Goal: Task Accomplishment & Management: Manage account settings

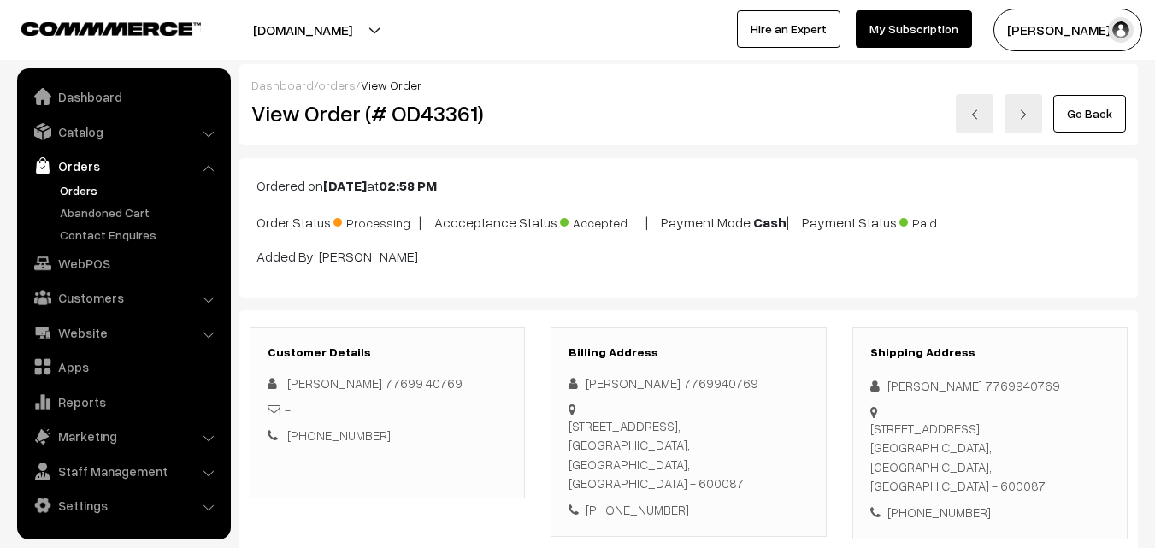
click at [64, 191] on link "Orders" at bounding box center [140, 190] width 169 height 18
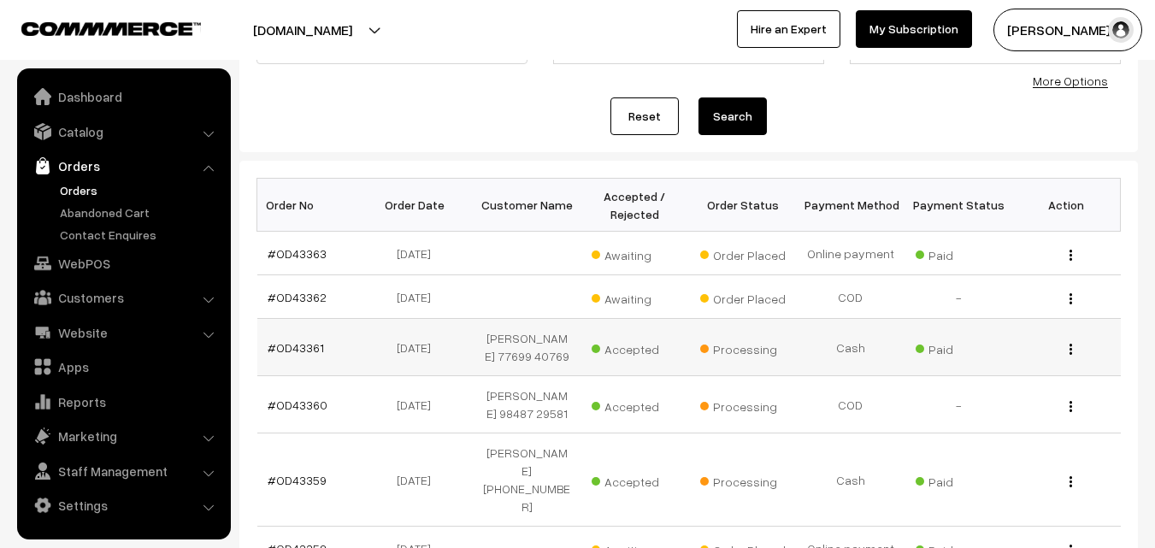
scroll to position [171, 0]
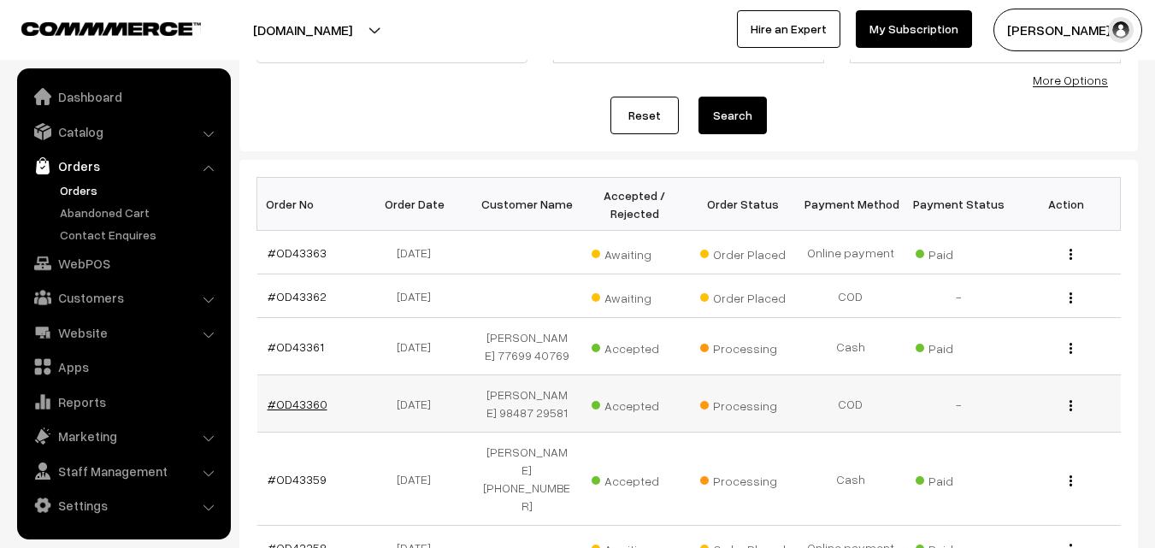
click at [293, 411] on link "#OD43360" at bounding box center [298, 404] width 60 height 15
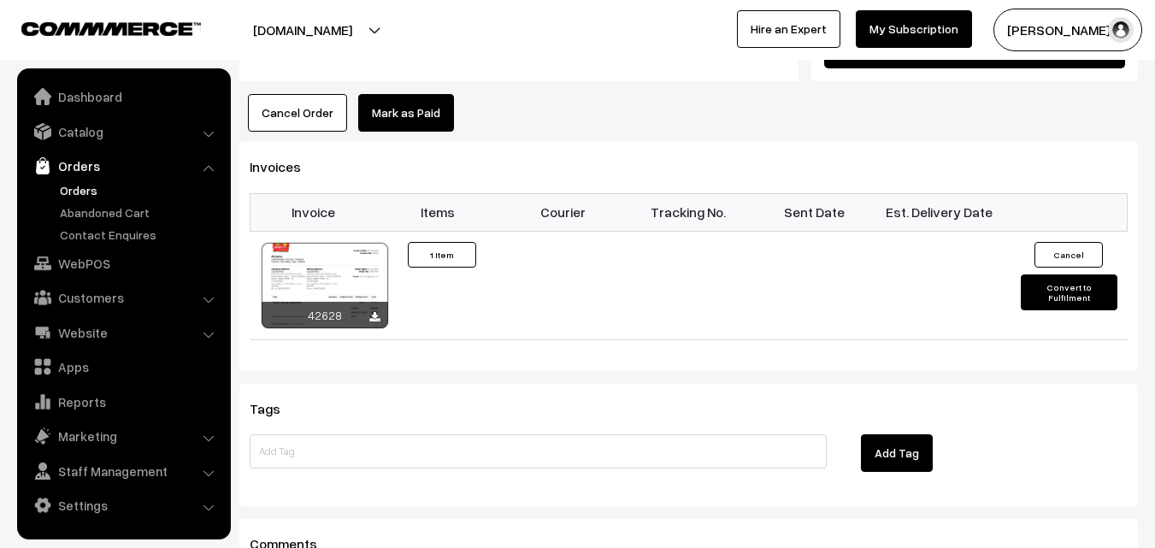
click at [303, 97] on button "Cancel Order" at bounding box center [297, 113] width 99 height 38
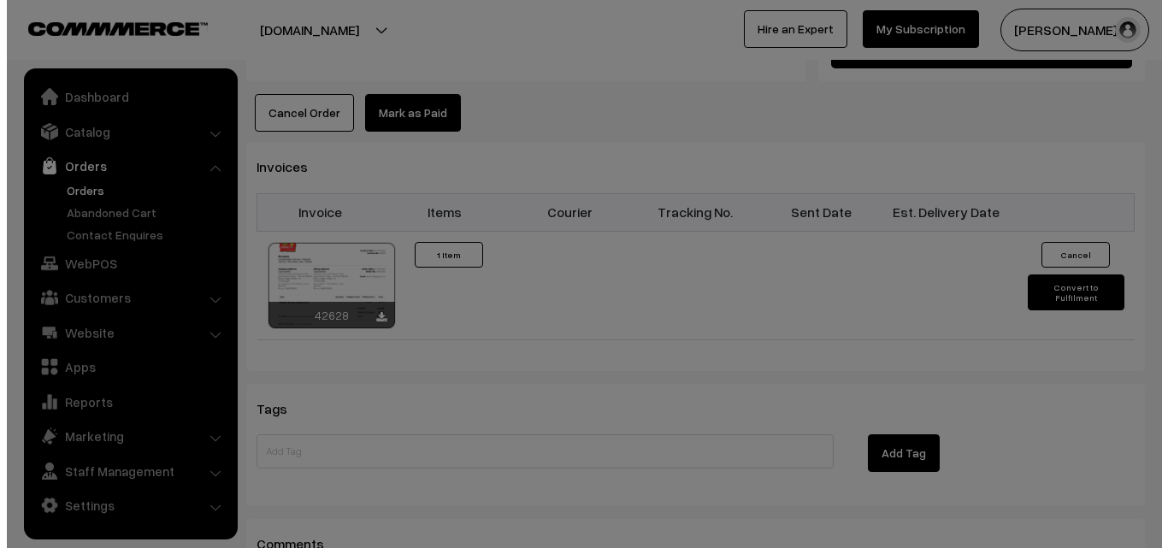
scroll to position [1071, 0]
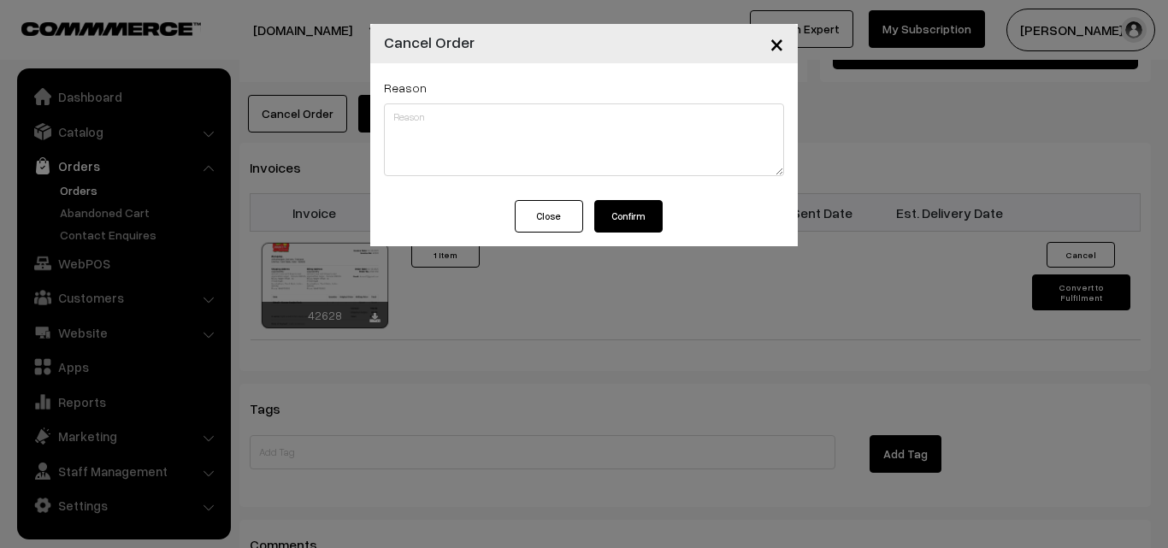
click at [303, 117] on div "× Cancel Order Reason Close Confirm" at bounding box center [584, 274] width 1168 height 548
click at [642, 225] on button "Confirm" at bounding box center [628, 216] width 68 height 32
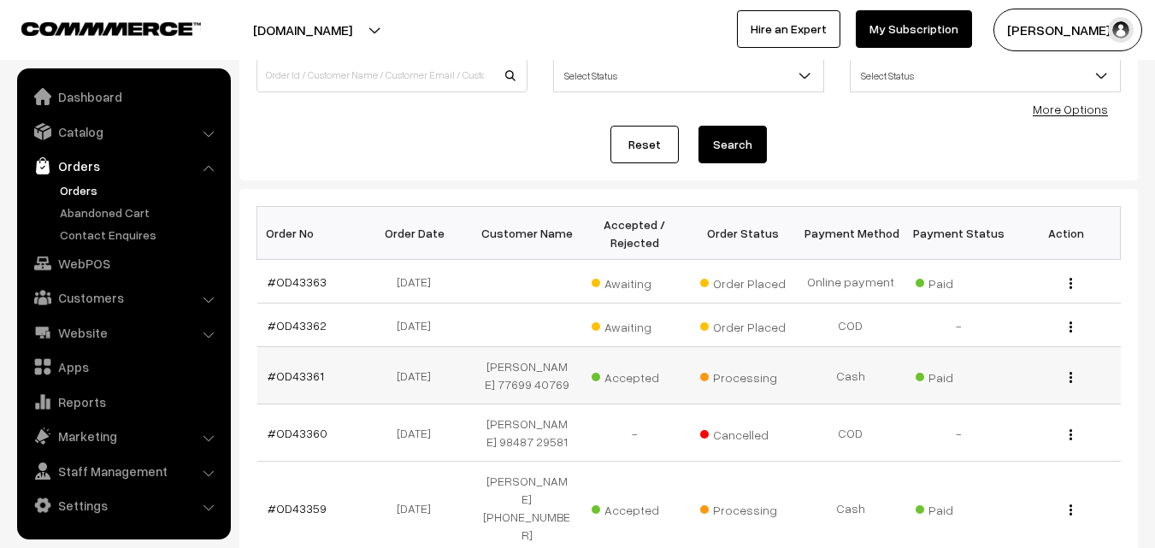
scroll to position [171, 0]
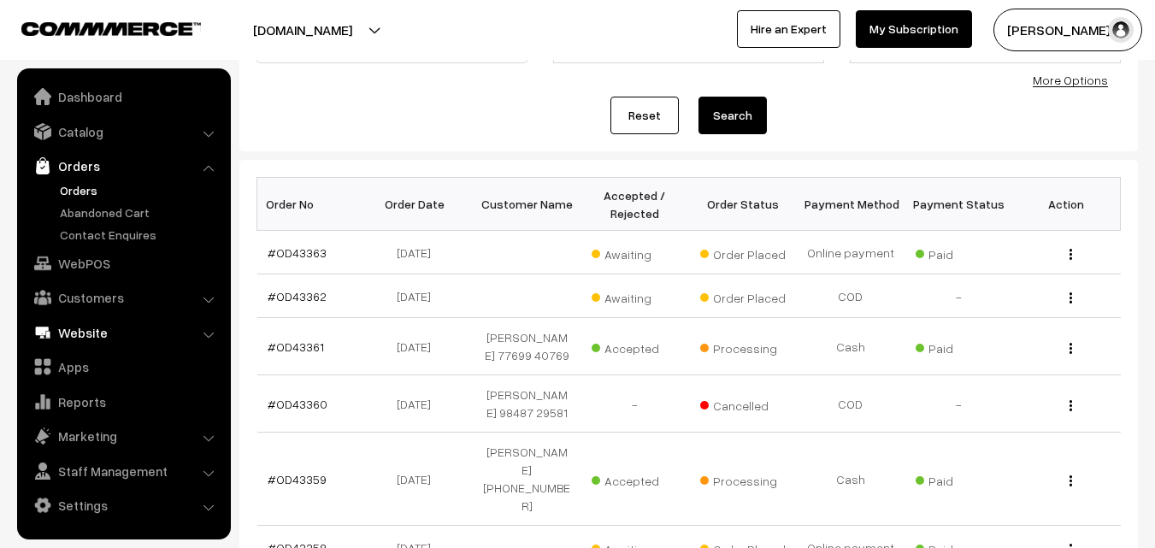
click at [102, 261] on link "WebPOS" at bounding box center [122, 263] width 203 height 31
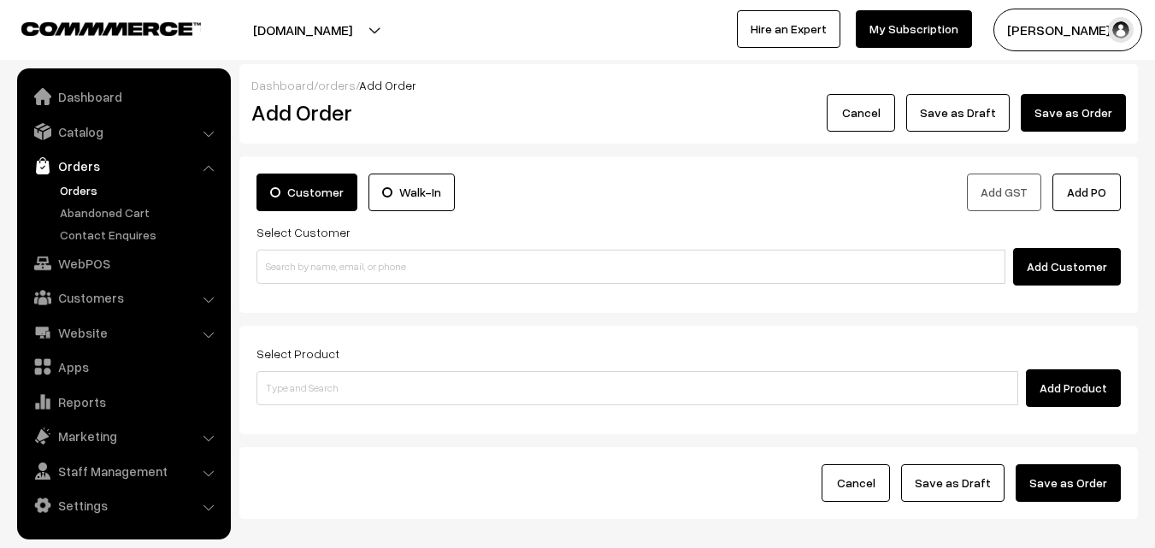
drag, startPoint x: 323, startPoint y: 290, endPoint x: 336, endPoint y: 269, distance: 24.2
click at [324, 289] on div "Customer Walk-In Add GST Add PO Select Customer Add Customer" at bounding box center [688, 234] width 898 height 156
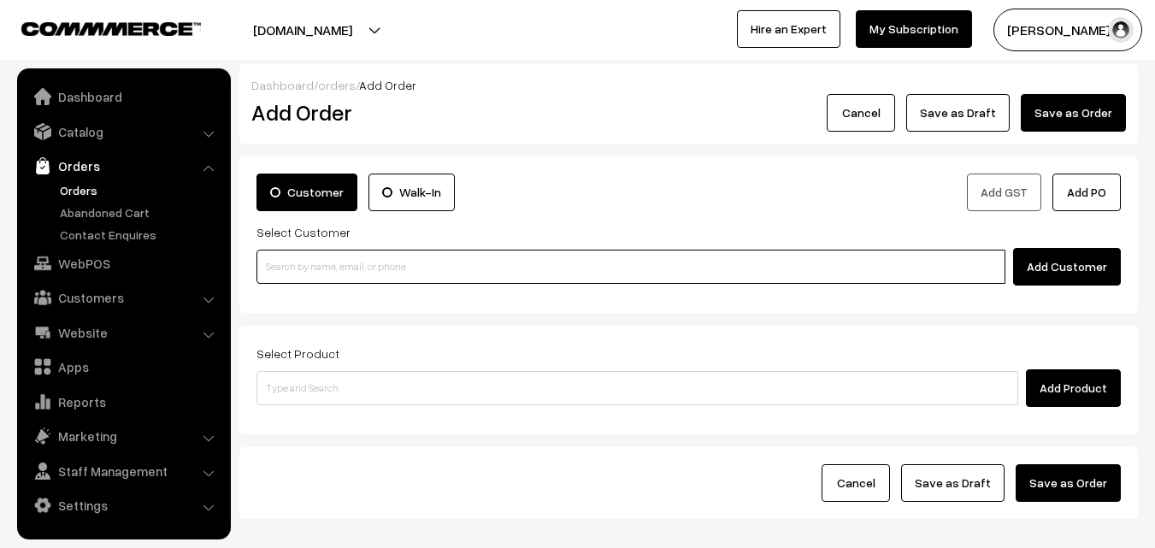
click at [339, 265] on input at bounding box center [630, 267] width 749 height 34
paste input "98487 29581"
drag, startPoint x: 283, startPoint y: 262, endPoint x: 338, endPoint y: 270, distance: 55.4
click at [288, 262] on input "98487 29581" at bounding box center [630, 267] width 749 height 34
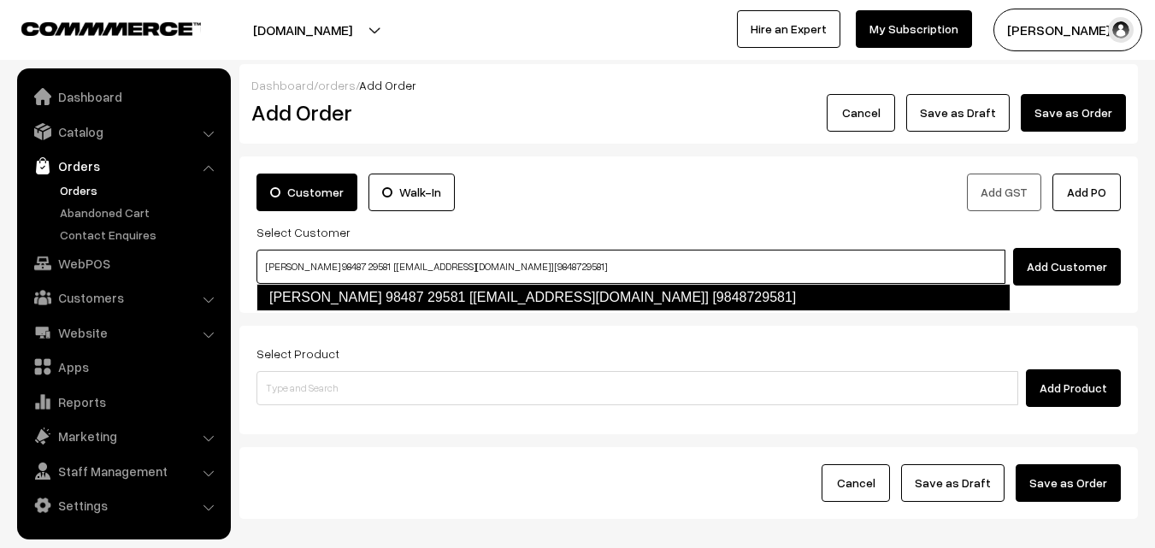
type input "vijayasarathy 98487 29581 [Annam25@gmail.com] [9848729581]"
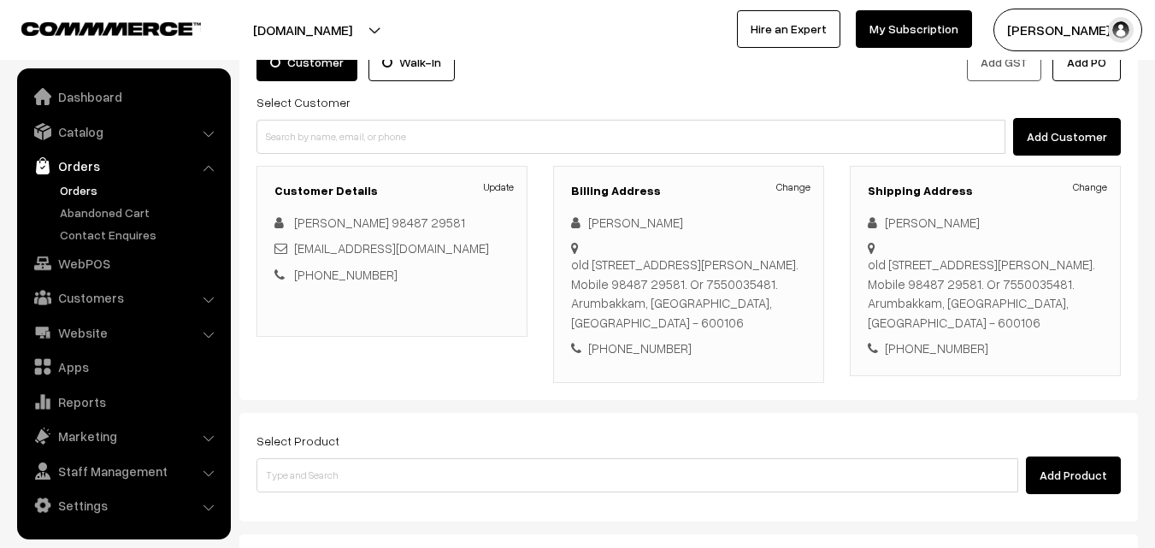
scroll to position [227, 0]
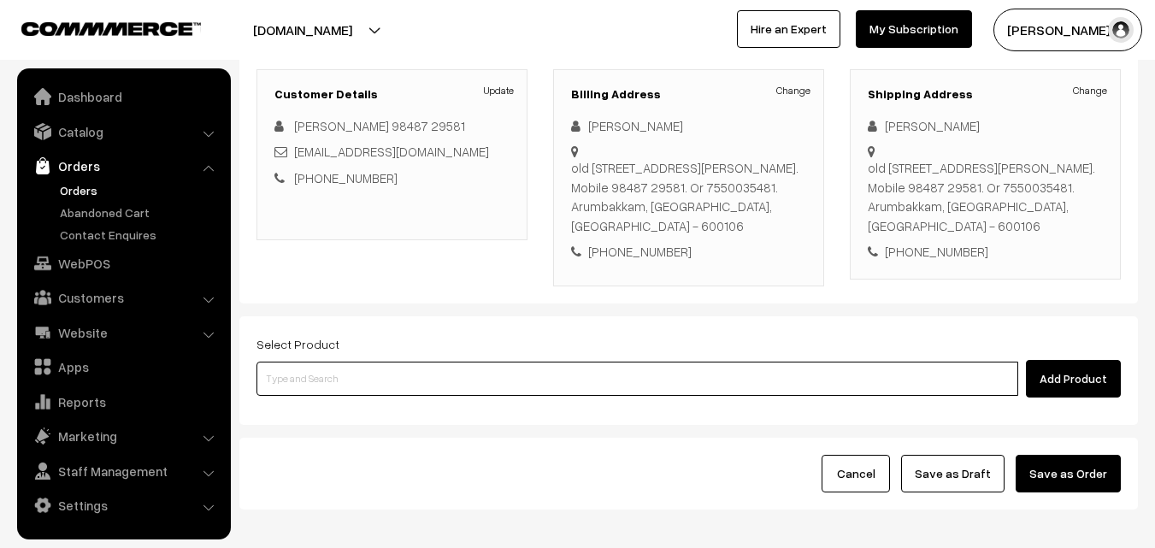
drag, startPoint x: 486, startPoint y: 386, endPoint x: 472, endPoint y: 386, distance: 14.6
click at [486, 385] on input at bounding box center [637, 379] width 762 height 34
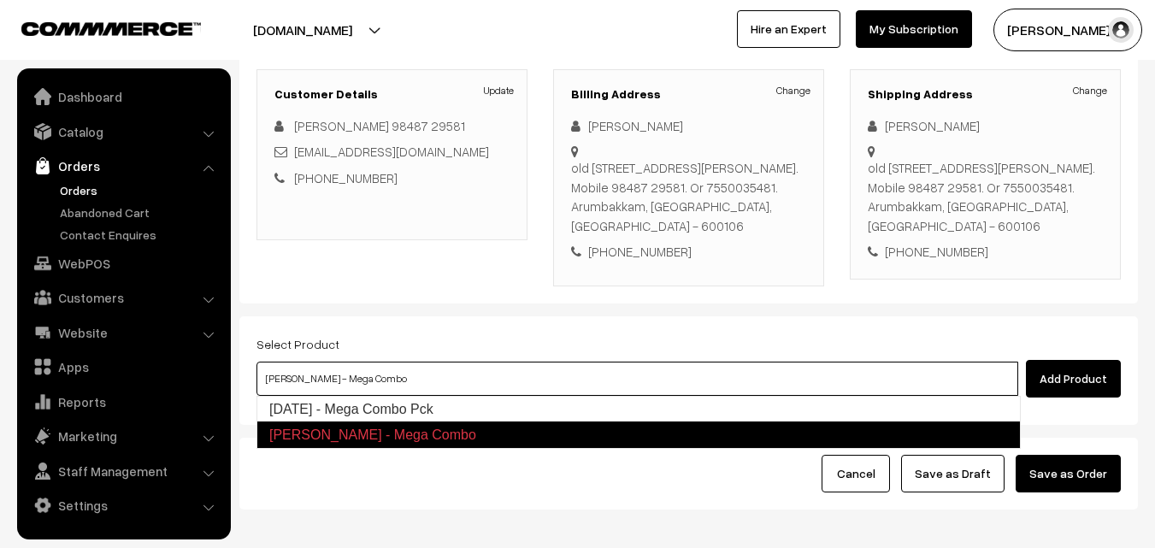
type input "Diwali - Mega Combo Pck"
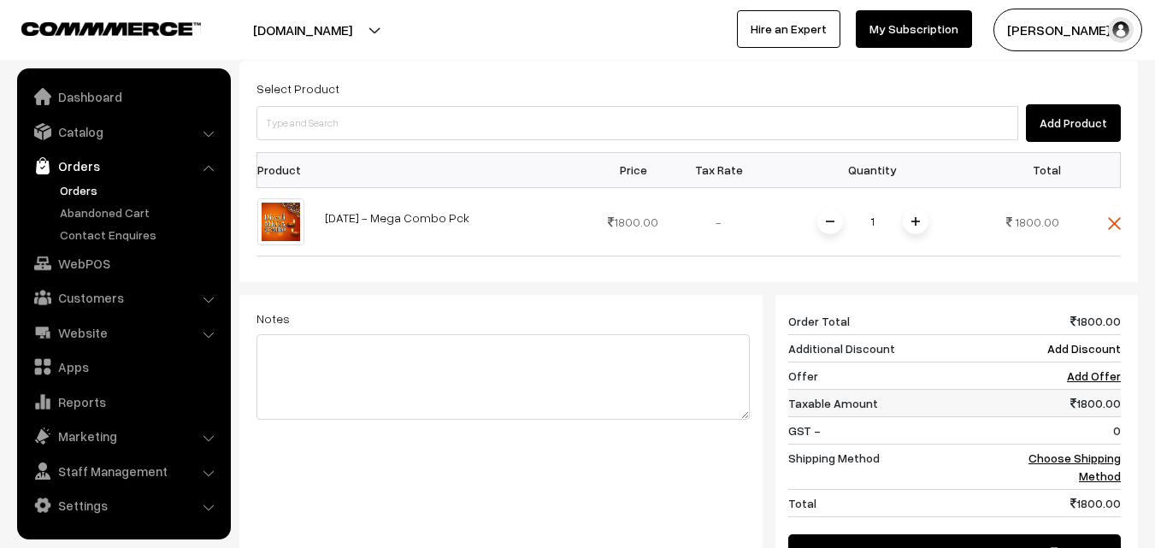
scroll to position [483, 0]
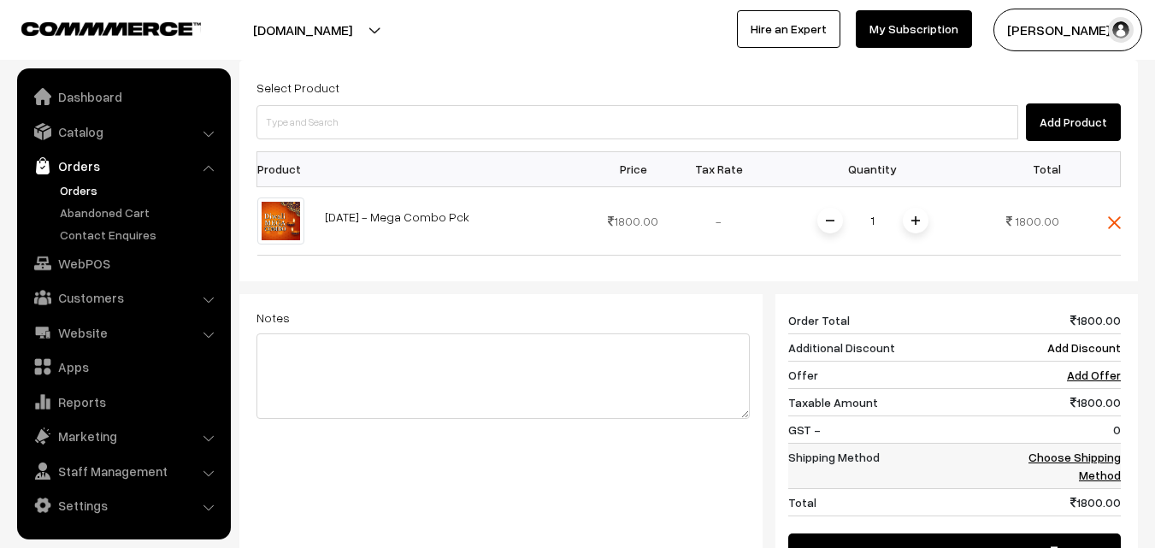
click at [1105, 471] on link "Choose Shipping Method" at bounding box center [1074, 466] width 92 height 32
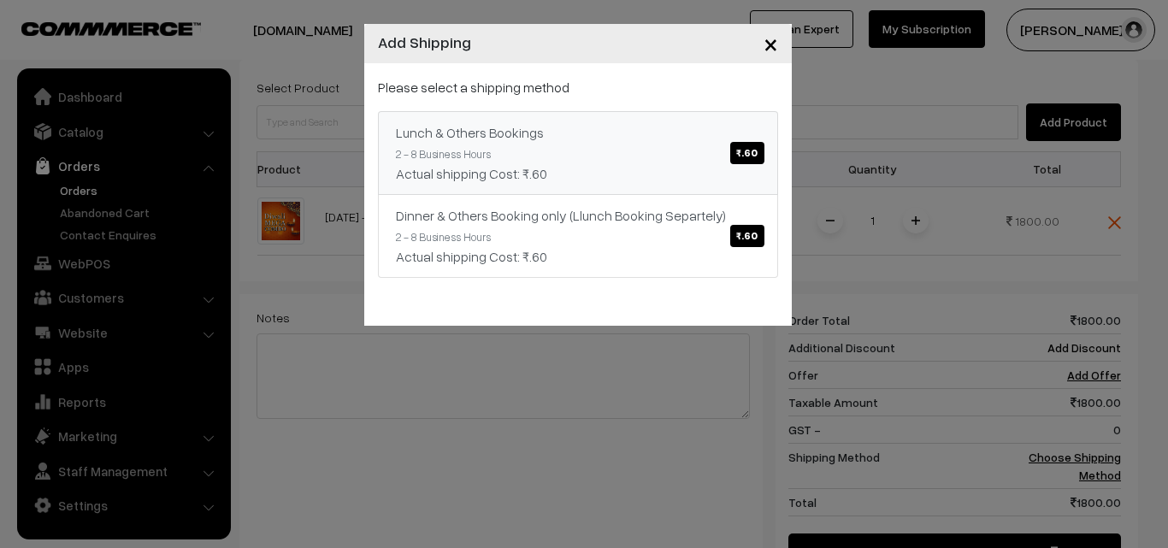
click at [685, 128] on div "Lunch & Others Bookings ₹.60" at bounding box center [578, 132] width 364 height 21
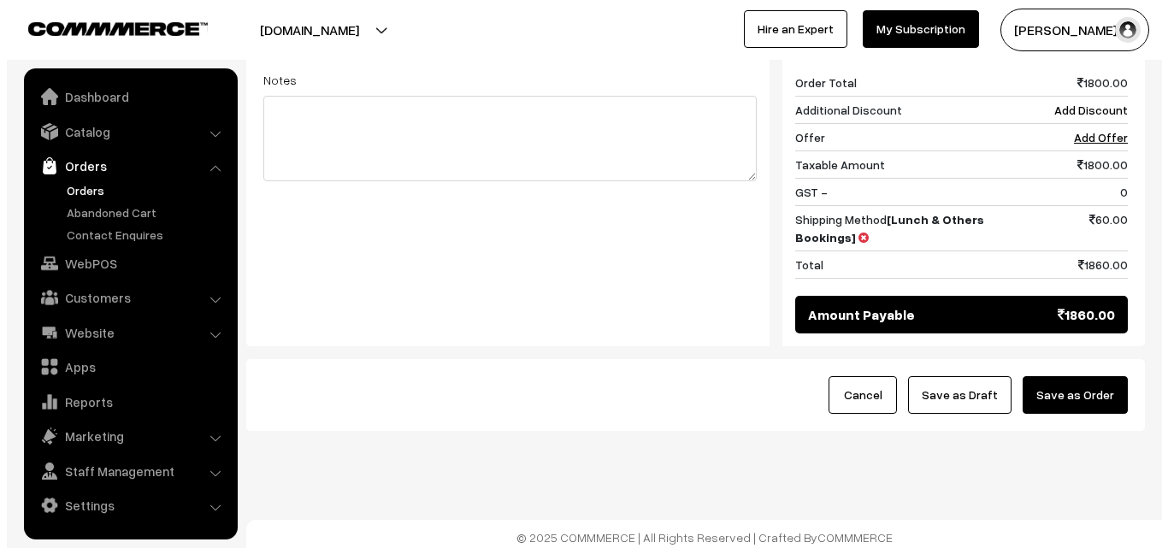
scroll to position [727, 0]
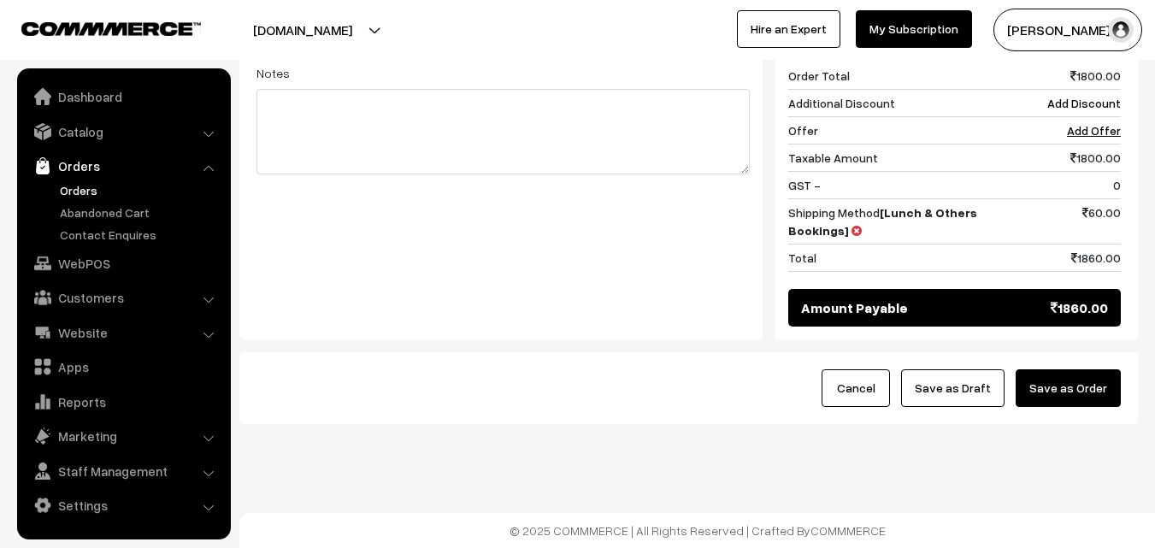
click at [1077, 356] on div "Cancel Save as Draft Save as Order" at bounding box center [688, 388] width 898 height 72
click at [1085, 378] on button "Save as Order" at bounding box center [1068, 388] width 105 height 38
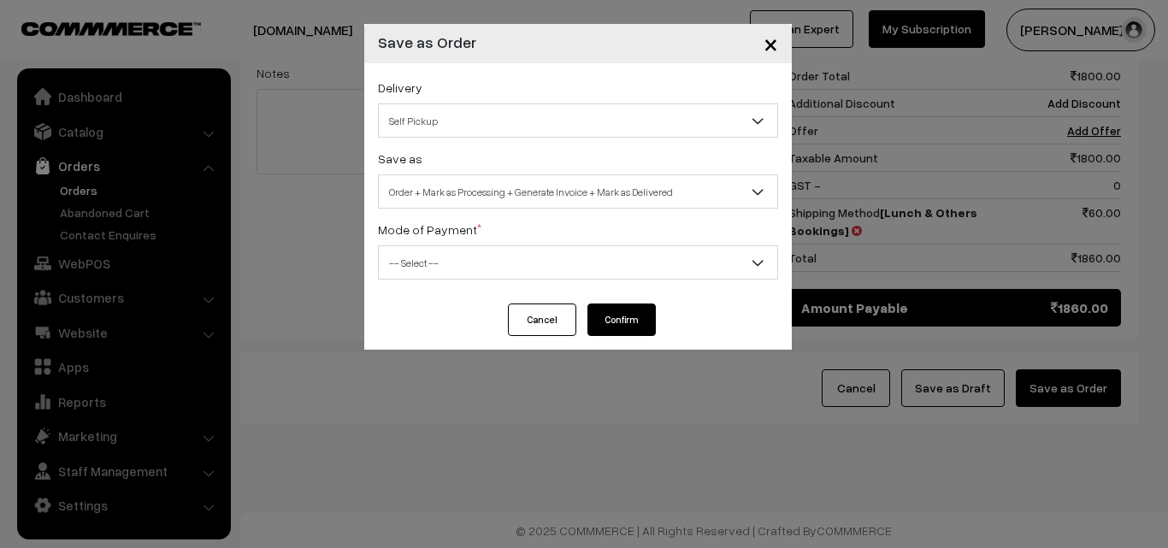
click at [573, 187] on span "Order + Mark as Processing + Generate Invoice + Mark as Delivered" at bounding box center [578, 192] width 398 height 30
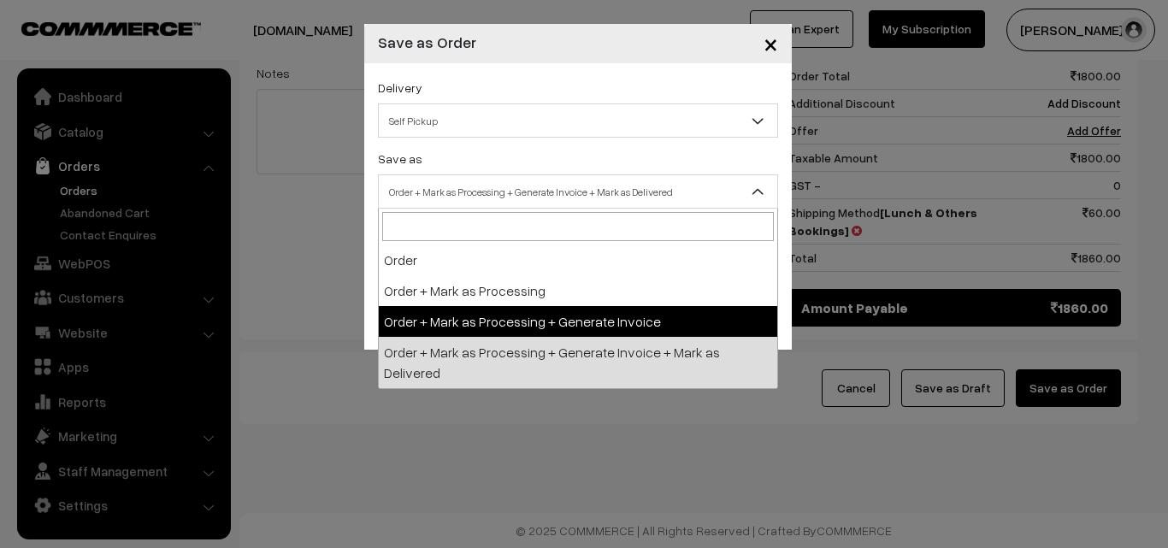
select select "3"
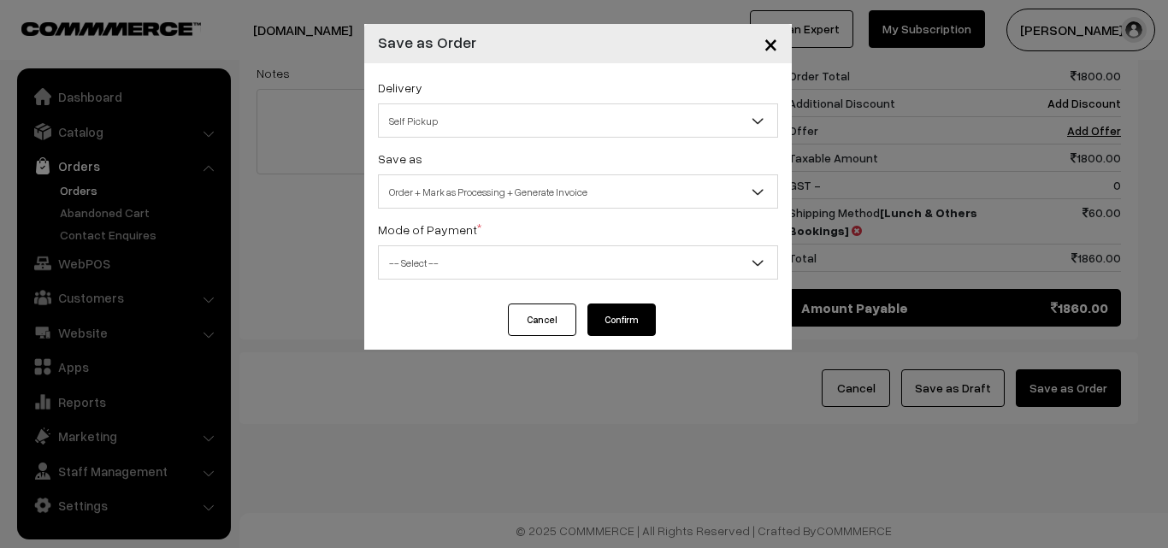
click at [531, 252] on span "-- Select --" at bounding box center [578, 263] width 398 height 30
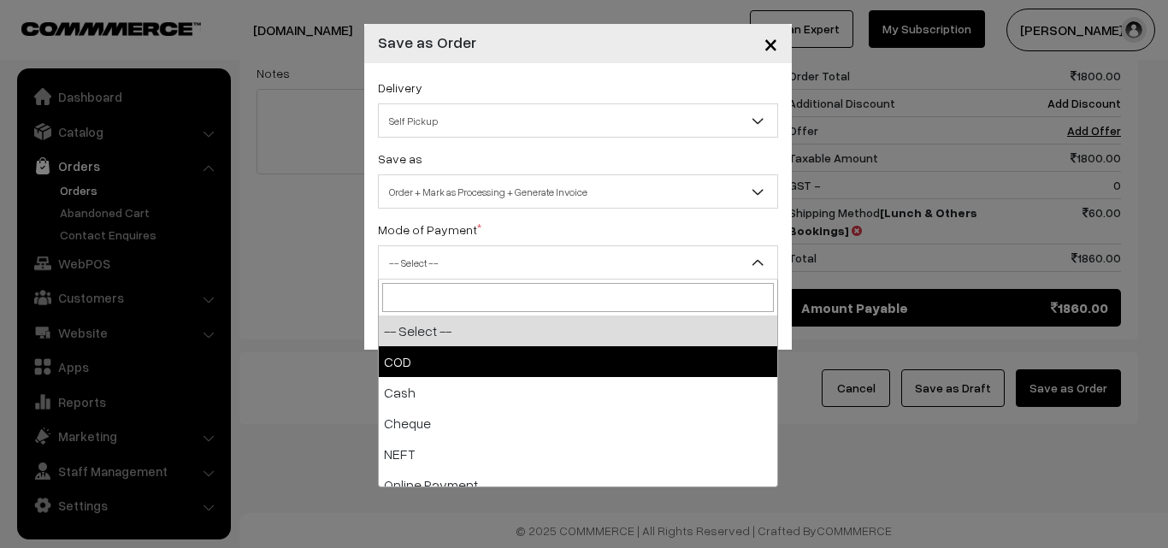
select select "1"
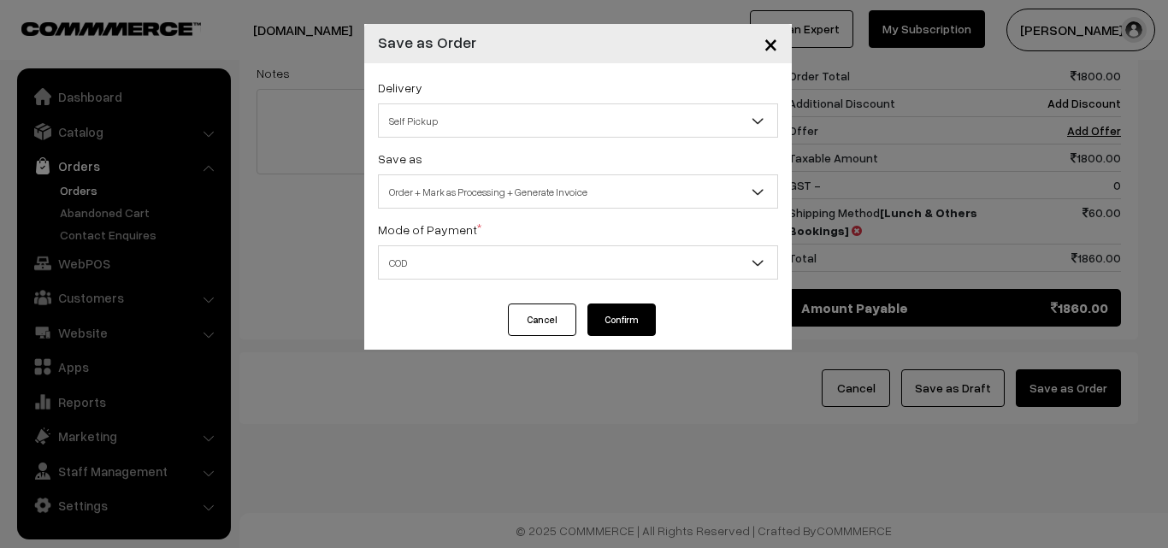
click at [642, 308] on button "Confirm" at bounding box center [621, 319] width 68 height 32
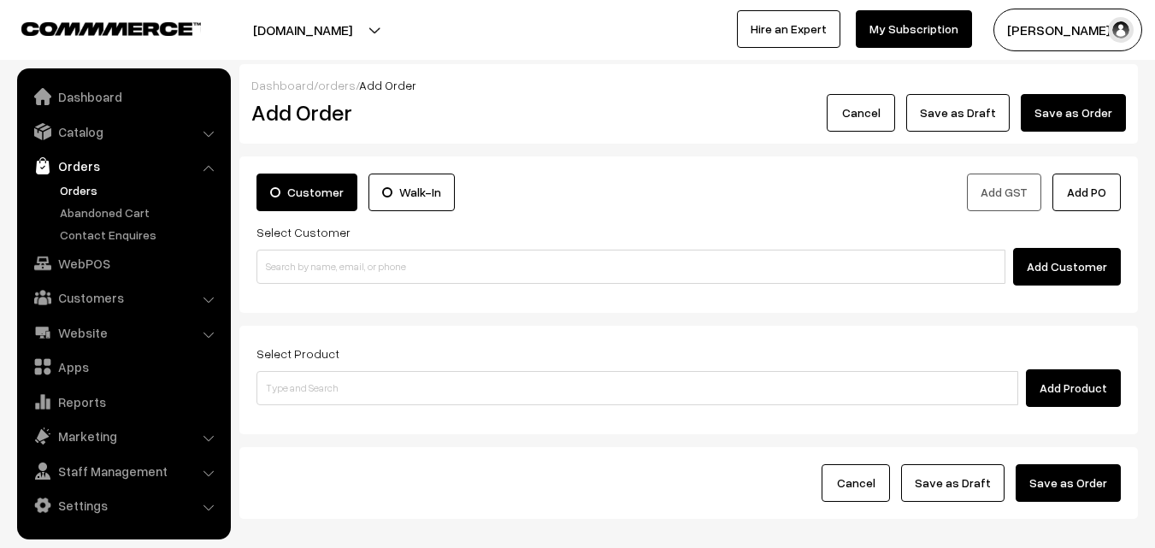
click at [674, 197] on div "Customer Walk-In" at bounding box center [466, 193] width 420 height 38
click at [66, 194] on link "Orders" at bounding box center [140, 190] width 169 height 18
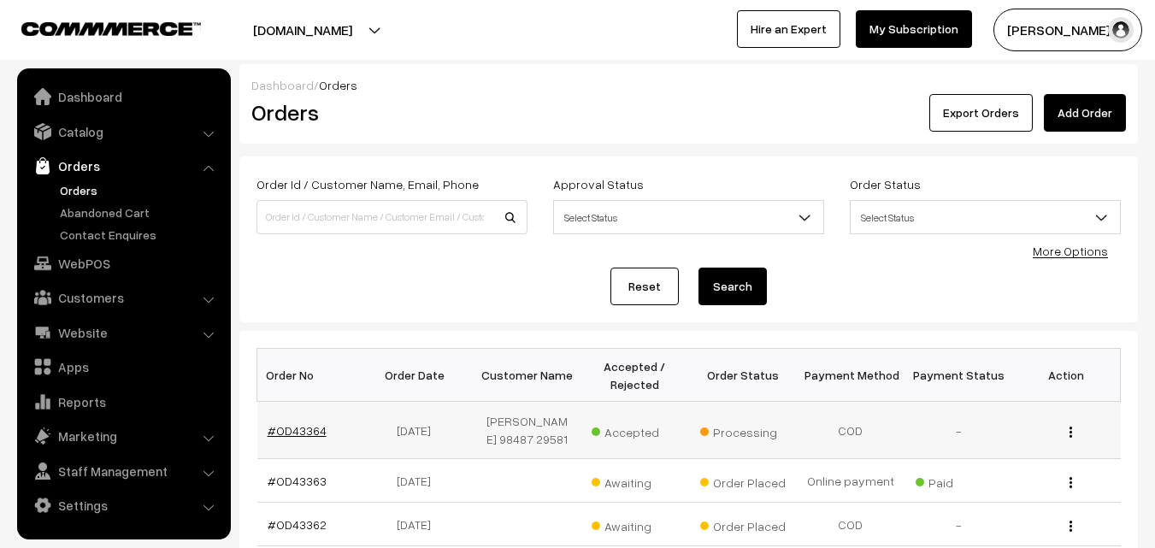
click at [303, 432] on link "#OD43364" at bounding box center [297, 430] width 59 height 15
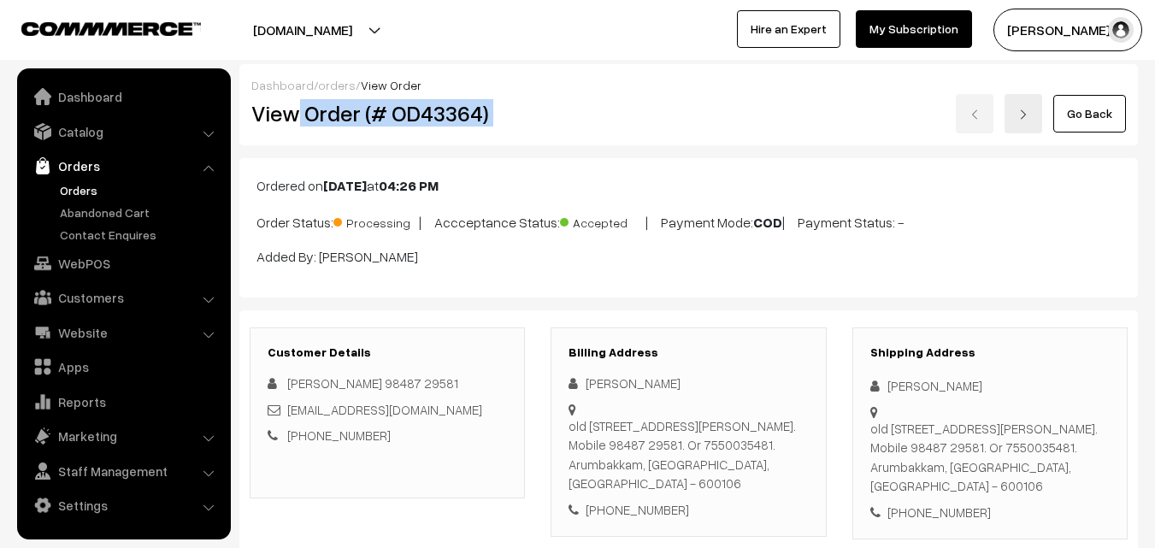
click at [625, 119] on div "View Order (# OD43364) Go Back" at bounding box center [689, 113] width 900 height 39
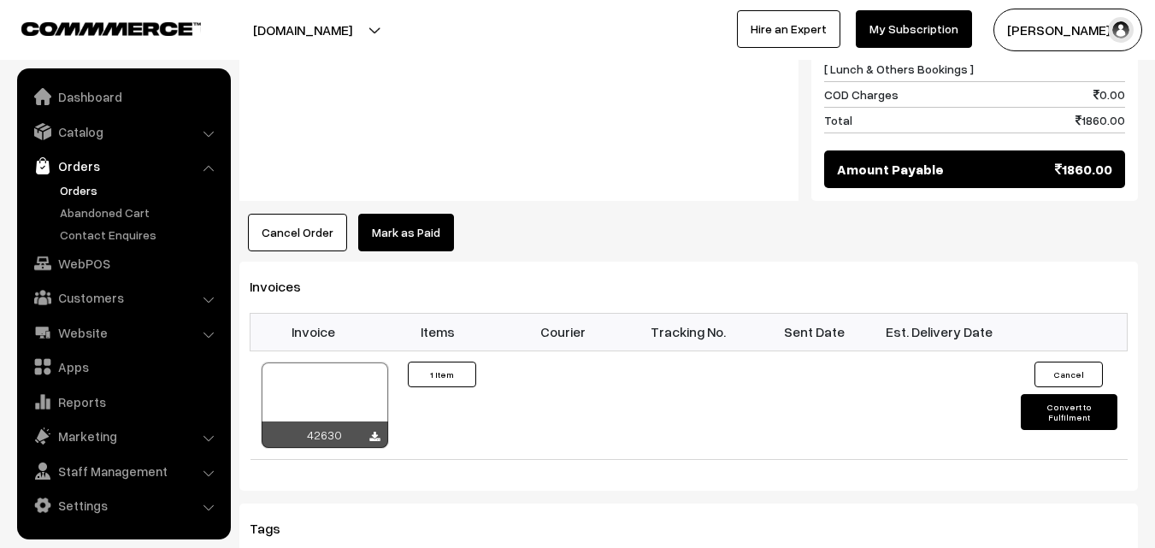
scroll to position [940, 0]
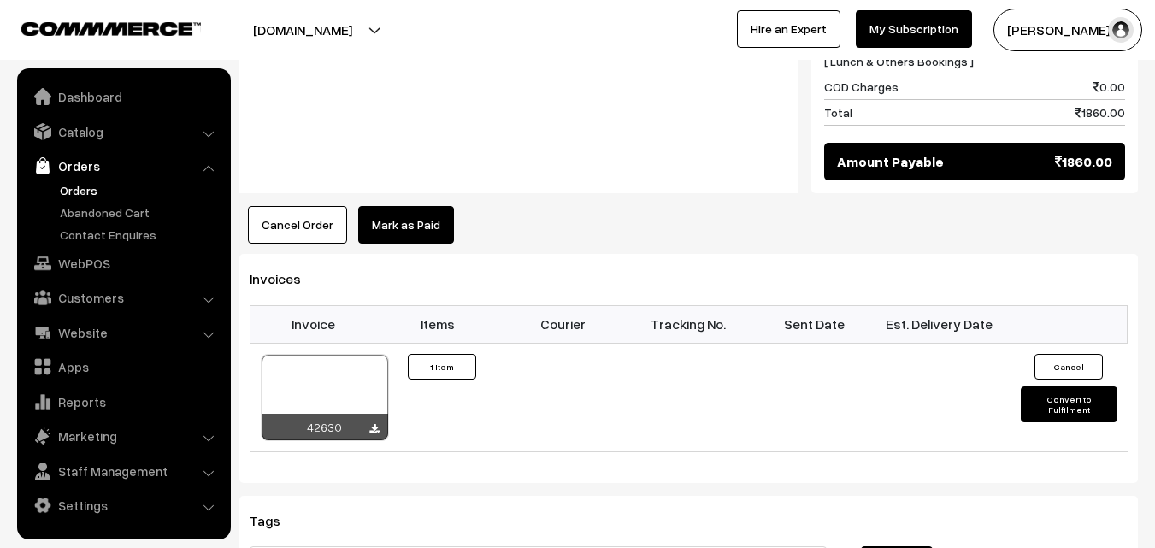
drag, startPoint x: 681, startPoint y: 446, endPoint x: 680, endPoint y: 533, distance: 86.4
click at [689, 478] on div "Invoices Invoice Items Courier Tracking No. Sent Date Est. Delivery Date 42630 ×" at bounding box center [688, 368] width 898 height 228
click at [664, 540] on div "Tags Add Tag" at bounding box center [688, 557] width 898 height 122
click at [332, 384] on div at bounding box center [325, 397] width 127 height 85
click at [88, 280] on ul "Dashboard Catalog" at bounding box center [124, 303] width 214 height 471
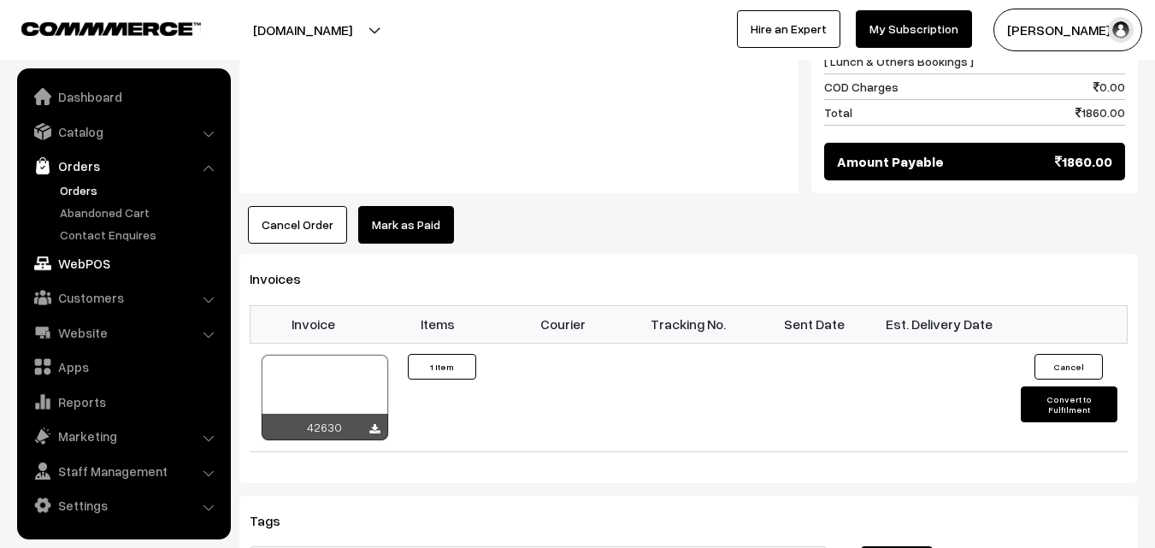
click at [107, 270] on link "WebPOS" at bounding box center [122, 263] width 203 height 31
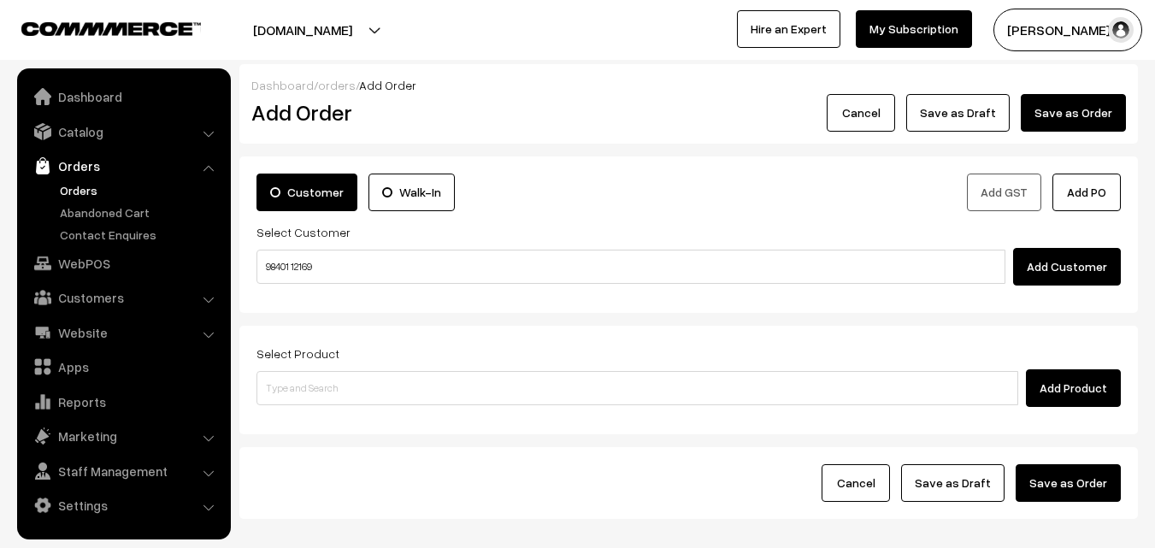
drag, startPoint x: 286, startPoint y: 274, endPoint x: 274, endPoint y: 271, distance: 12.2
click at [286, 274] on input "98401 12169" at bounding box center [630, 267] width 749 height 34
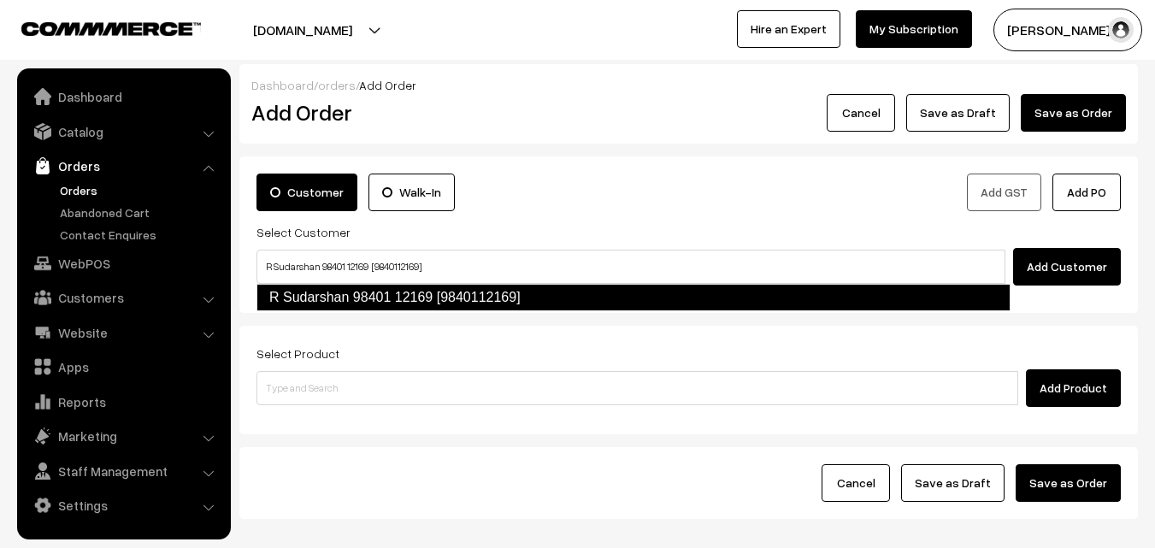
type input "R Sudarshan 98401 12169 [9840112169]"
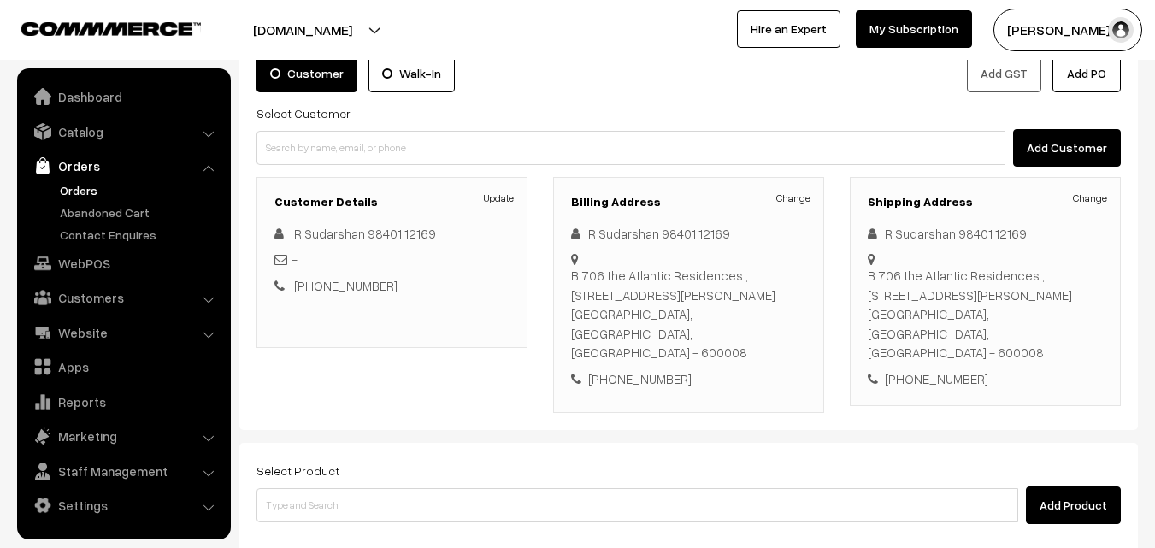
scroll to position [227, 0]
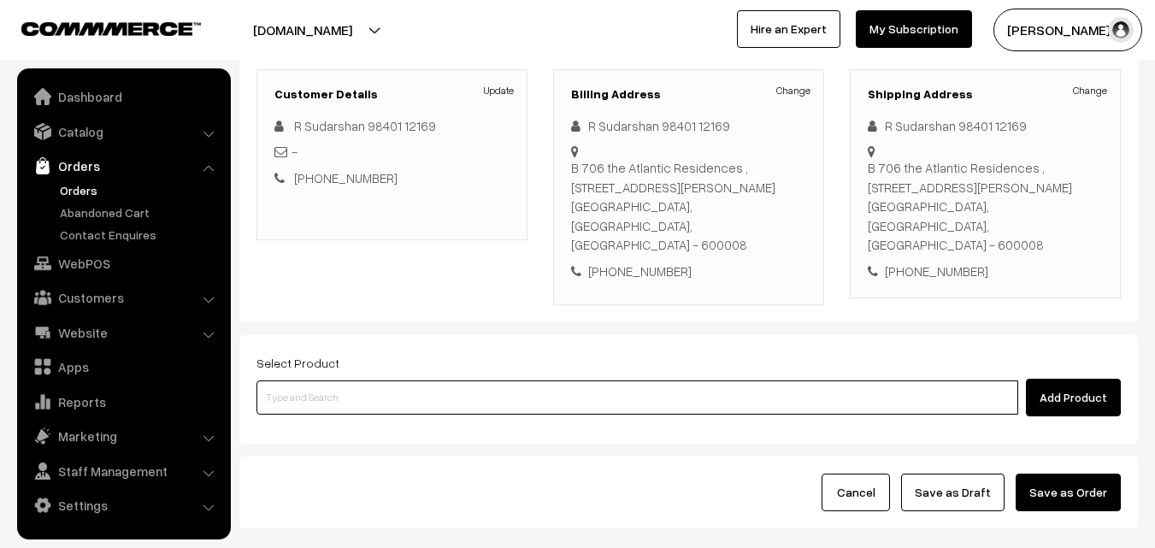
click at [475, 380] on input at bounding box center [637, 397] width 762 height 34
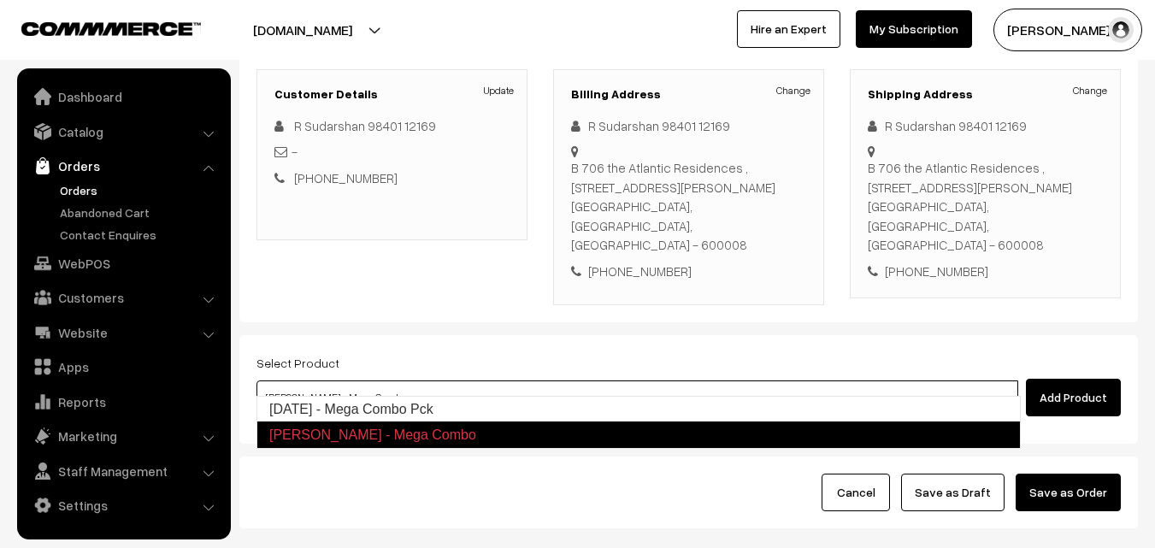
type input "[DATE] - Mega Combo Pck"
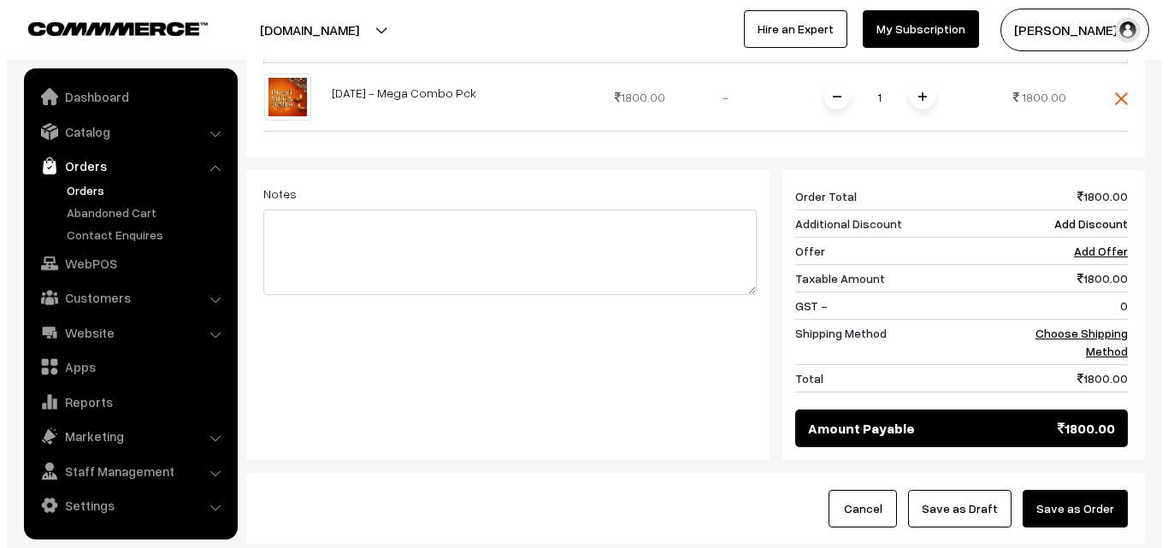
scroll to position [727, 0]
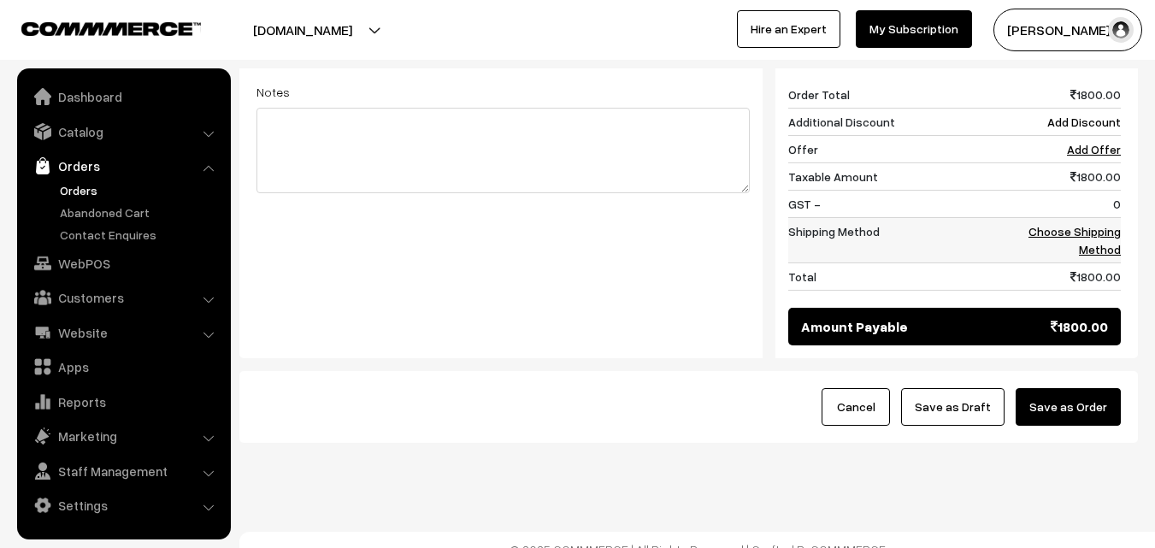
click at [1096, 225] on link "Choose Shipping Method" at bounding box center [1074, 240] width 92 height 32
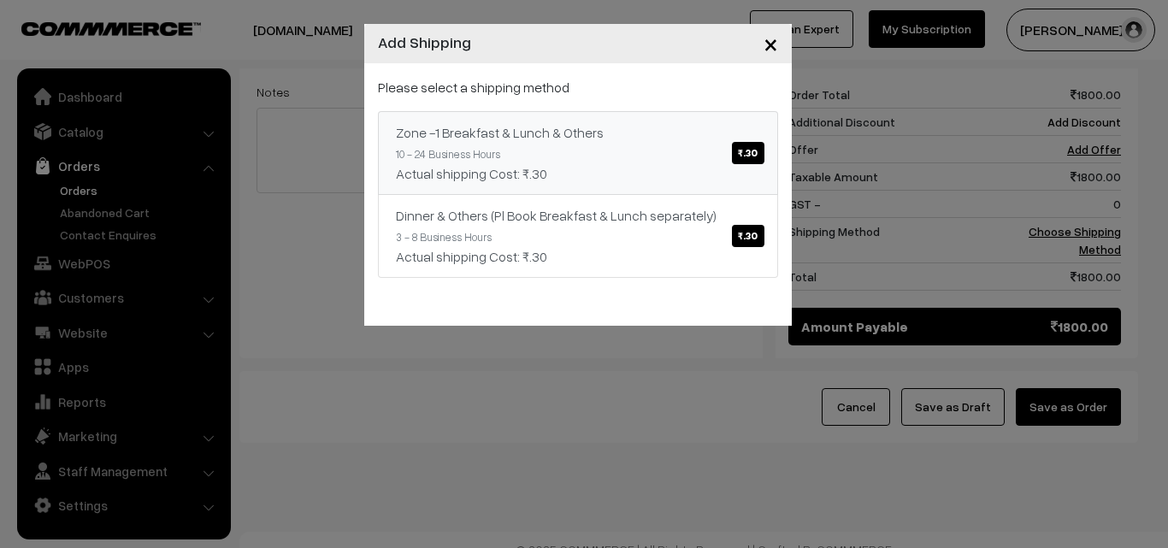
click at [678, 150] on link "Zone -1 Breakfast & Lunch & Others ₹.30 10 - 24 Business Hours Actual shipping …" at bounding box center [578, 153] width 400 height 84
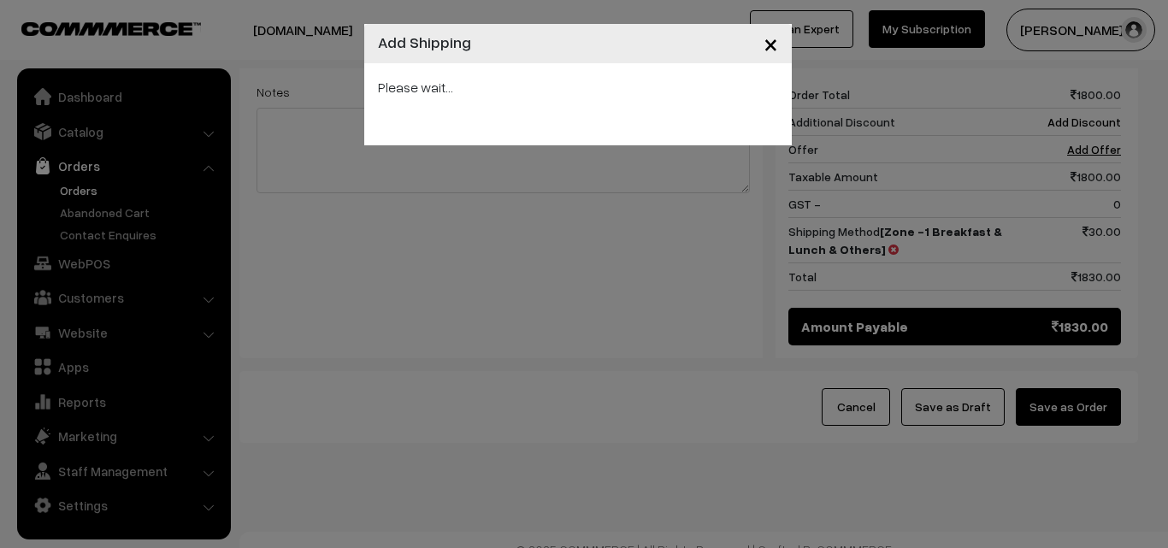
click at [1086, 387] on div "× Add Shipping Please wait..." at bounding box center [584, 274] width 1168 height 548
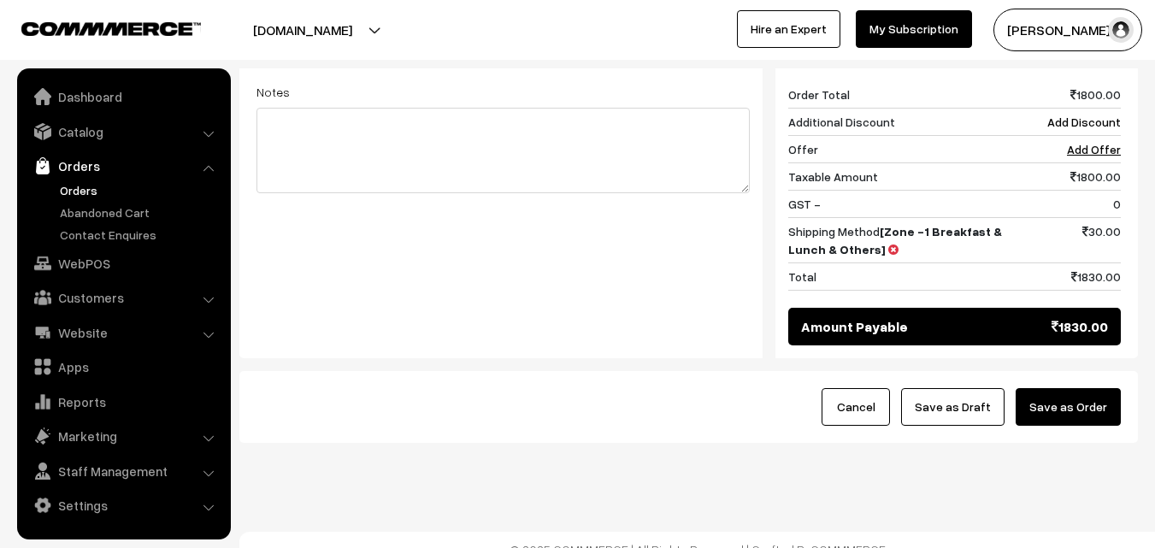
click at [1075, 388] on button "Save as Order" at bounding box center [1068, 407] width 105 height 38
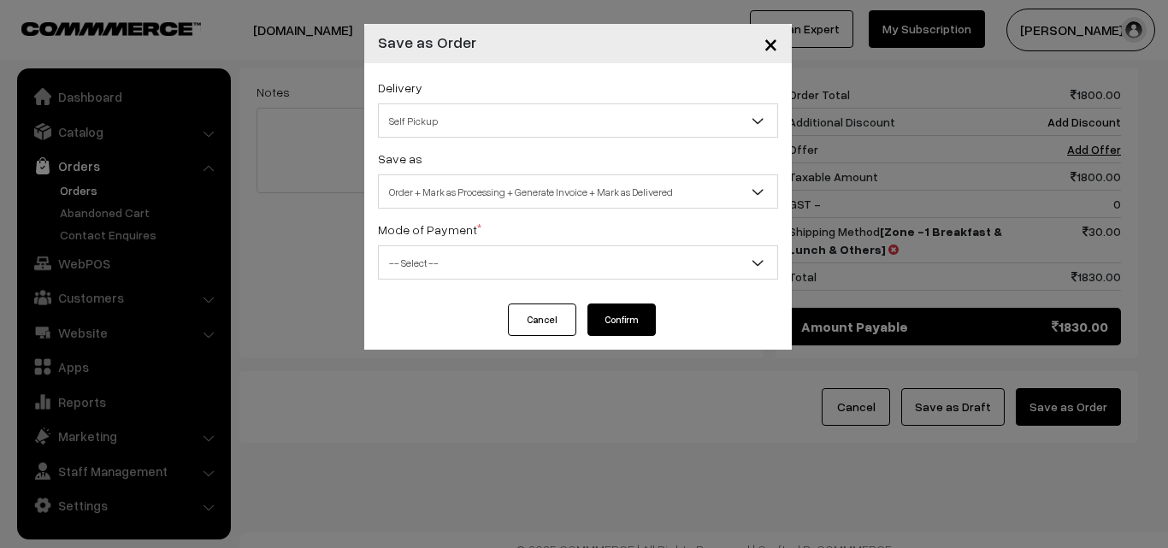
drag, startPoint x: 554, startPoint y: 195, endPoint x: 533, endPoint y: 202, distance: 22.4
click at [552, 194] on span "Order + Mark as Processing + Generate Invoice + Mark as Delivered" at bounding box center [578, 192] width 398 height 30
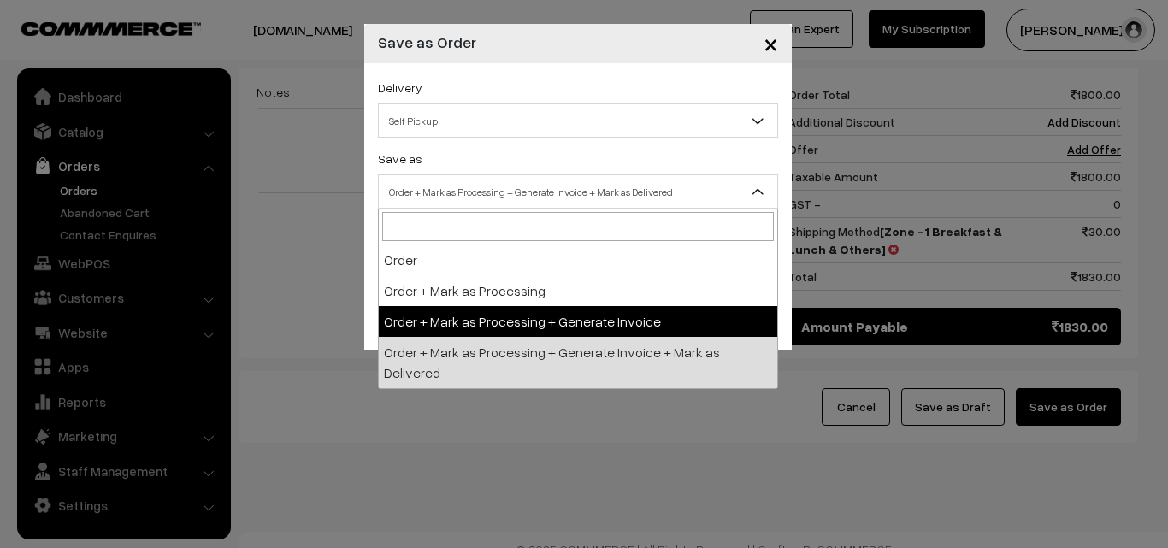
select select "3"
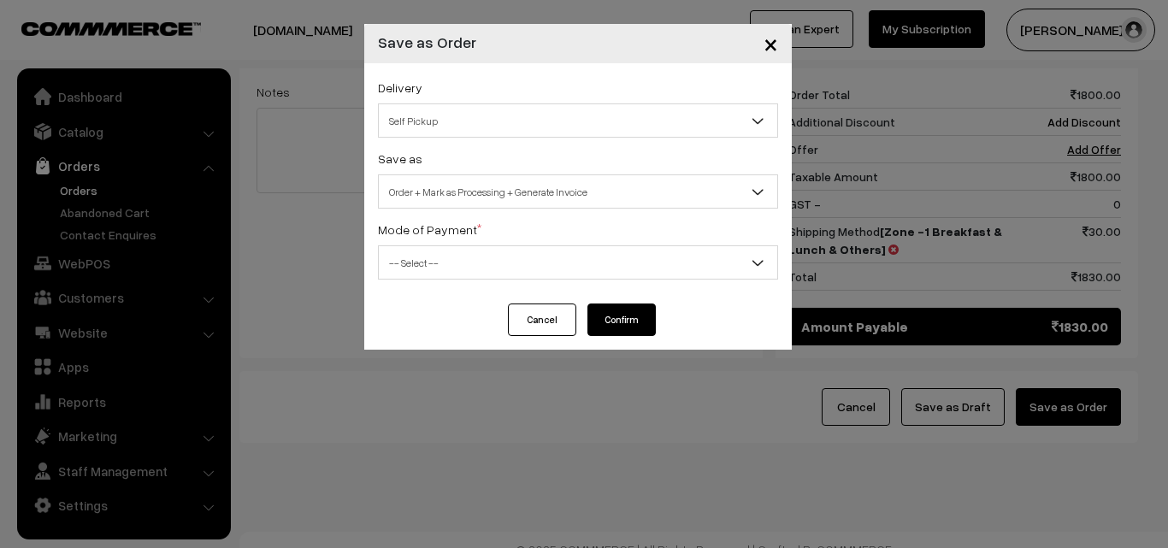
click at [468, 258] on span "-- Select --" at bounding box center [578, 263] width 398 height 30
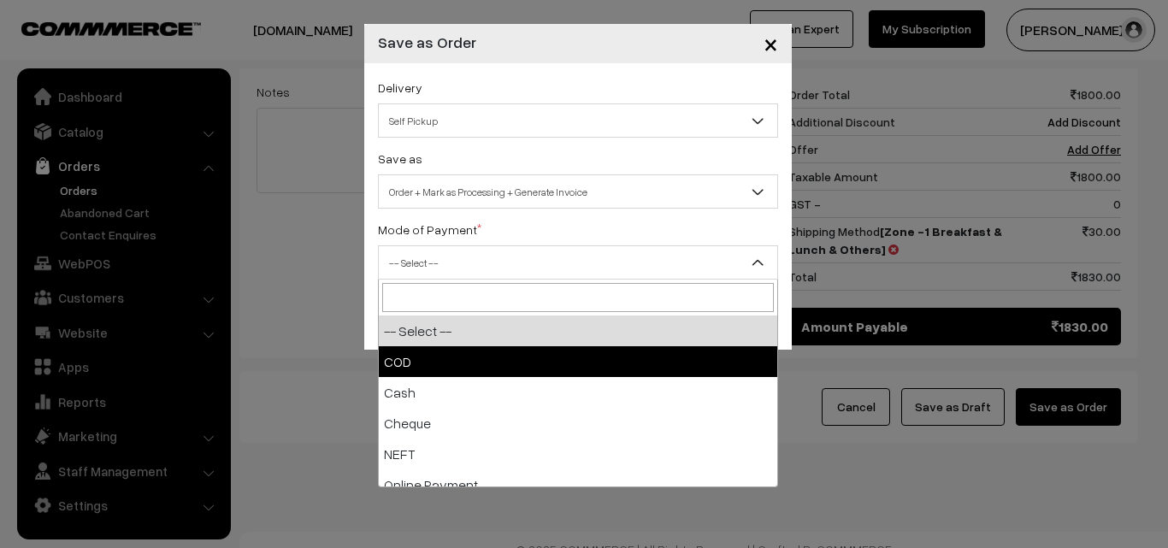
select select "1"
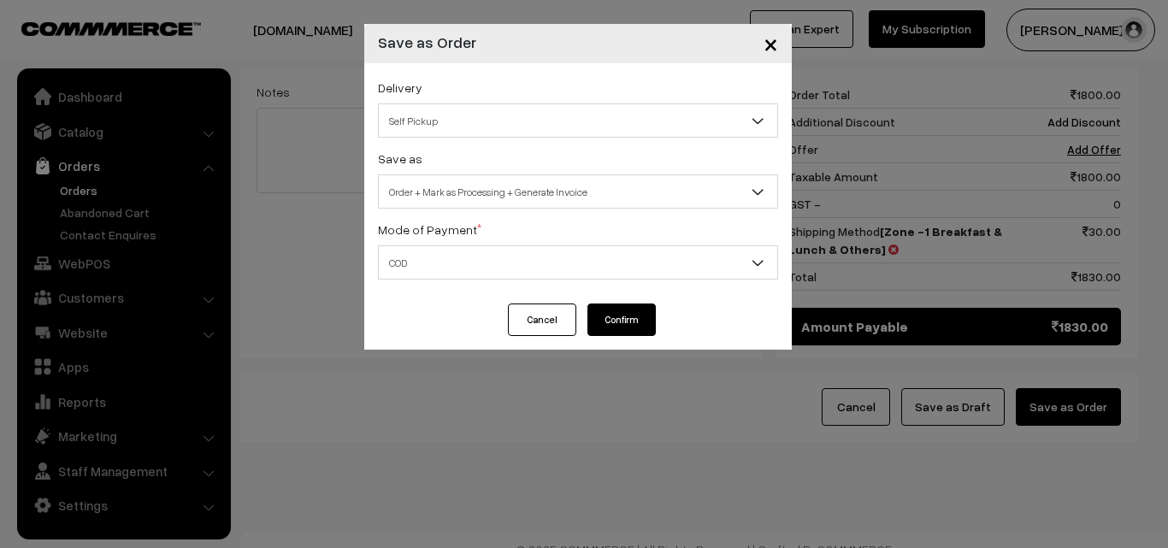
click at [615, 319] on button "Confirm" at bounding box center [621, 319] width 68 height 32
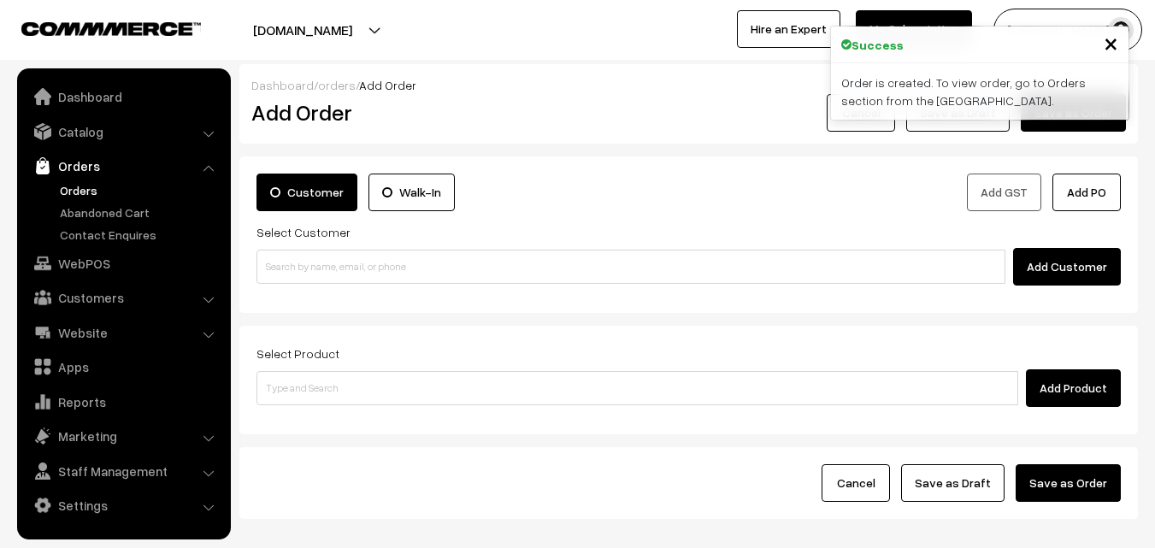
click at [82, 189] on link "Orders" at bounding box center [140, 190] width 169 height 18
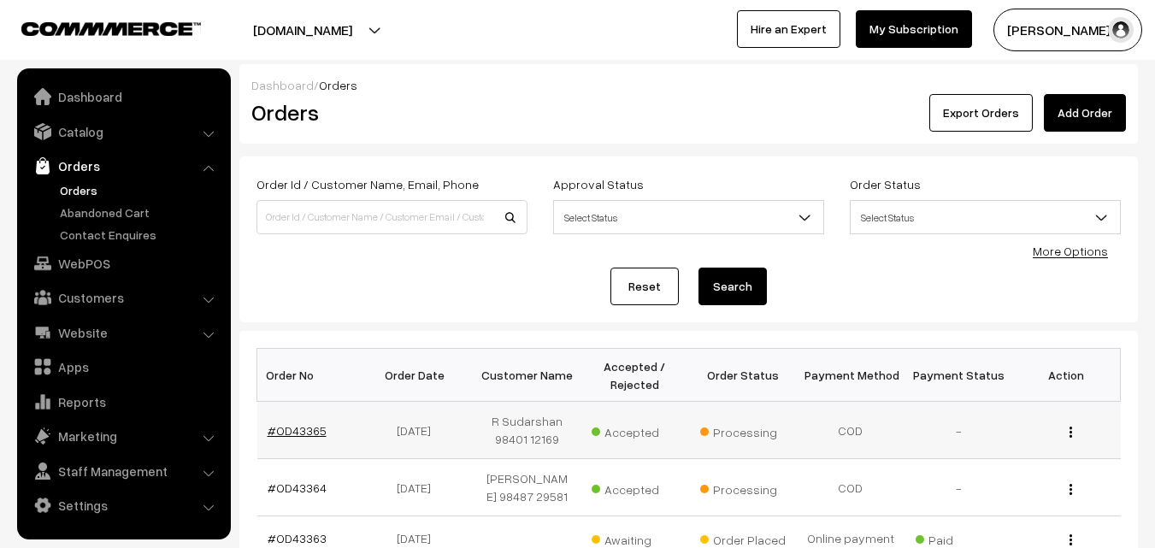
click at [295, 426] on link "#OD43365" at bounding box center [297, 430] width 59 height 15
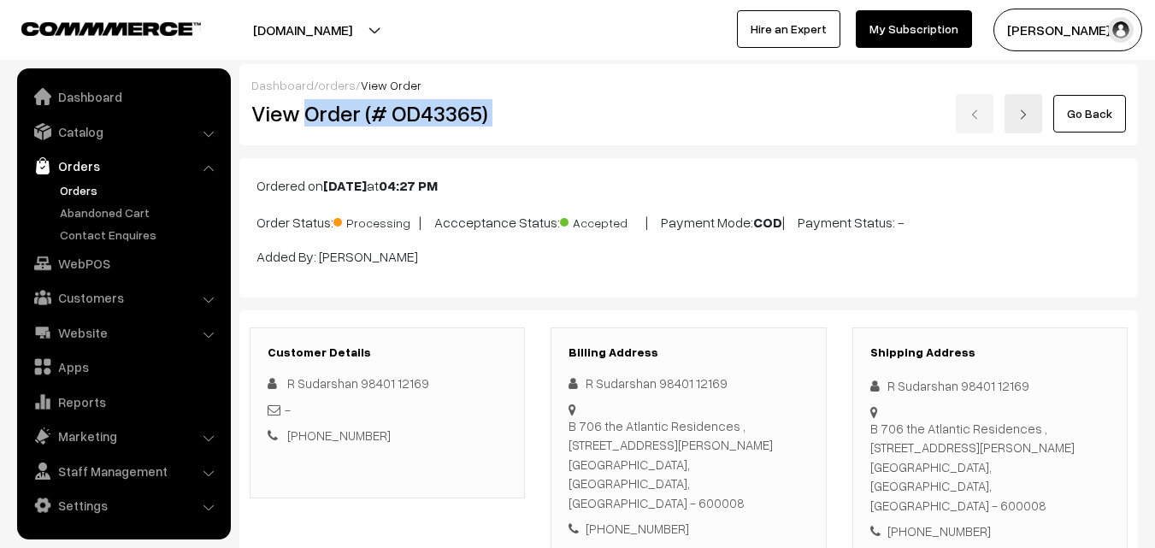
drag, startPoint x: 0, startPoint y: 0, endPoint x: 591, endPoint y: 123, distance: 603.4
click at [591, 123] on div "View Order (# OD43365) Go Back" at bounding box center [689, 113] width 900 height 39
copy div "Order (# OD43365)"
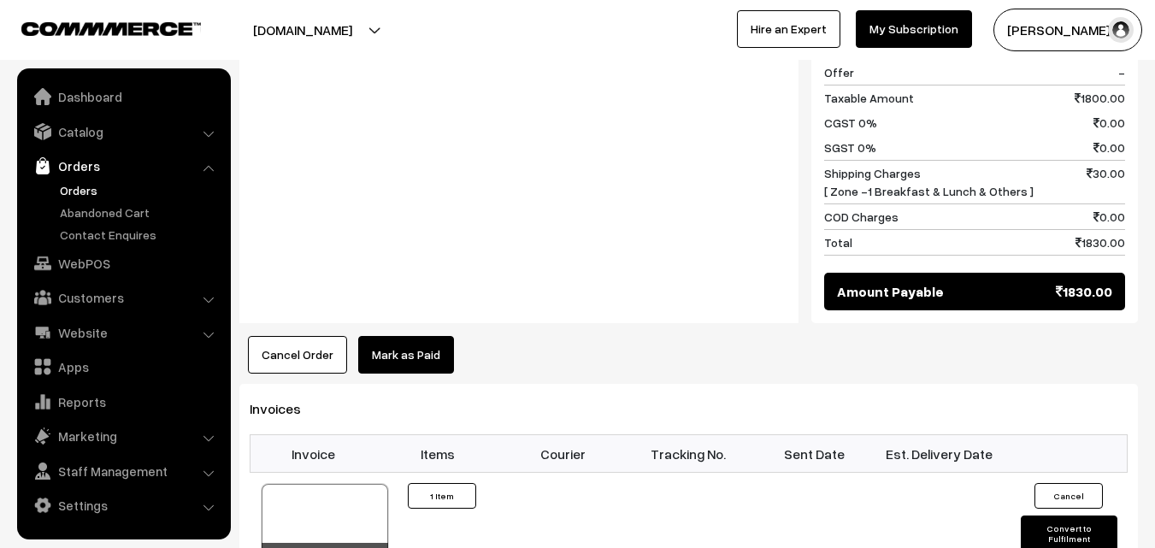
scroll to position [1026, 0]
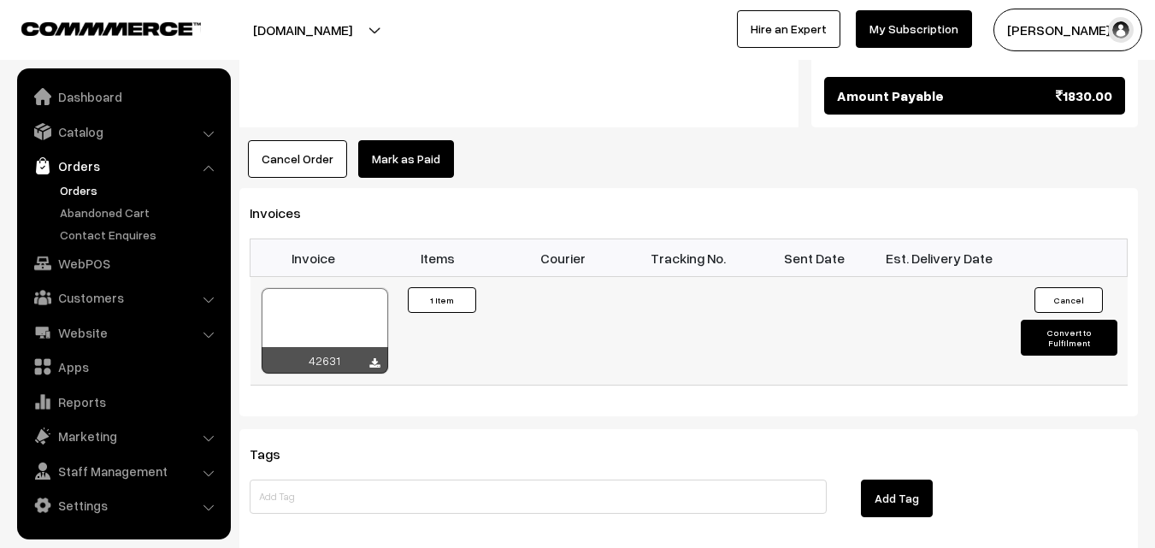
click at [355, 294] on div at bounding box center [325, 330] width 127 height 85
click at [109, 262] on link "WebPOS" at bounding box center [122, 263] width 203 height 31
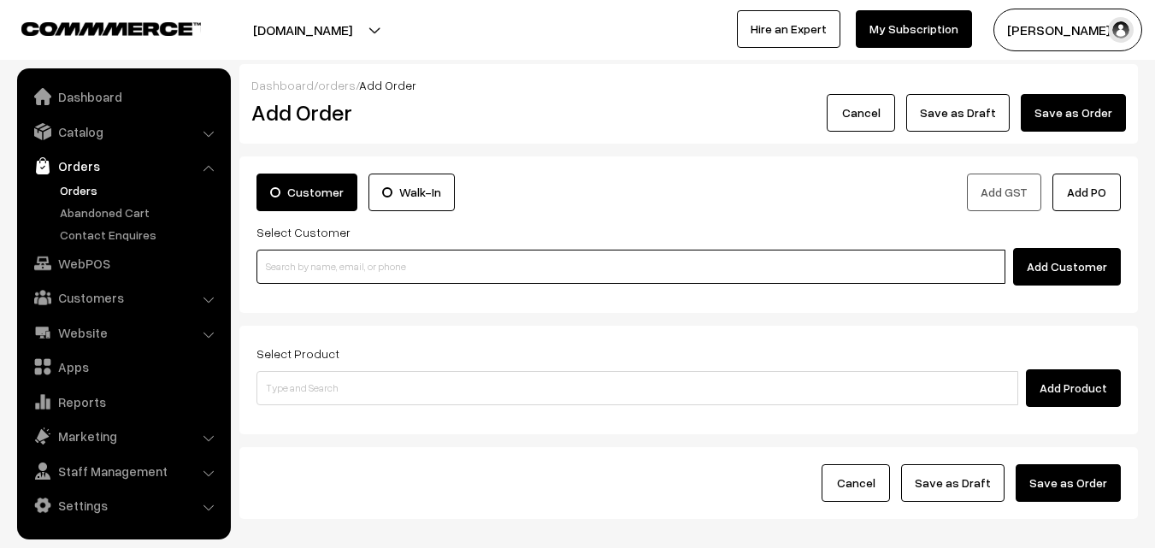
click at [339, 278] on input at bounding box center [630, 267] width 749 height 34
paste input "98401 12169"
click at [312, 267] on input "98401 12169" at bounding box center [630, 267] width 749 height 34
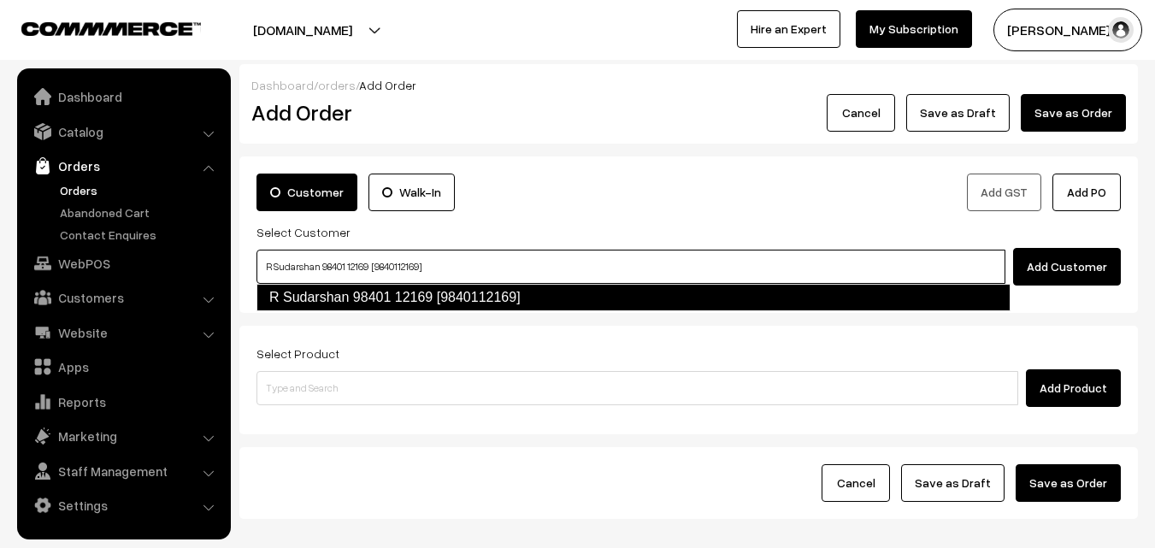
type input "R Sudarshan 98401 12169 [9840112169]"
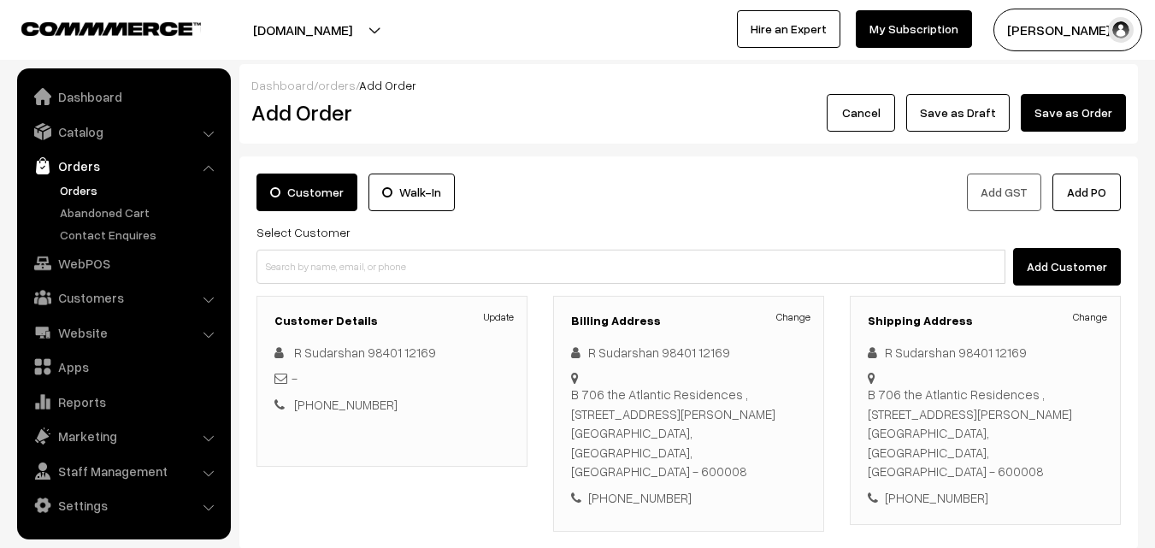
scroll to position [312, 0]
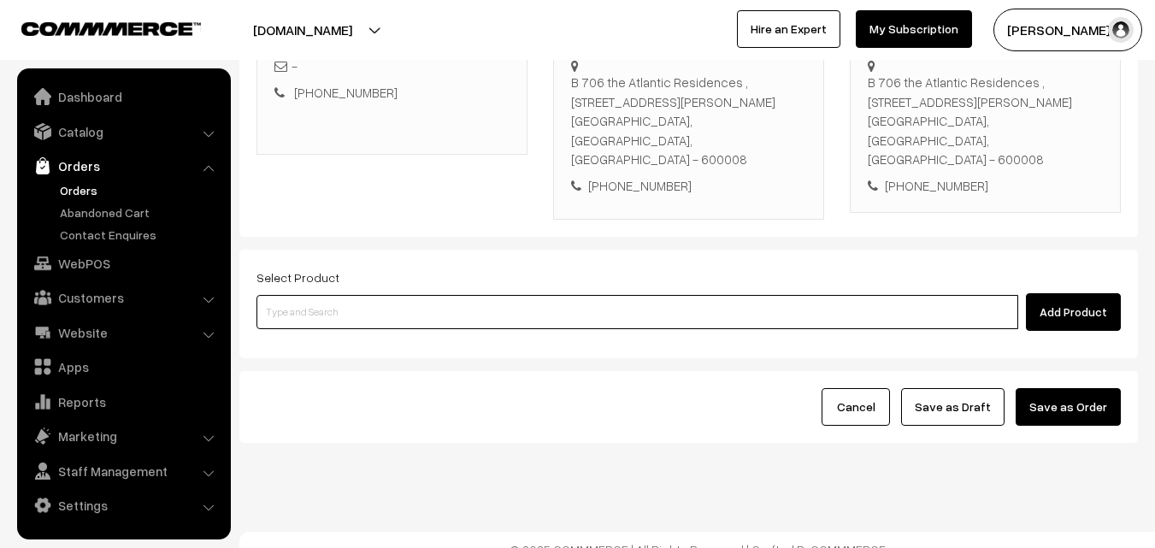
click at [452, 295] on input at bounding box center [637, 312] width 762 height 34
drag, startPoint x: 452, startPoint y: 294, endPoint x: 445, endPoint y: 290, distance: 8.8
click at [447, 295] on input at bounding box center [637, 312] width 762 height 34
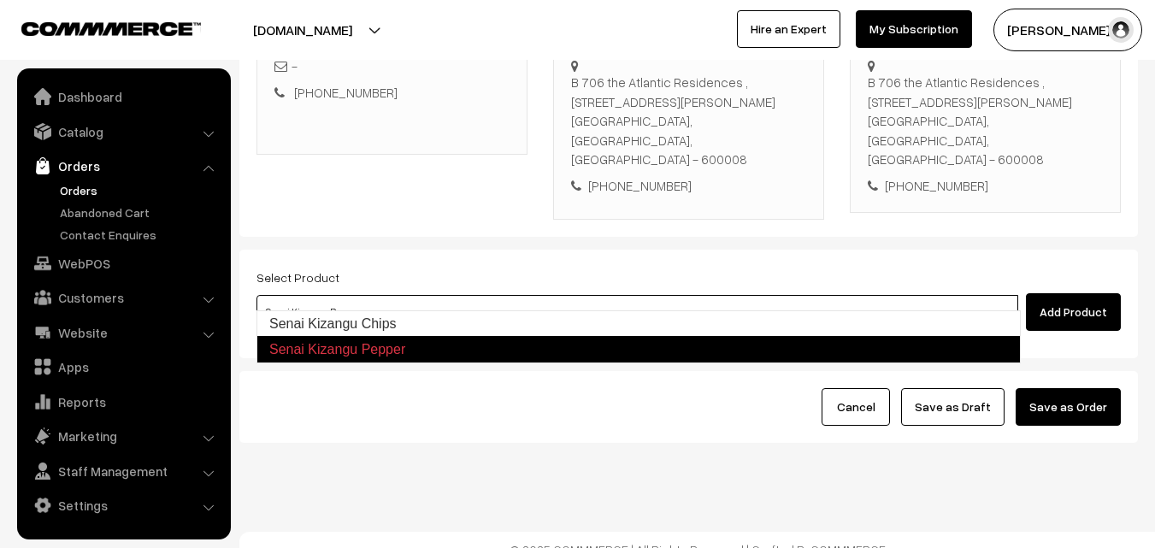
type input "Senai Kizangu Chips"
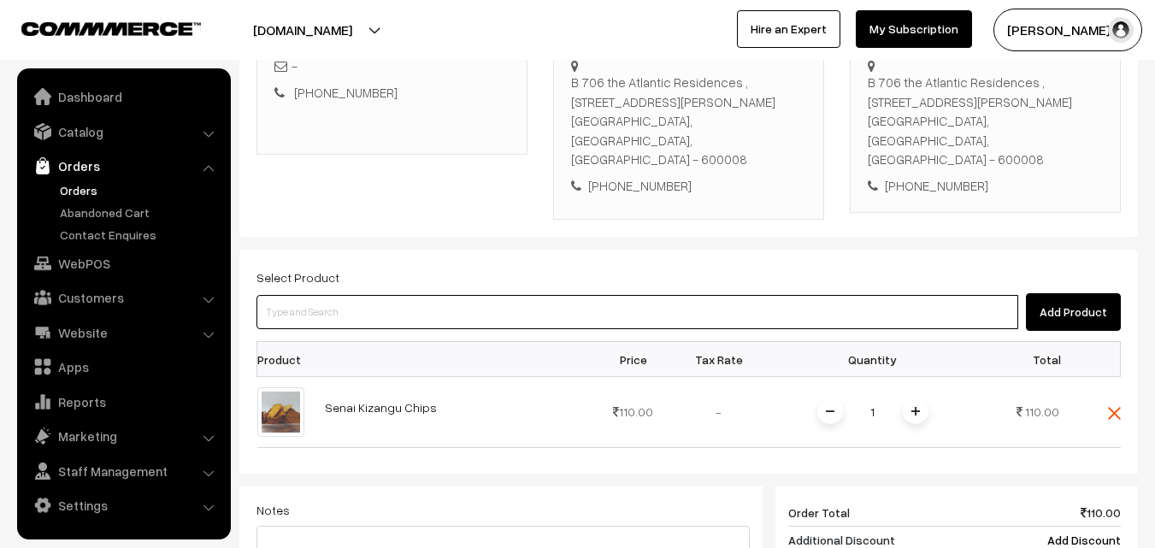
click at [494, 295] on input at bounding box center [637, 312] width 762 height 34
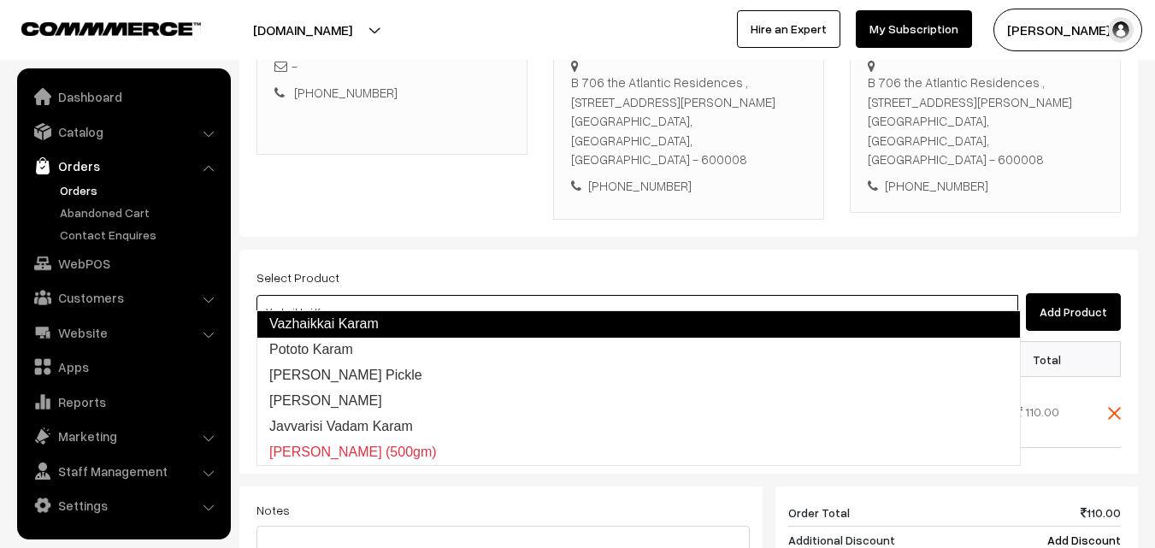
type input "Pototo Karam"
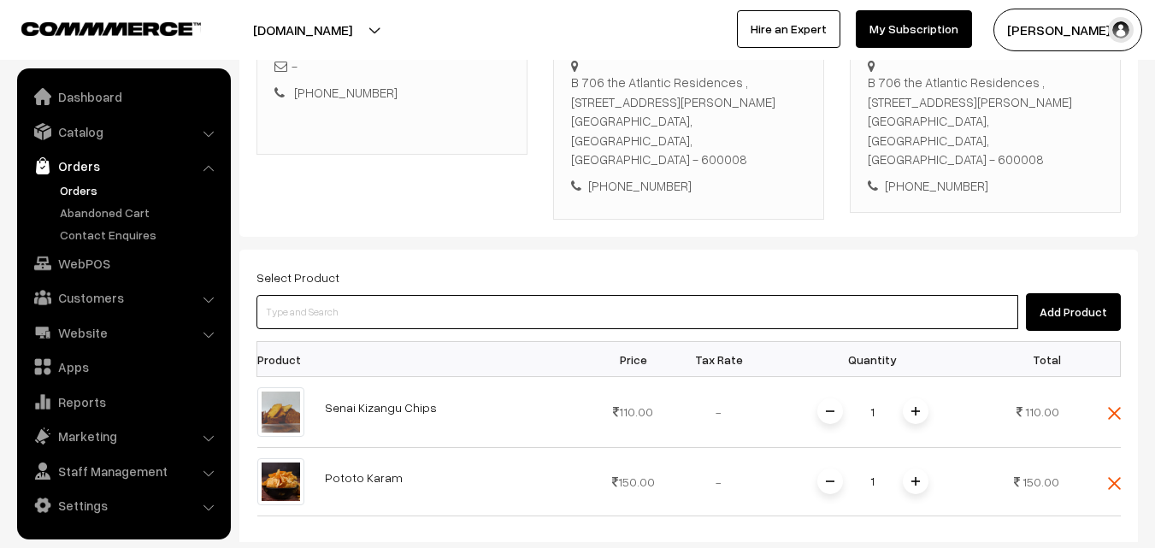
click at [494, 295] on input at bounding box center [637, 312] width 762 height 34
click at [461, 295] on input at bounding box center [637, 312] width 762 height 34
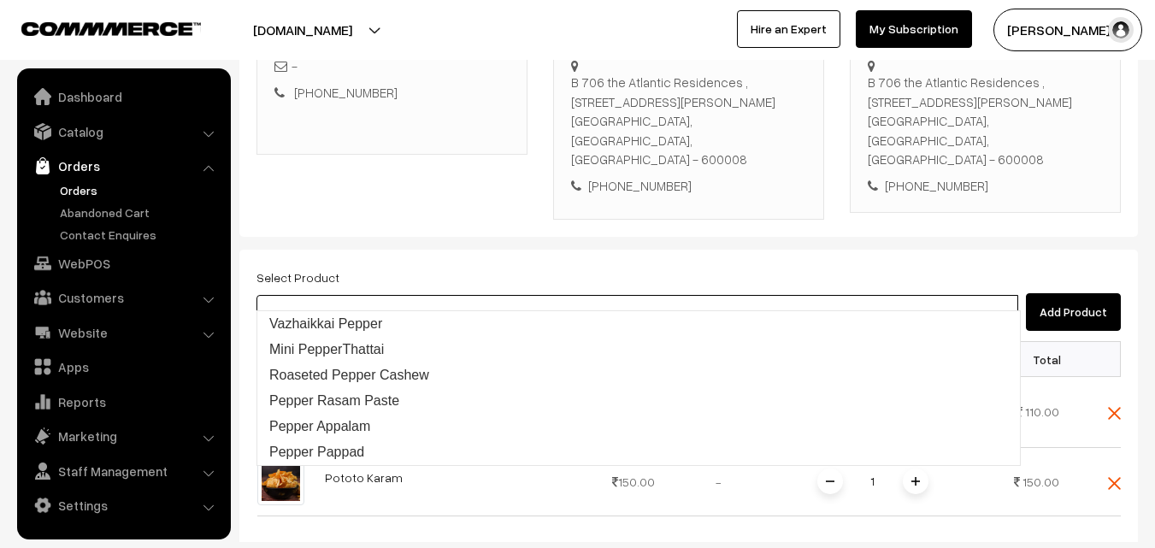
type input "Vazhaikkai Pepper"
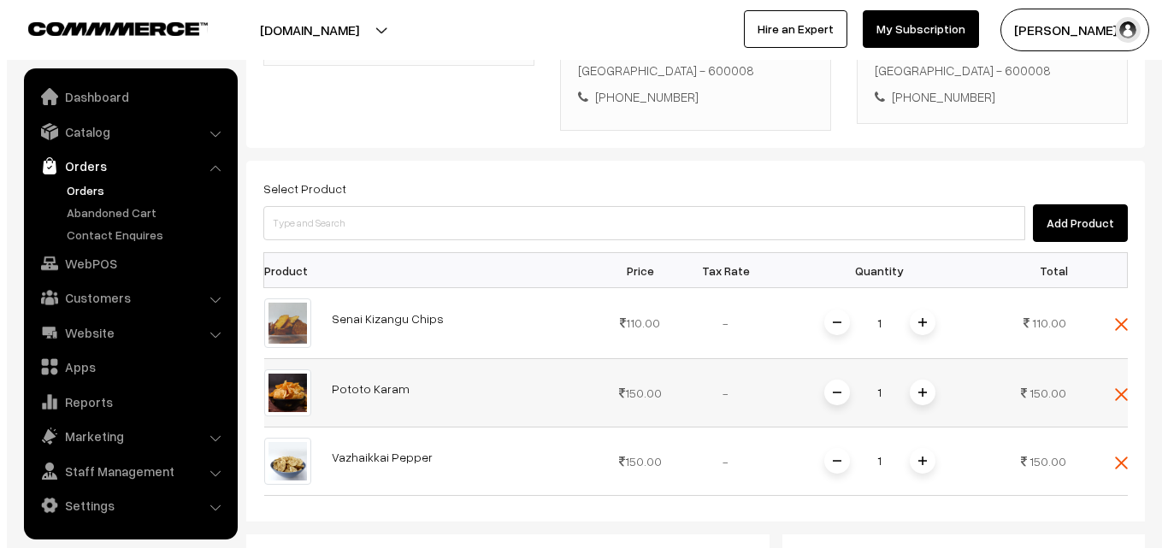
scroll to position [825, 0]
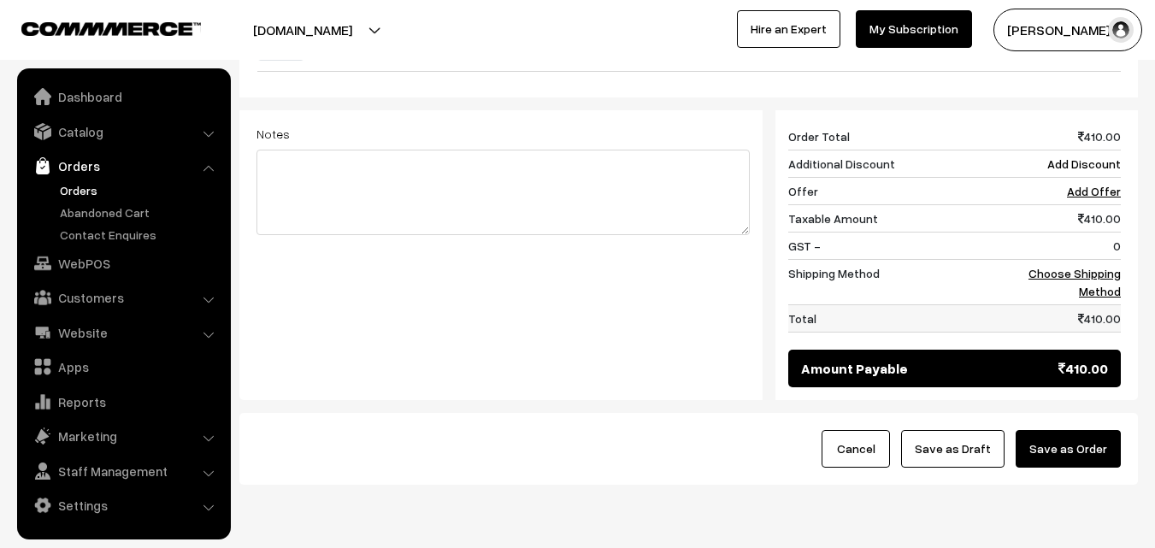
click at [1117, 304] on td "410.00" at bounding box center [1068, 317] width 106 height 27
click at [1106, 266] on link "Choose Shipping Method" at bounding box center [1074, 282] width 92 height 32
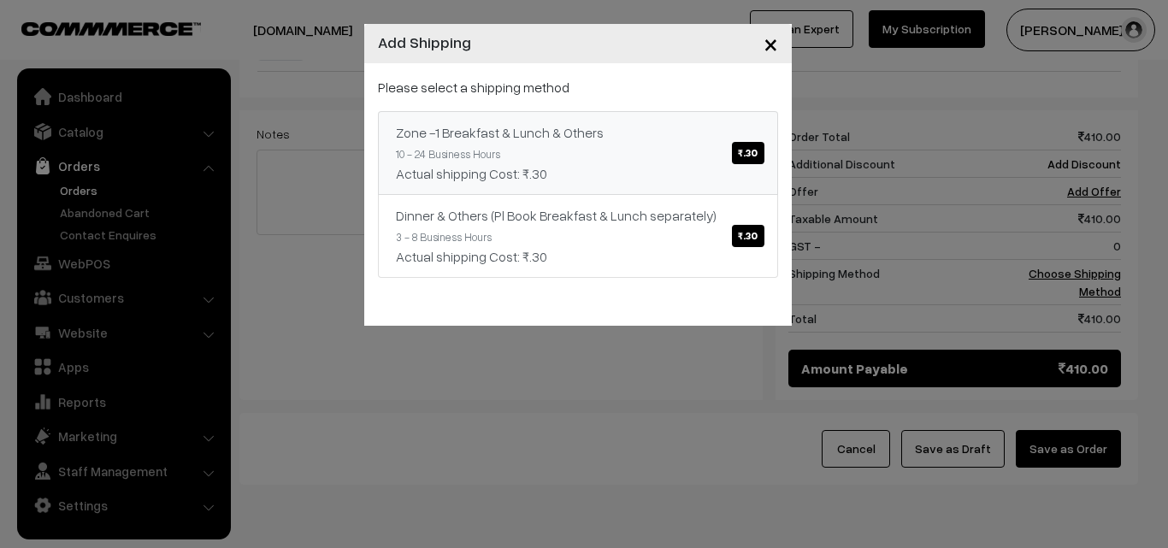
click at [716, 192] on link "Zone -1 Breakfast & Lunch & Others ₹.30 10 - 24 Business Hours Actual shipping …" at bounding box center [578, 153] width 400 height 84
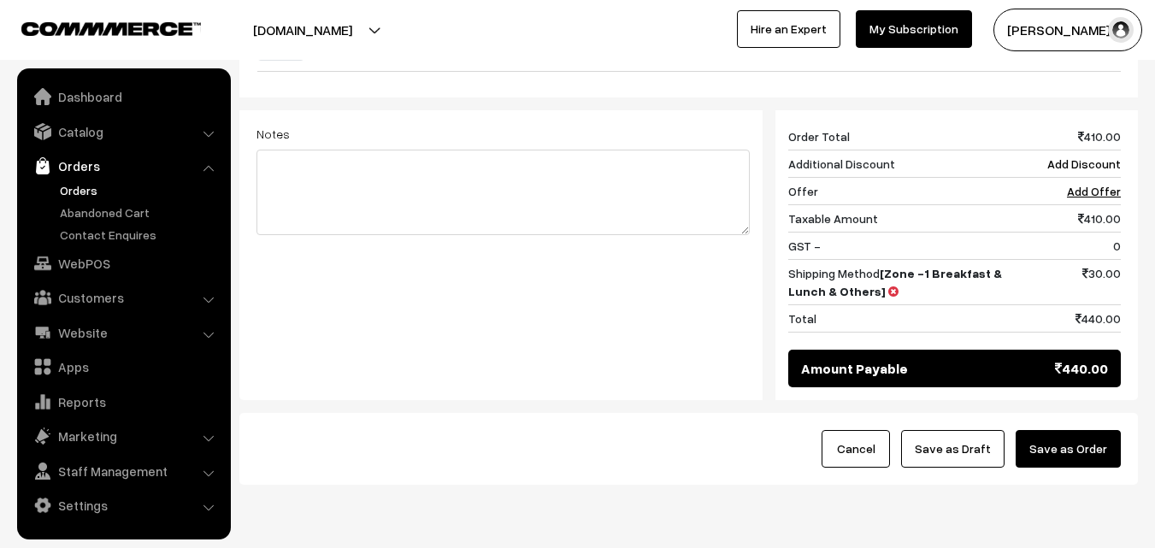
click at [1056, 430] on button "Save as Order" at bounding box center [1068, 449] width 105 height 38
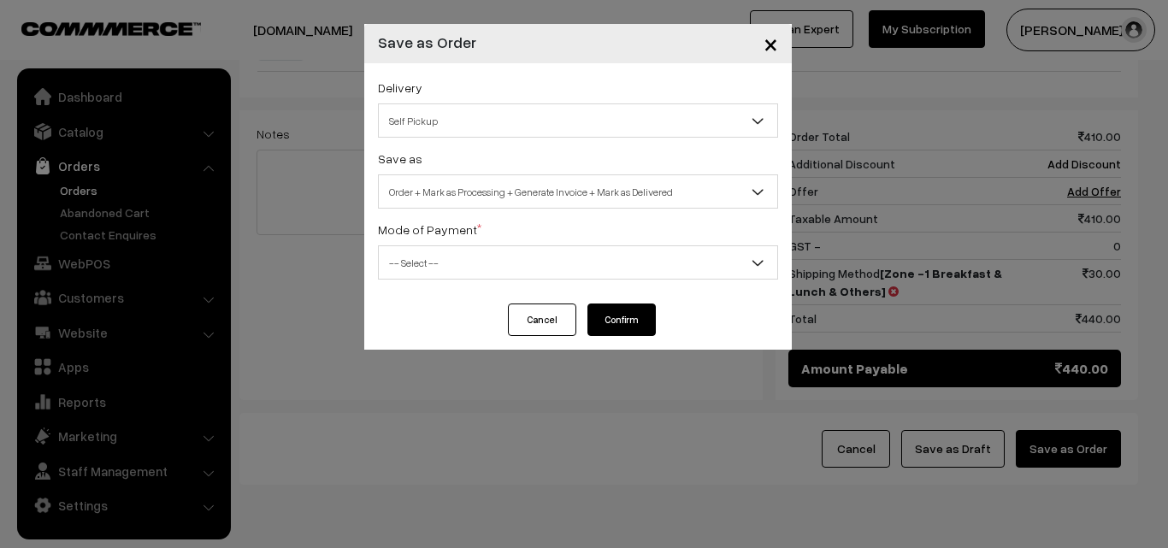
click at [590, 203] on span "Order + Mark as Processing + Generate Invoice + Mark as Delivered" at bounding box center [578, 192] width 398 height 30
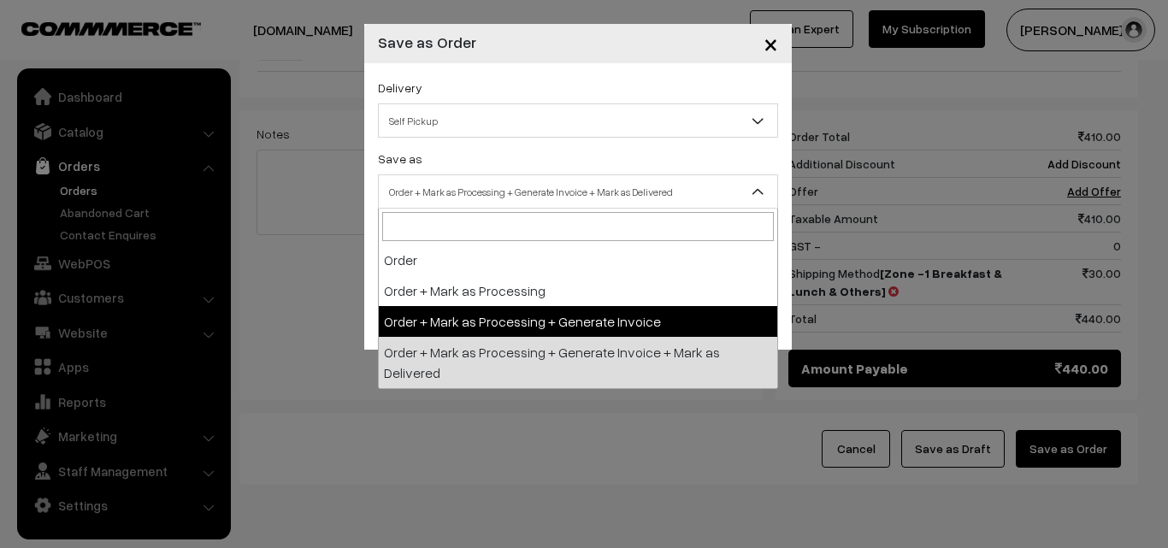
select select "3"
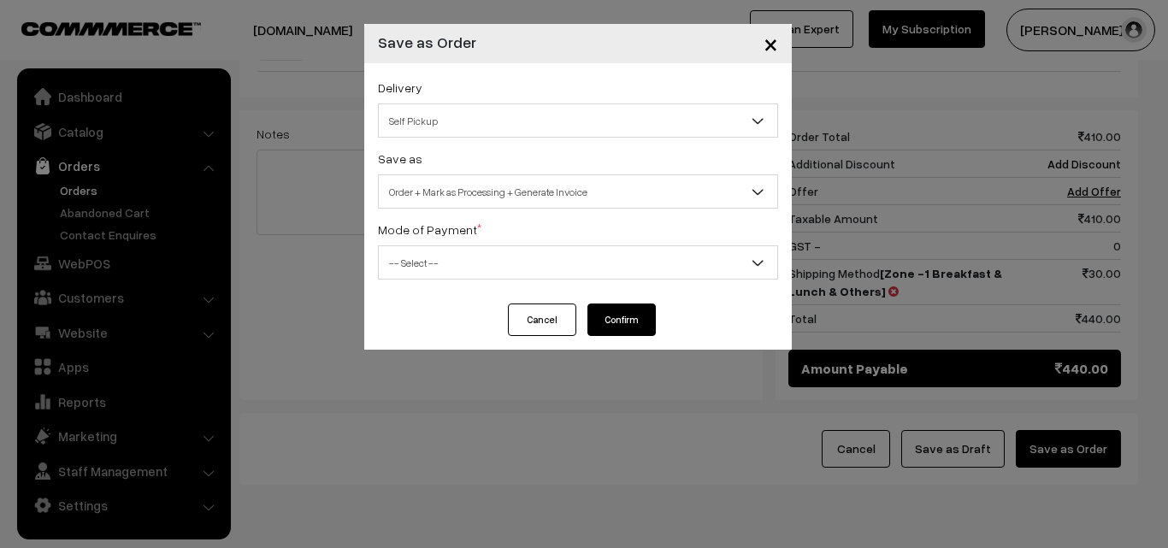
click at [498, 281] on div "Delivery Self Pickup Zone -1 Breakfast & Lunch & Others (₹30) (10 - 24 Business…" at bounding box center [577, 183] width 427 height 240
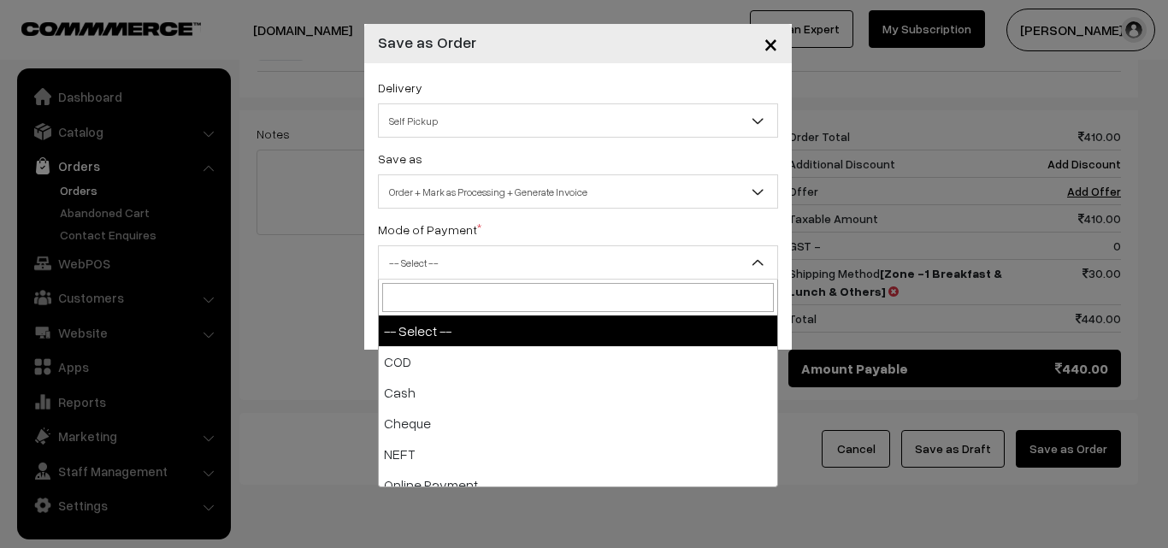
click at [479, 274] on span "-- Select --" at bounding box center [578, 263] width 398 height 30
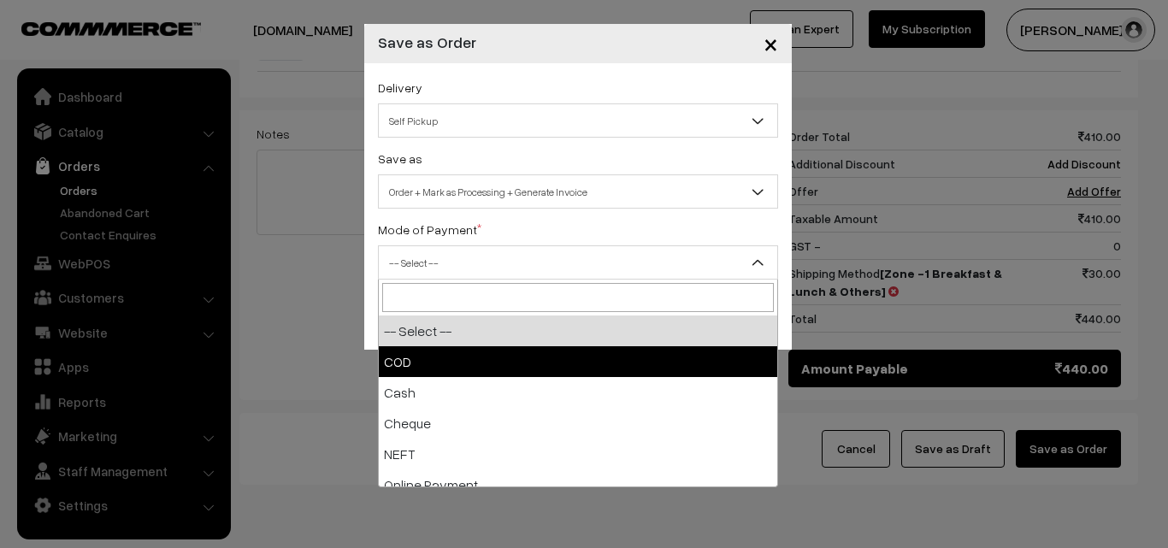
select select "1"
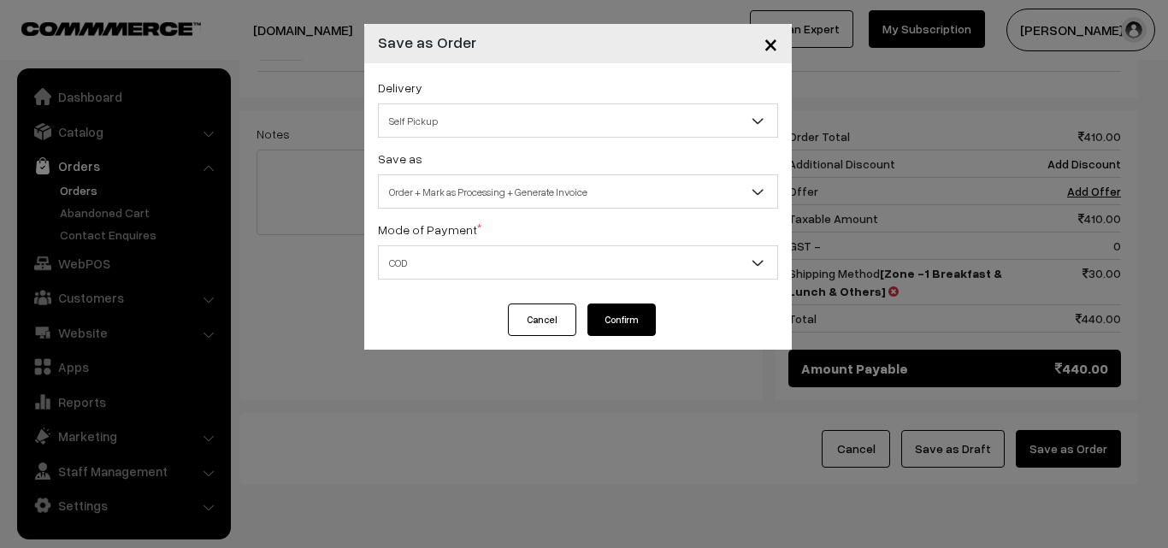
click at [611, 322] on button "Confirm" at bounding box center [621, 319] width 68 height 32
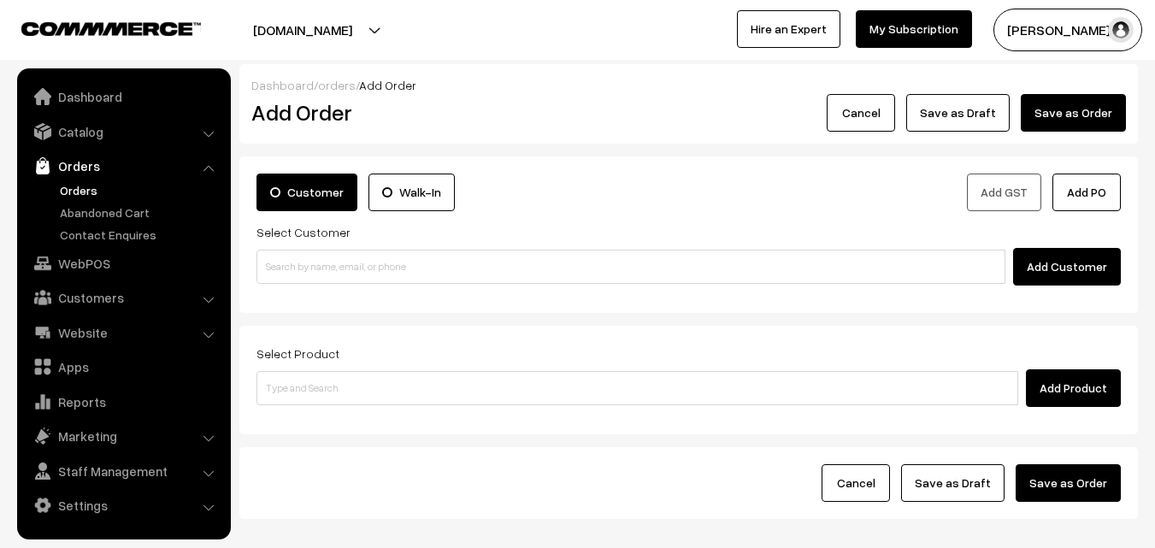
click at [89, 185] on link "Orders" at bounding box center [140, 190] width 169 height 18
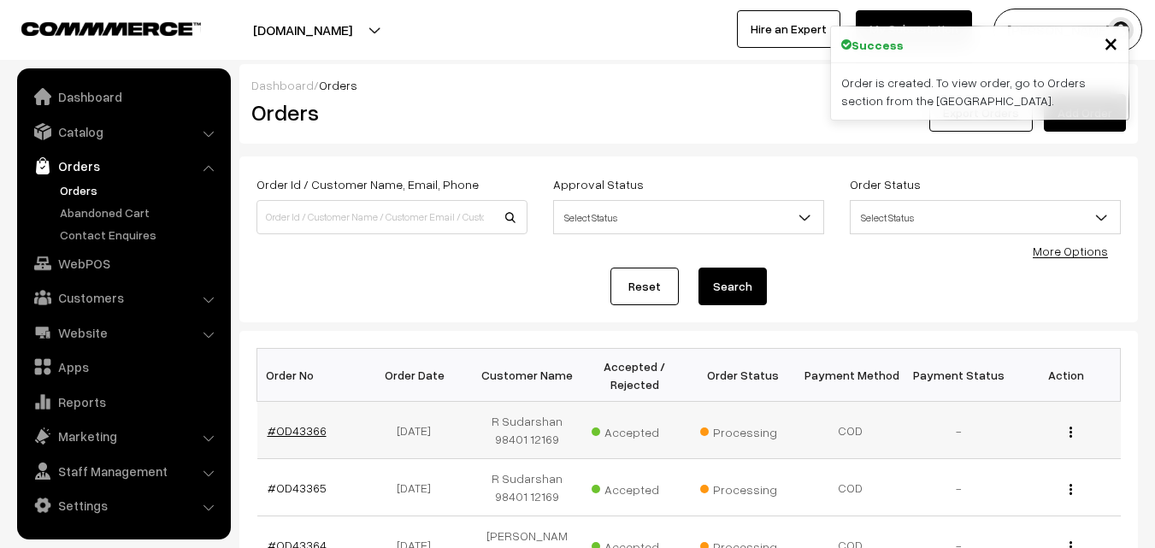
click at [299, 432] on link "#OD43366" at bounding box center [297, 430] width 59 height 15
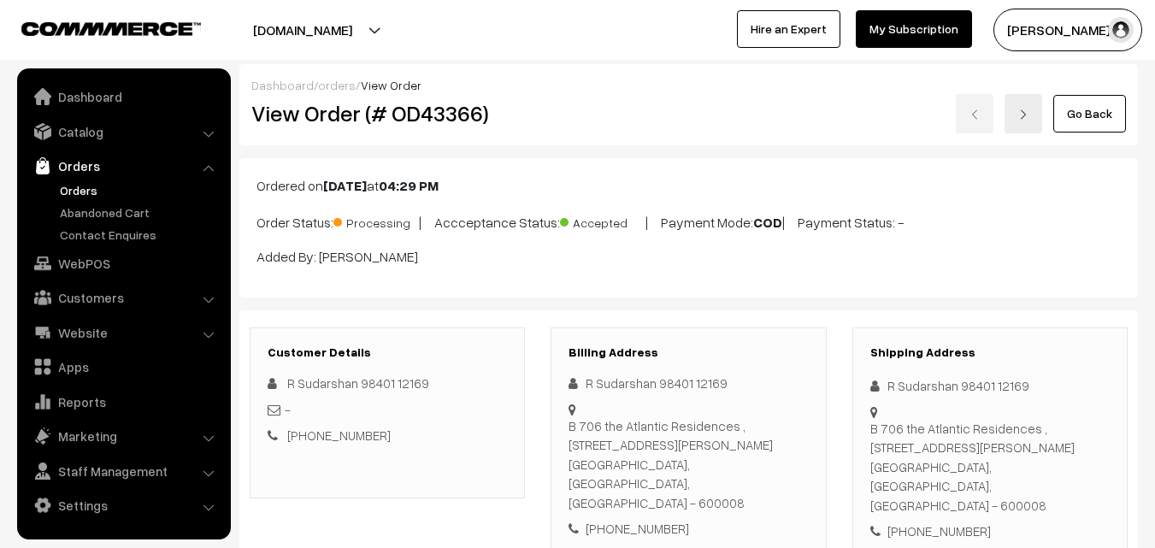
click at [569, 141] on div "Dashboard / orders / View Order View Order (# OD43366) Go Back" at bounding box center [688, 104] width 898 height 81
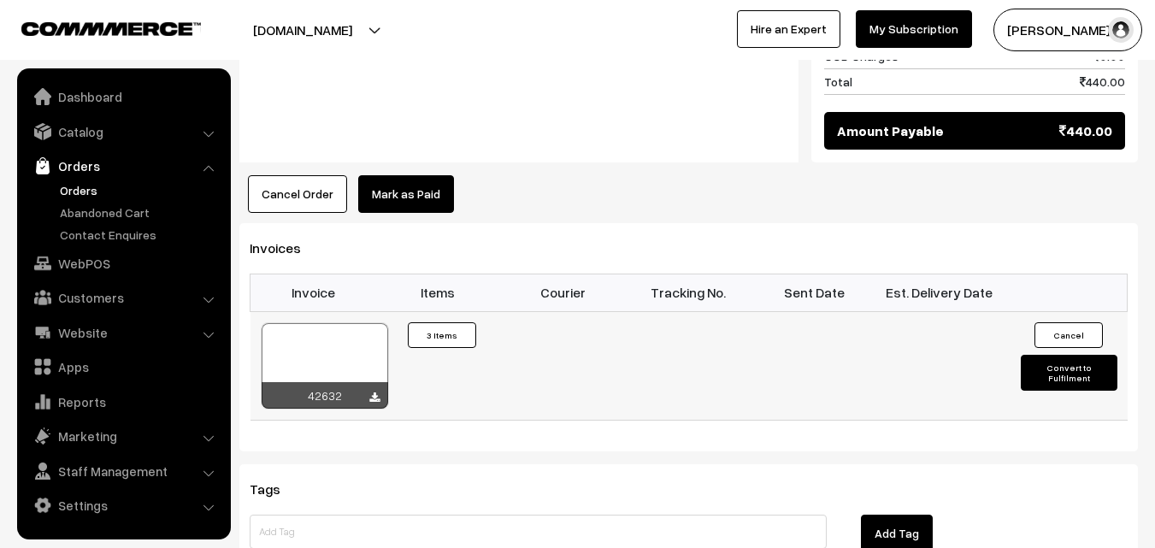
scroll to position [1197, 0]
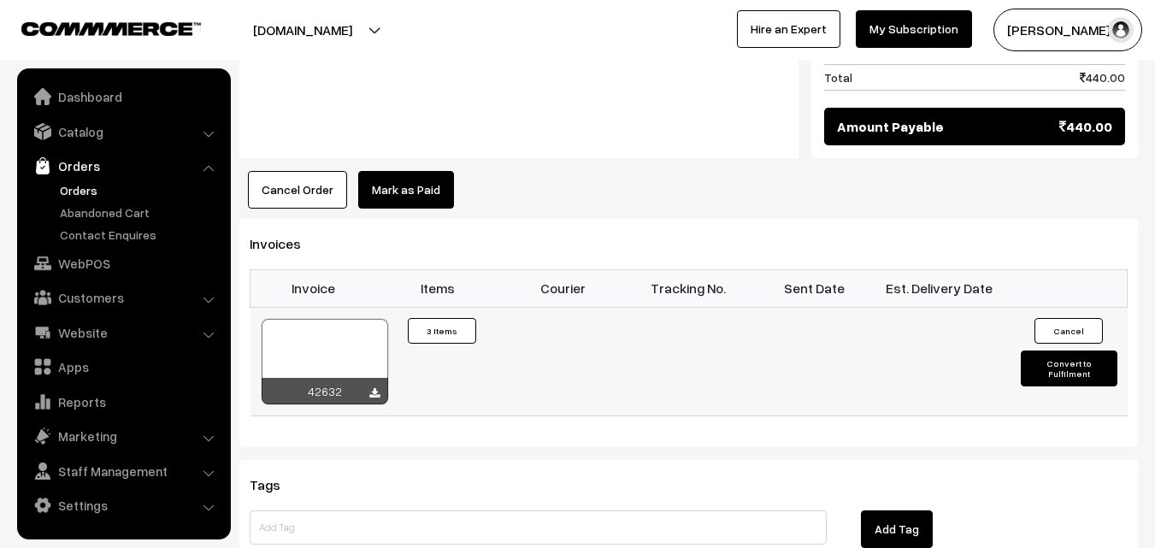
click at [321, 319] on div at bounding box center [325, 361] width 127 height 85
click at [91, 265] on link "WebPOS" at bounding box center [122, 263] width 203 height 31
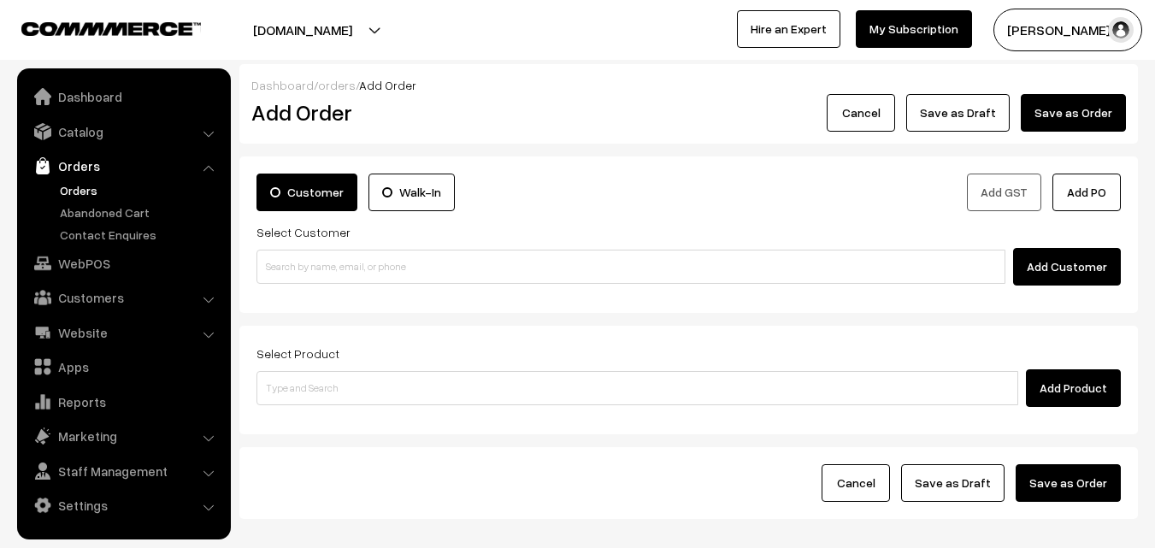
click at [361, 242] on div "Select Customer Add Customer" at bounding box center [688, 253] width 864 height 64
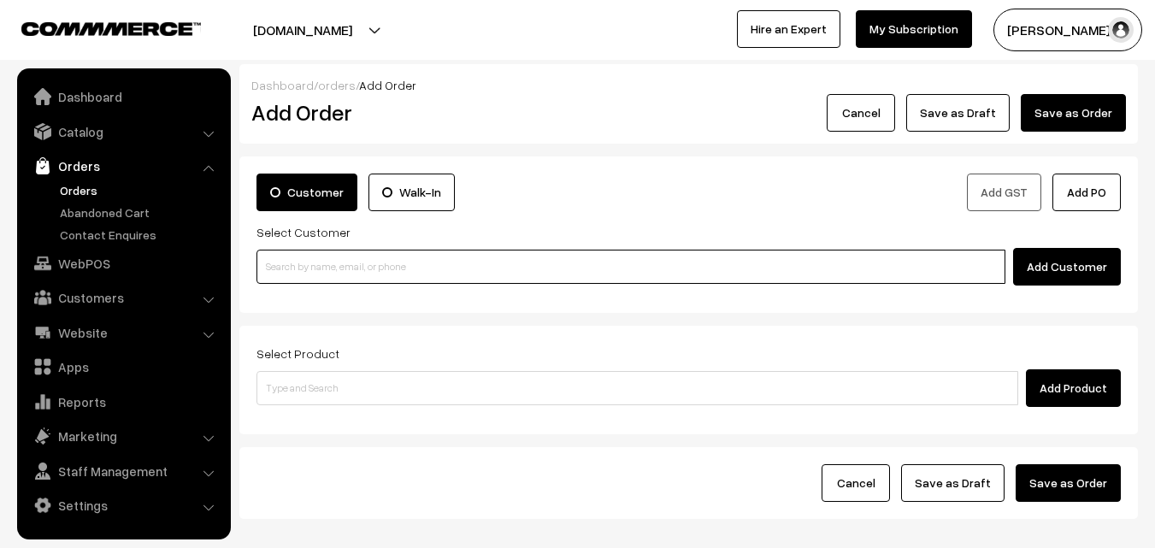
click at [339, 274] on input at bounding box center [630, 267] width 749 height 34
paste input "94449 13191"
click at [309, 265] on input "94449 13191" at bounding box center [630, 267] width 749 height 34
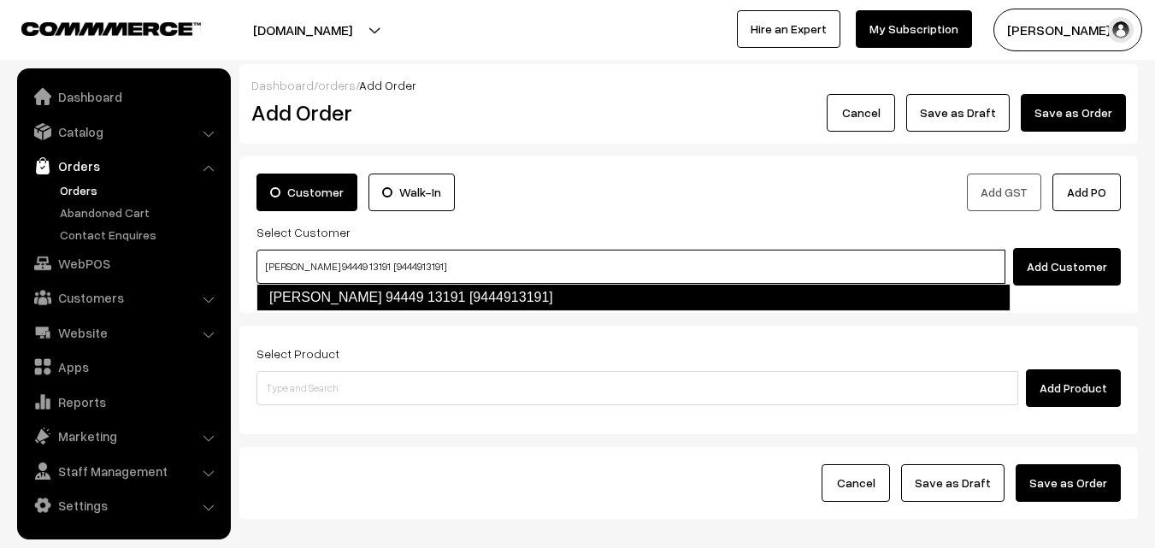
type input "[PERSON_NAME] 94449 13191 [9444913191]"
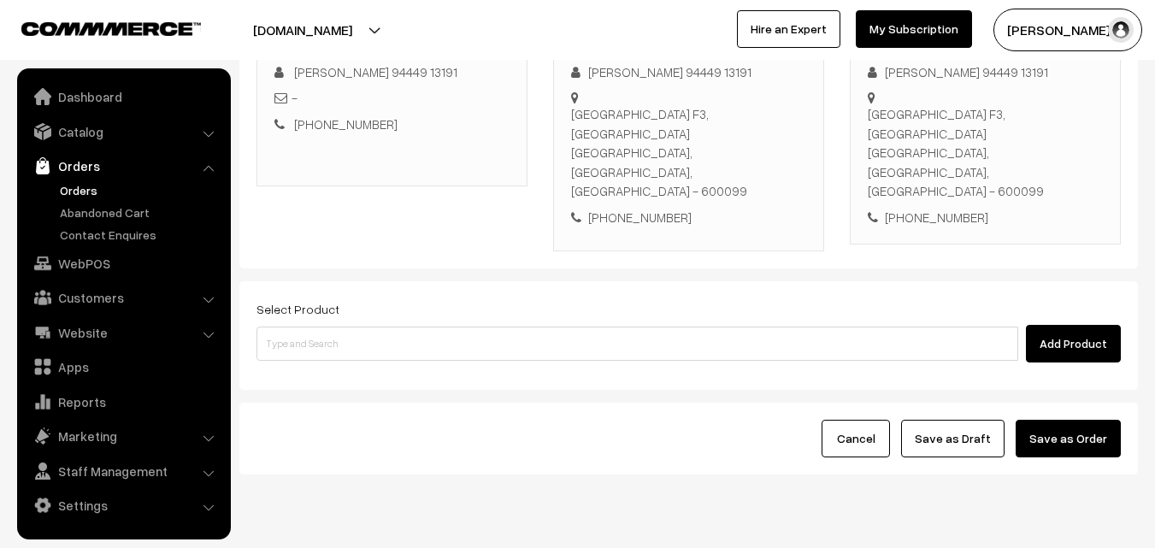
scroll to position [292, 0]
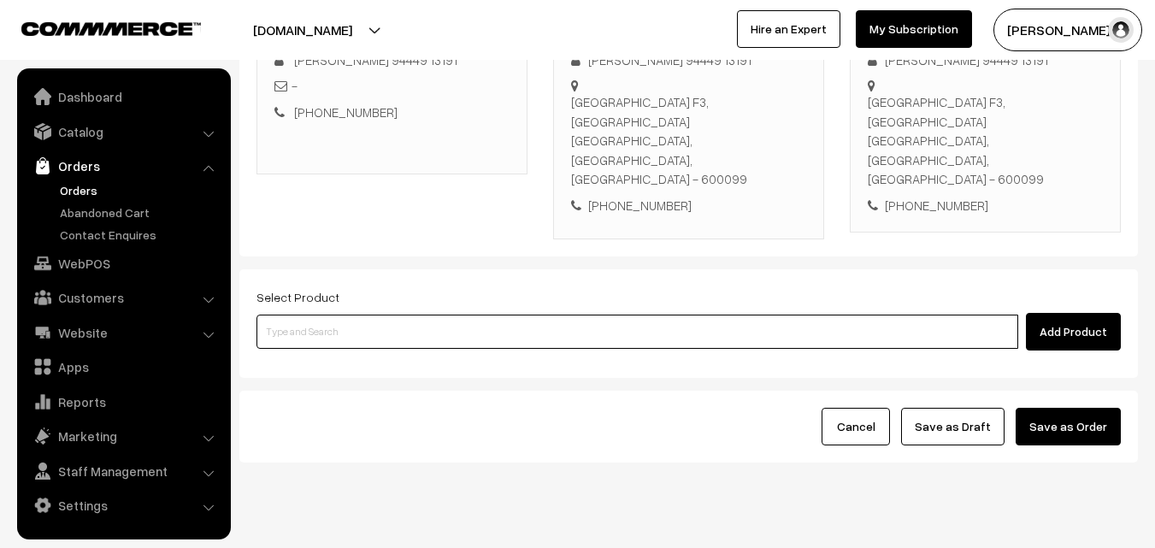
click at [422, 315] on input at bounding box center [637, 332] width 762 height 34
type input "c"
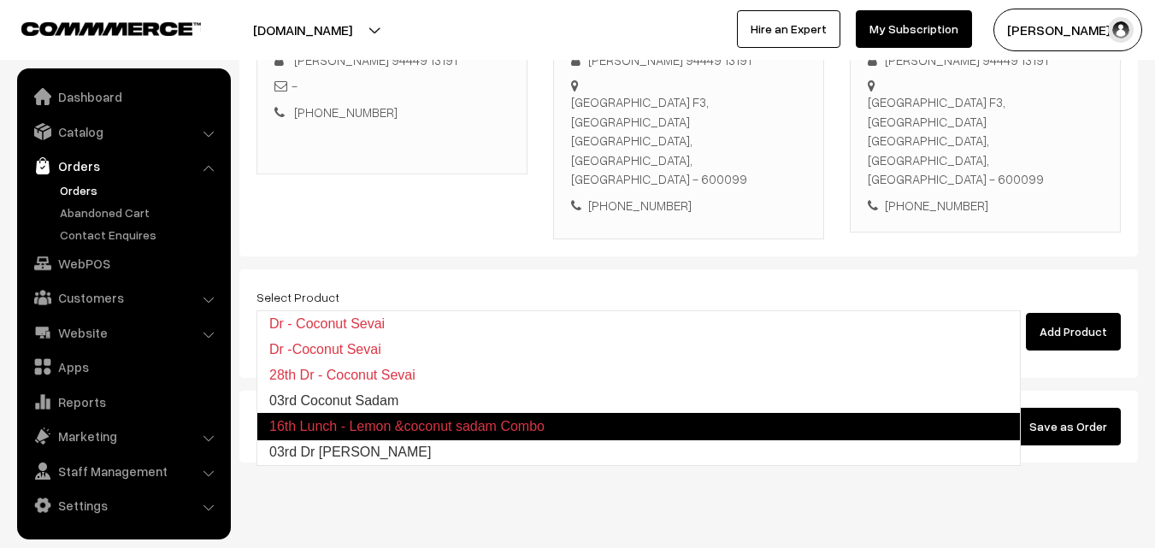
type input "03rd Coconut Sadam"
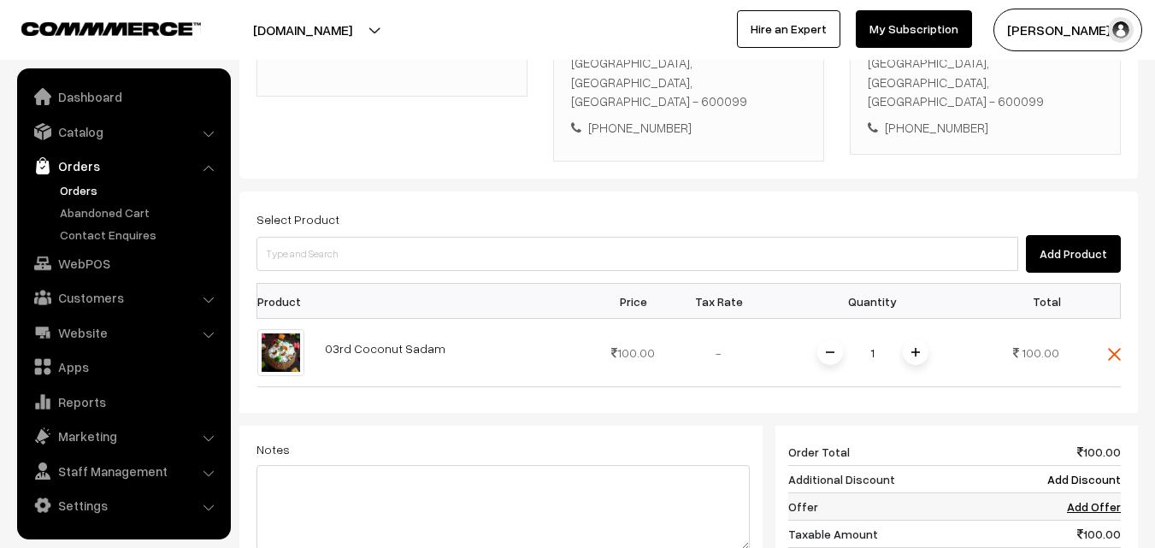
scroll to position [549, 0]
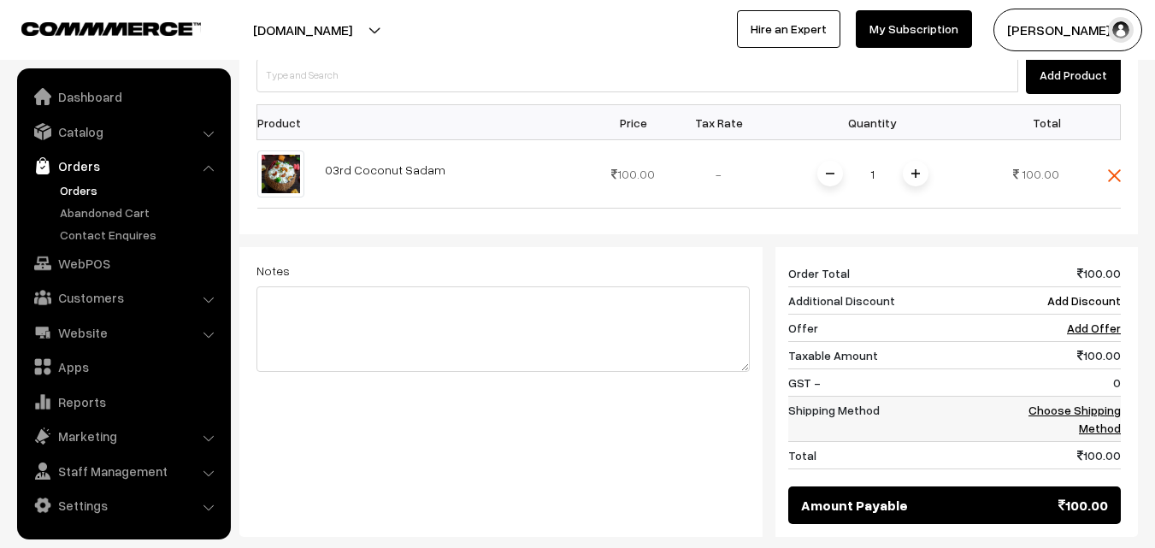
click at [1116, 403] on link "Choose Shipping Method" at bounding box center [1074, 419] width 92 height 32
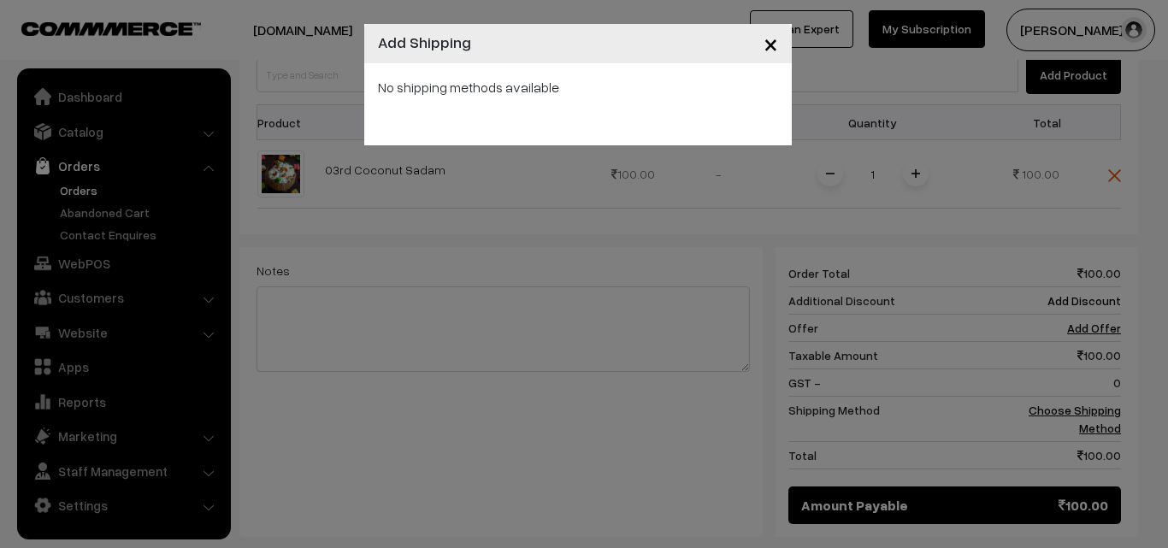
click at [910, 163] on div "× Add Shipping No shipping methods available" at bounding box center [584, 274] width 1168 height 548
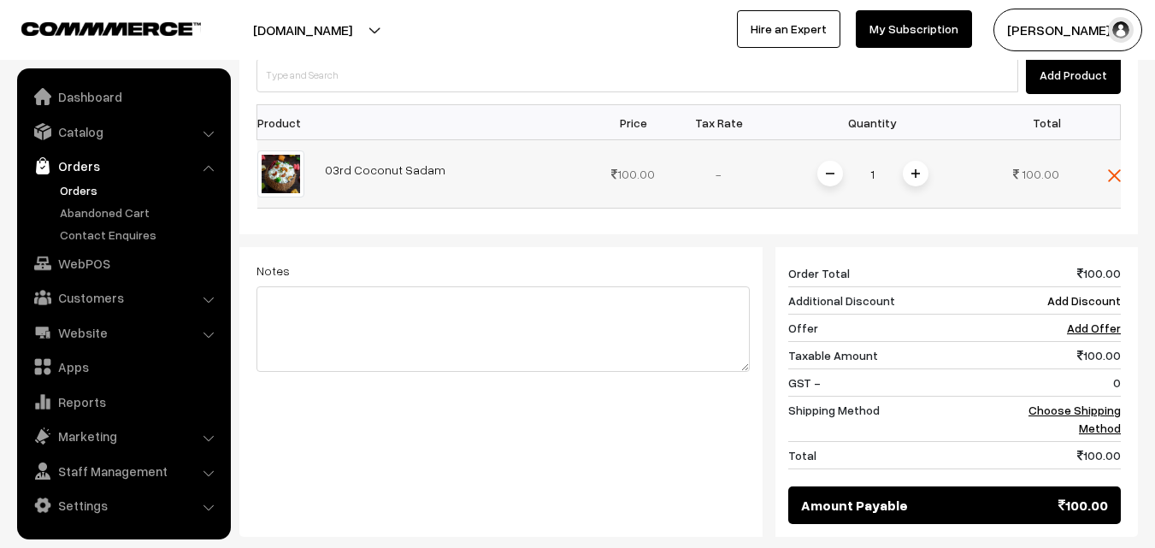
click at [915, 169] on img at bounding box center [915, 173] width 9 height 9
click at [1103, 403] on link "Choose Shipping Method" at bounding box center [1074, 419] width 92 height 32
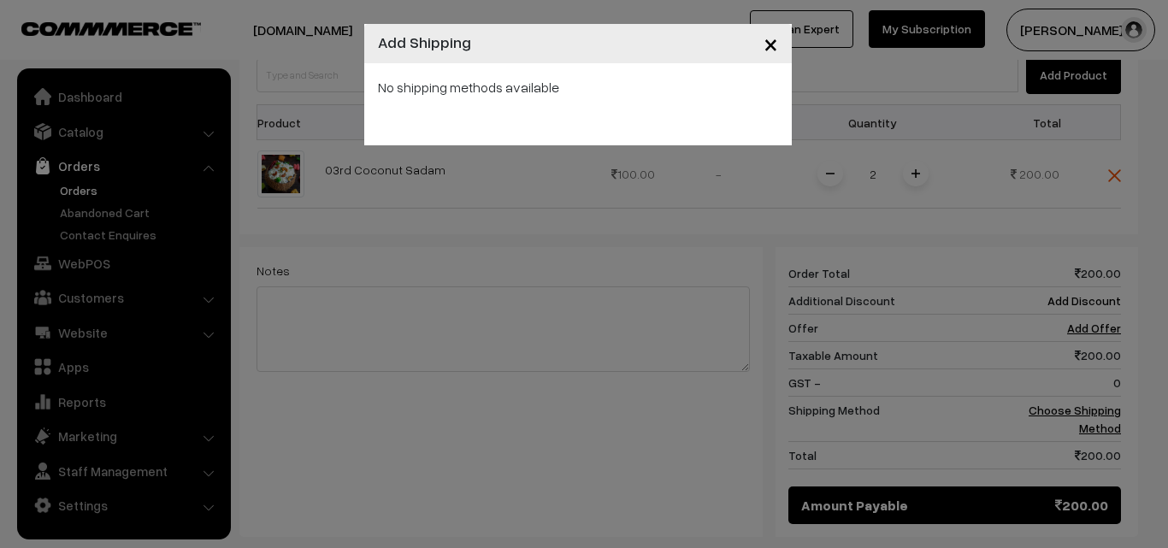
click at [765, 274] on div "× Add Shipping No shipping methods available" at bounding box center [584, 274] width 1168 height 548
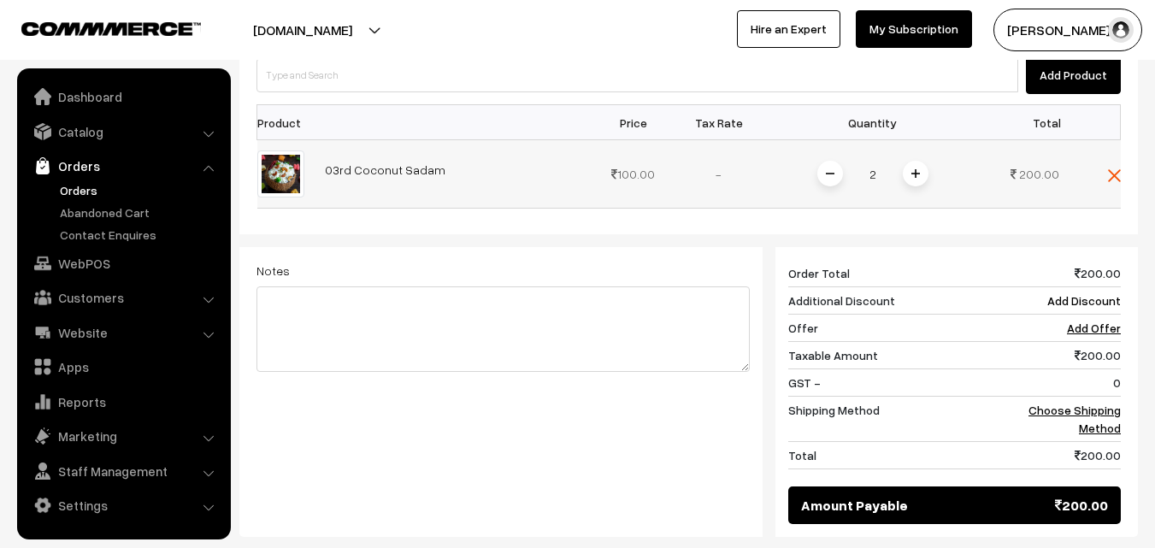
click at [933, 159] on div "2" at bounding box center [873, 174] width 128 height 30
click at [919, 169] on img at bounding box center [915, 173] width 9 height 9
click at [1106, 403] on link "Choose Shipping Method" at bounding box center [1074, 419] width 92 height 32
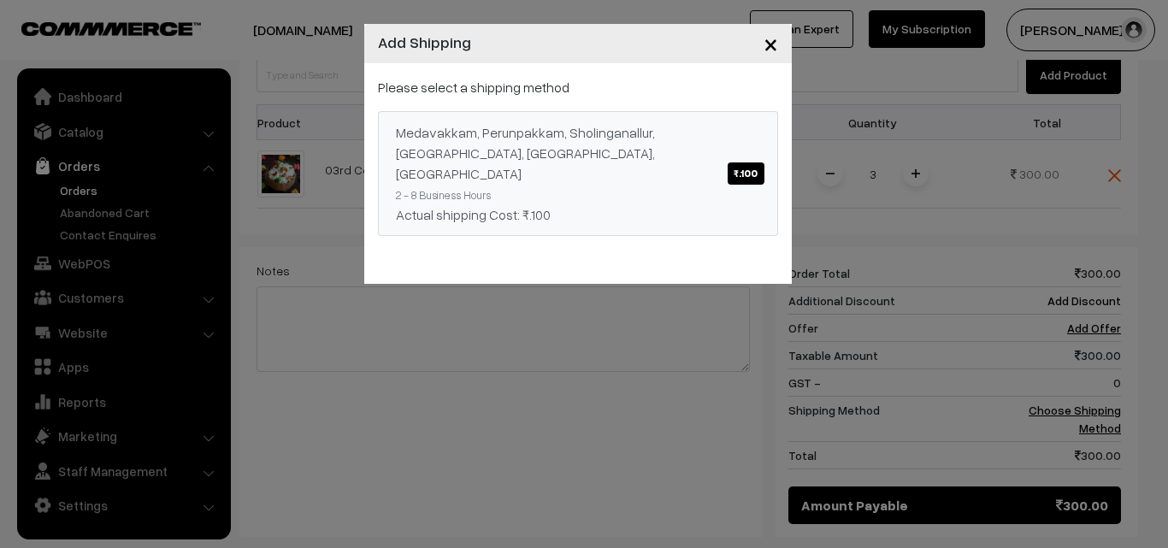
click at [533, 140] on div "Medavakkam, Perunpakkam, Sholinganallur, seliyur, Kirattur, Perambur ₹.100" at bounding box center [578, 153] width 364 height 62
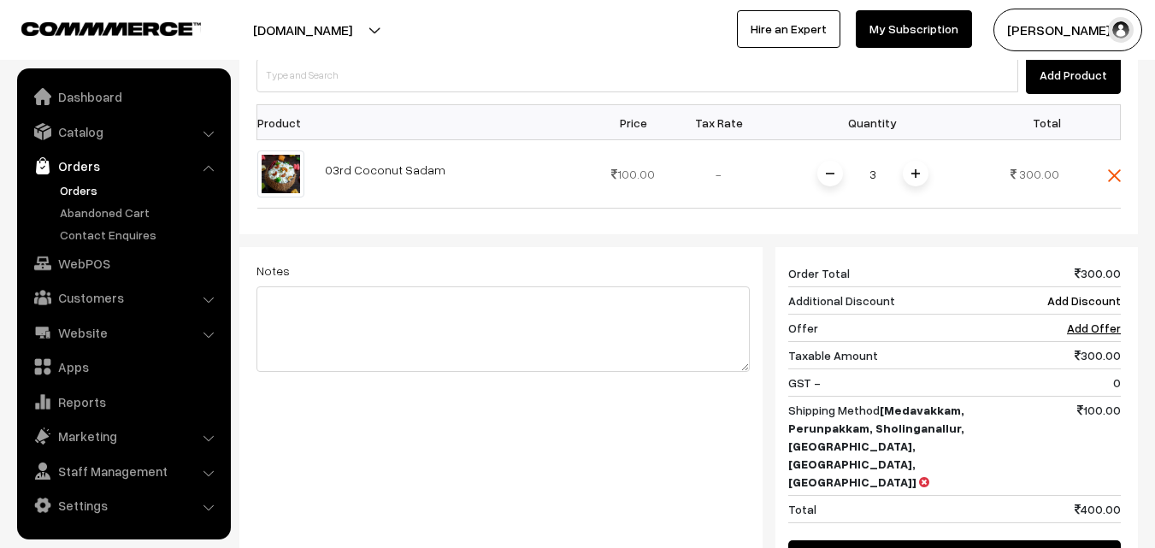
scroll to position [121, 0]
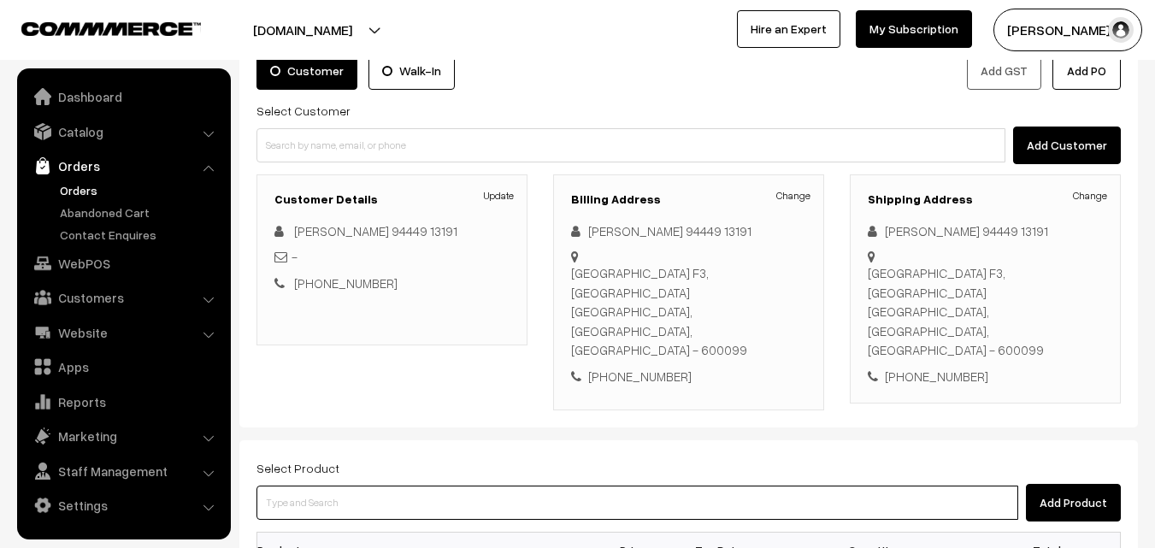
click at [655, 486] on input at bounding box center [637, 503] width 762 height 34
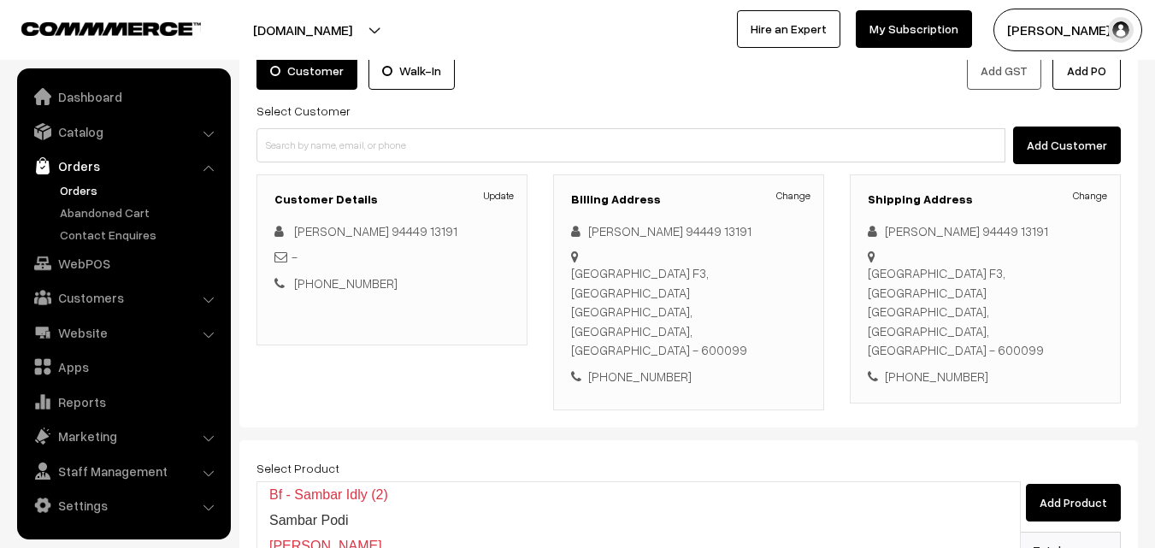
type input "03rd Couple Pack - Kadhamba Sambar"
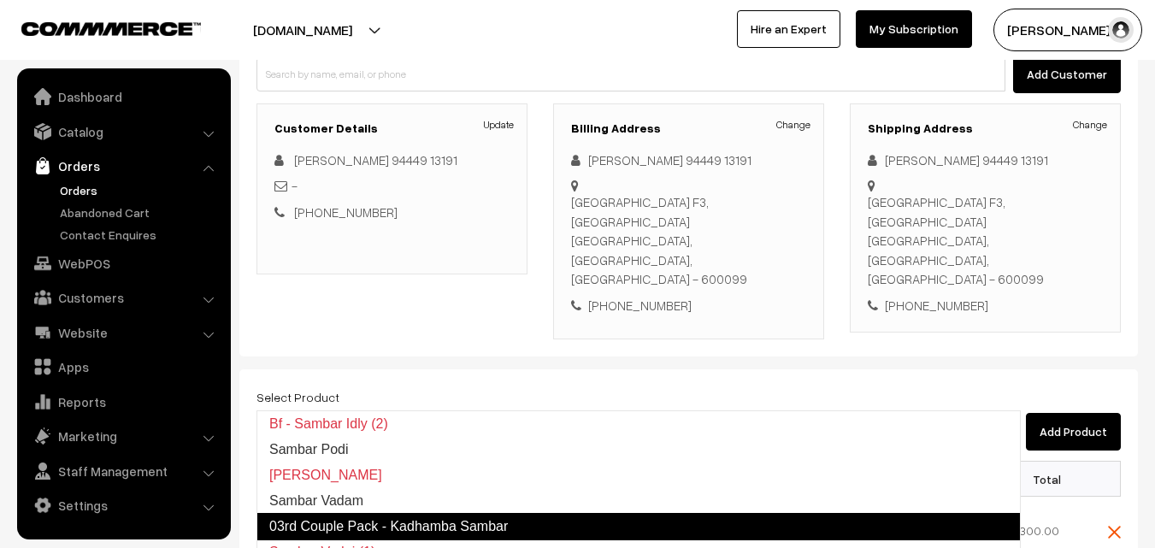
scroll to position [292, 0]
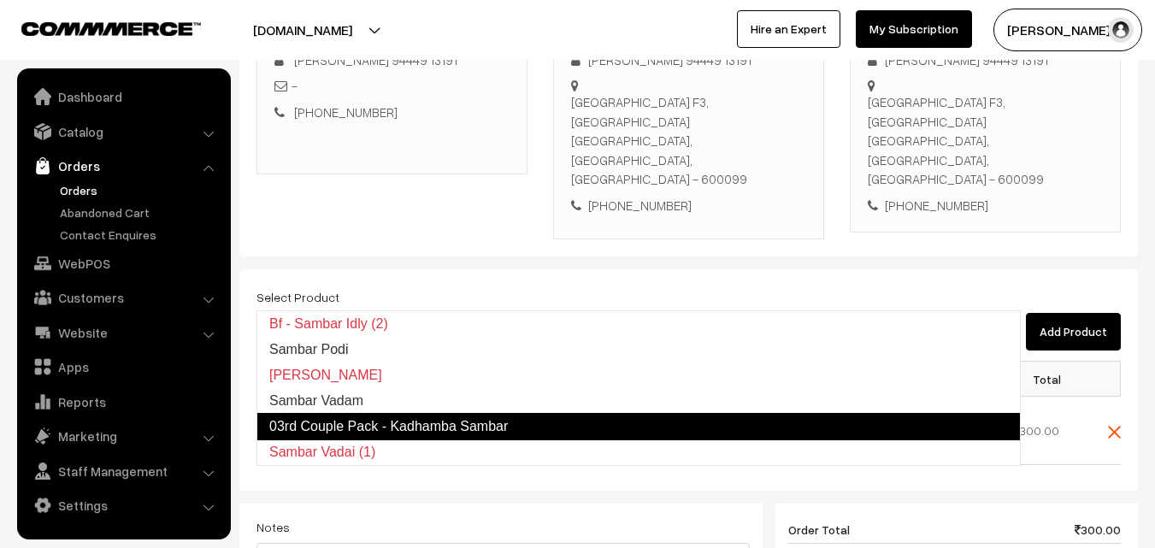
click at [443, 413] on link "03rd Couple Pack - Kadhamba Sambar" at bounding box center [638, 426] width 764 height 27
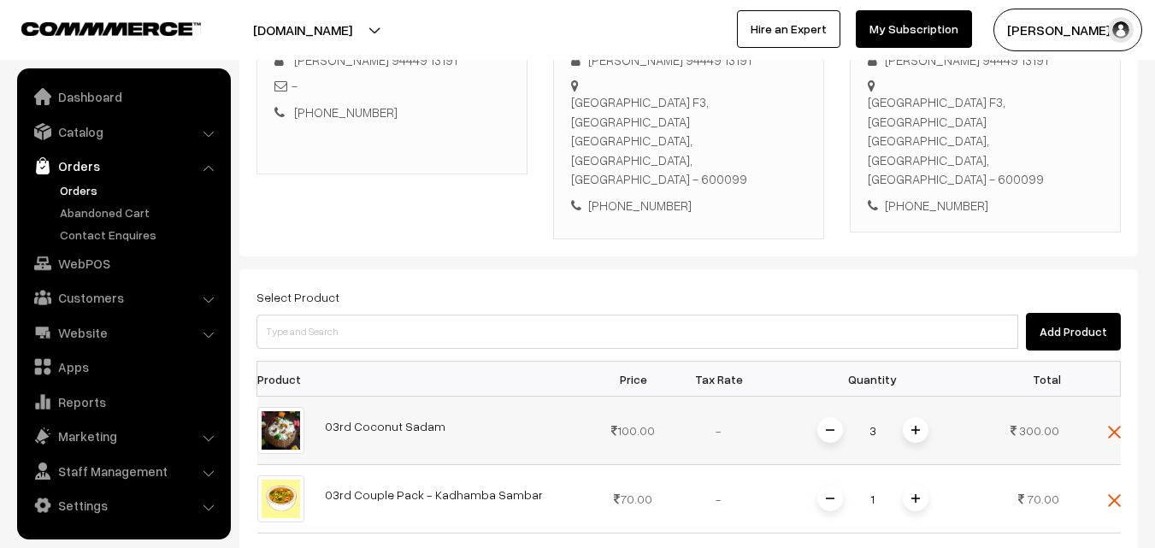
click at [835, 417] on span at bounding box center [830, 430] width 26 height 26
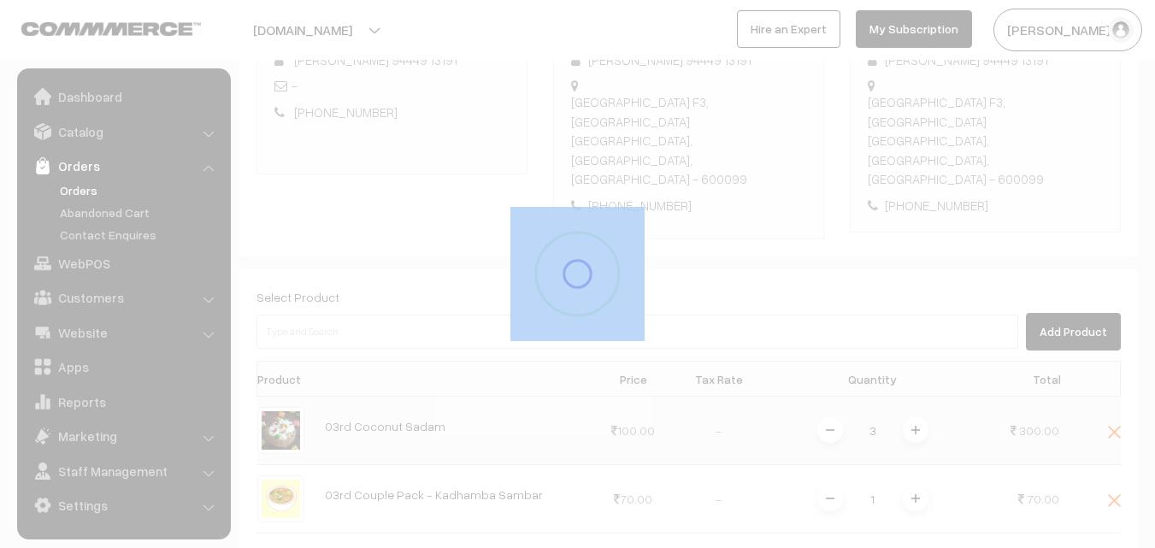
click at [835, 395] on div at bounding box center [577, 274] width 1155 height 548
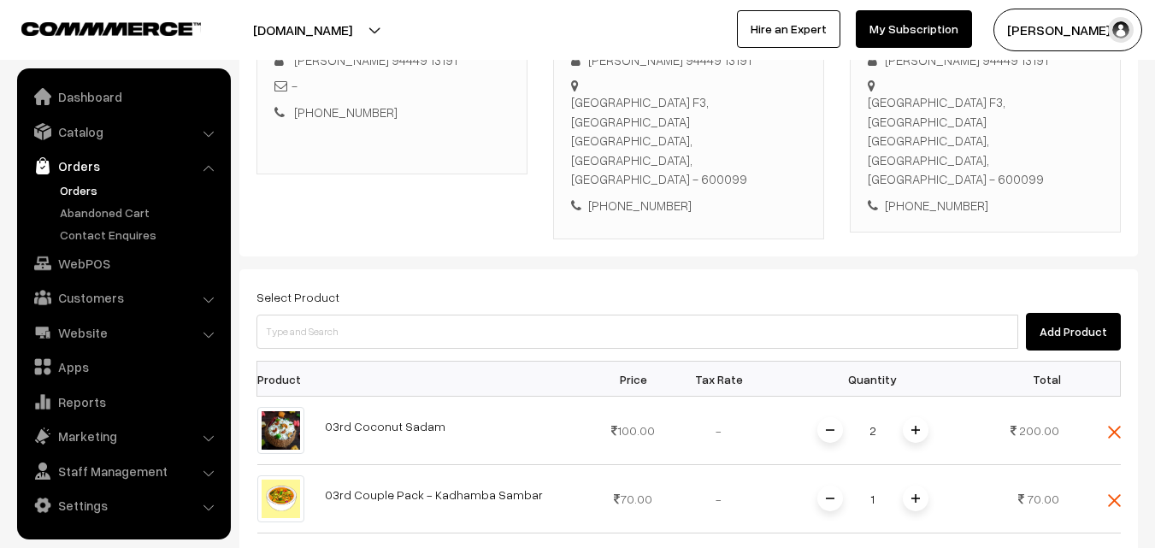
click at [835, 417] on span at bounding box center [830, 430] width 26 height 26
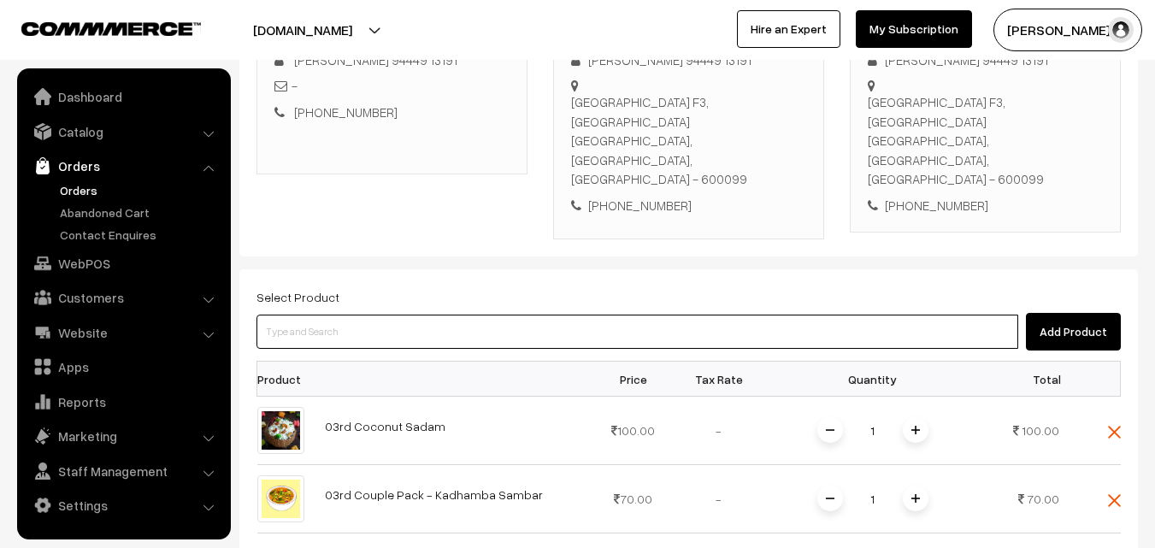
click at [486, 315] on input at bounding box center [637, 332] width 762 height 34
click at [491, 315] on input at bounding box center [637, 332] width 762 height 34
click at [392, 315] on input at bounding box center [637, 332] width 762 height 34
paste input "03rd Couple Pack- Tomato Rasam"
type input "03rd Couple Pack- Tomato Rasam"
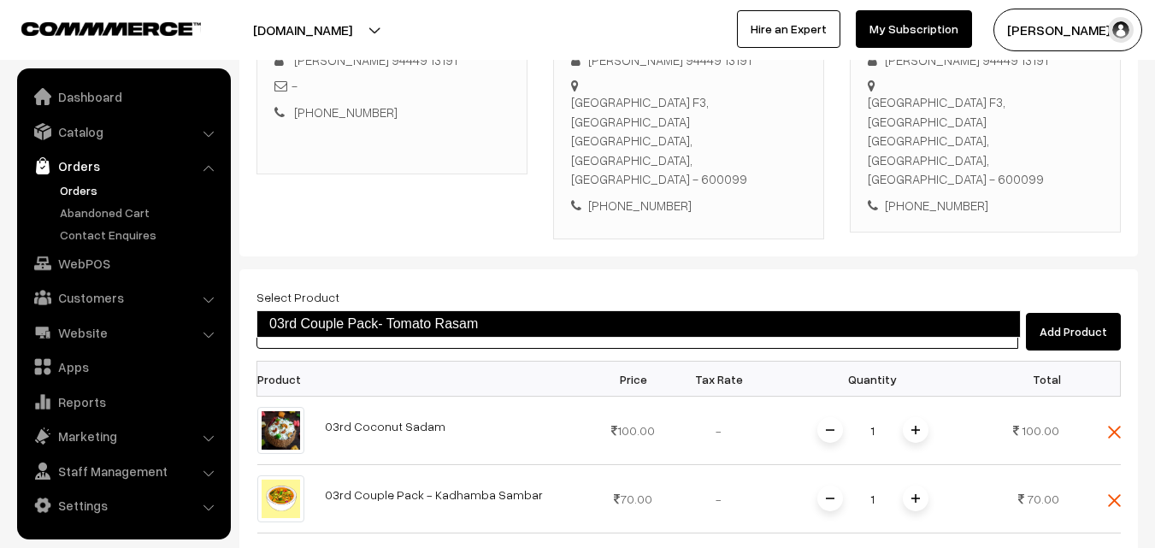
click at [345, 322] on link "03rd Couple Pack- Tomato Rasam" at bounding box center [638, 323] width 764 height 27
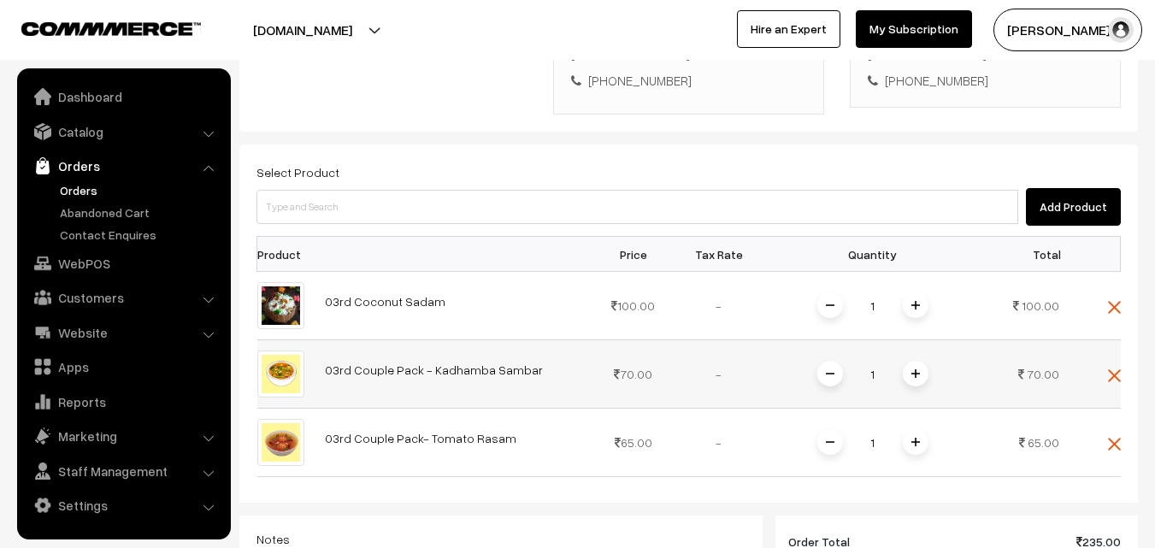
scroll to position [463, 0]
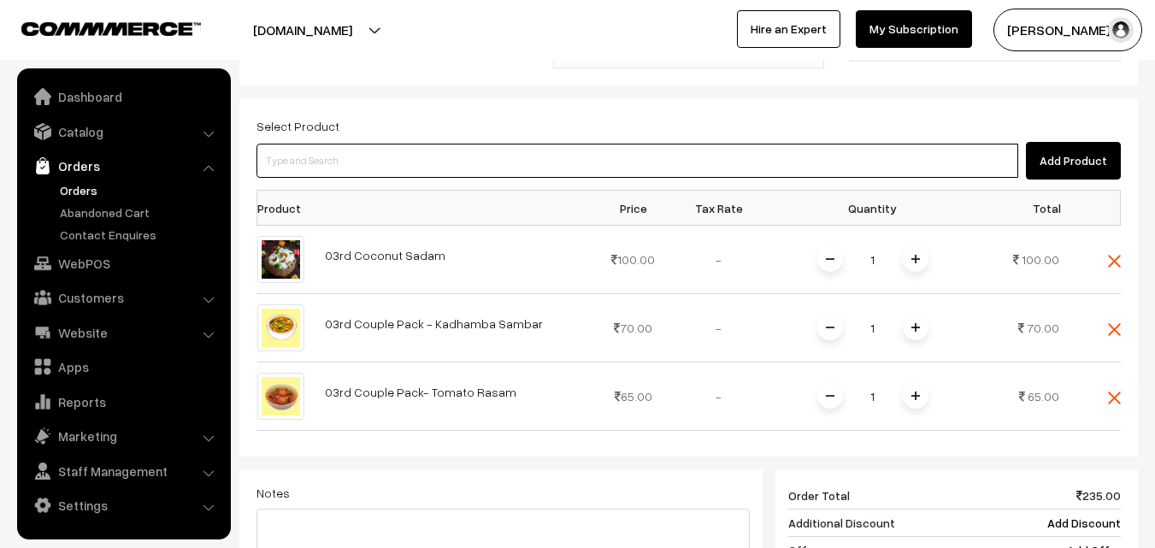
click at [367, 144] on input at bounding box center [637, 161] width 762 height 34
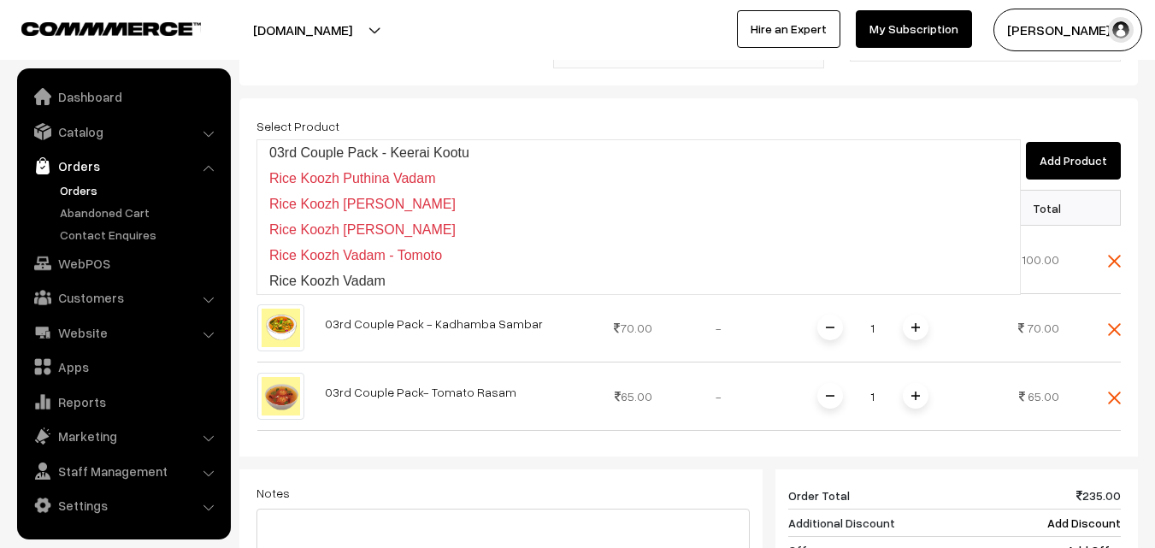
type input "03rd Couple Pack - Keerai Kootu"
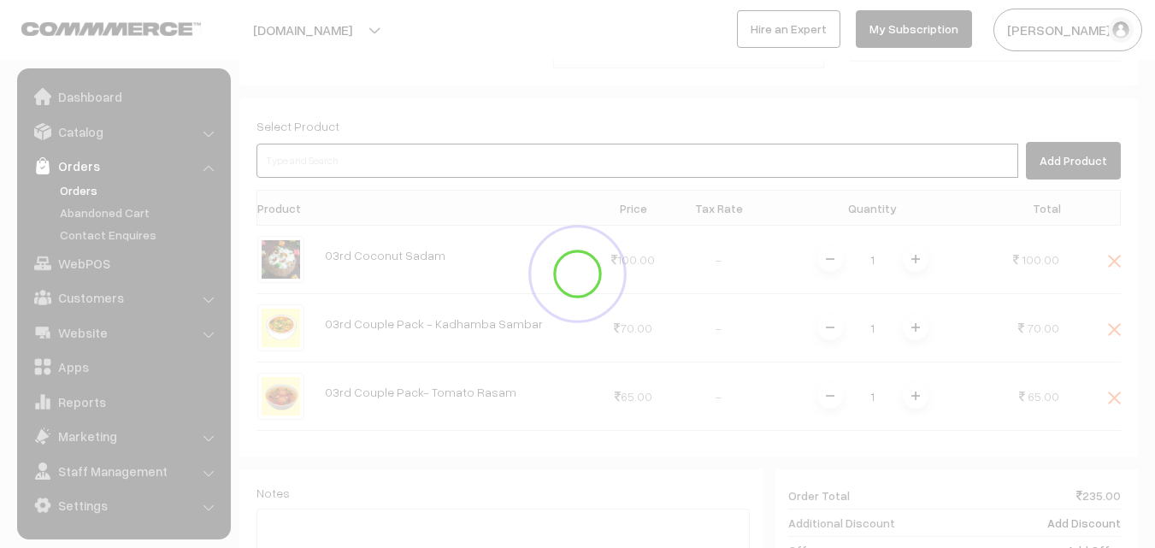
click at [357, 144] on input at bounding box center [637, 161] width 762 height 34
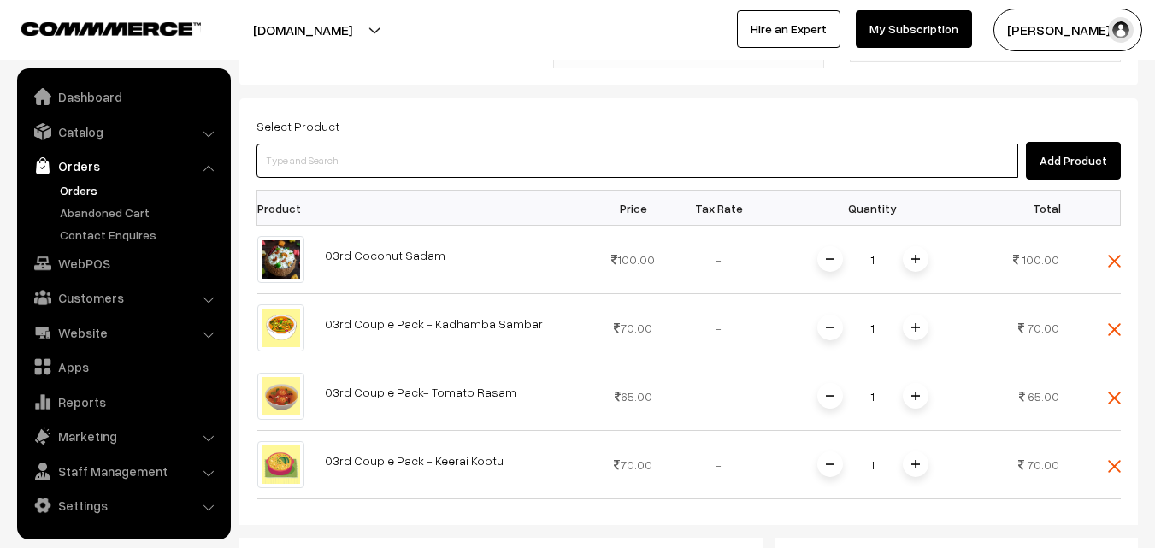
click at [431, 144] on input at bounding box center [637, 161] width 762 height 34
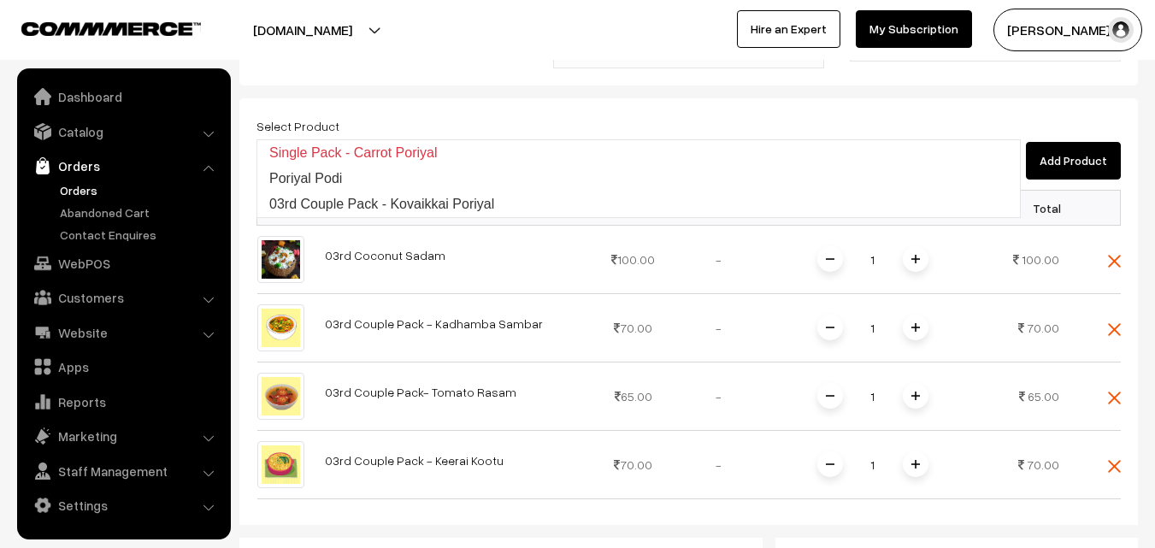
type input "03rd Couple Pack - Kovaikkai Poriyal"
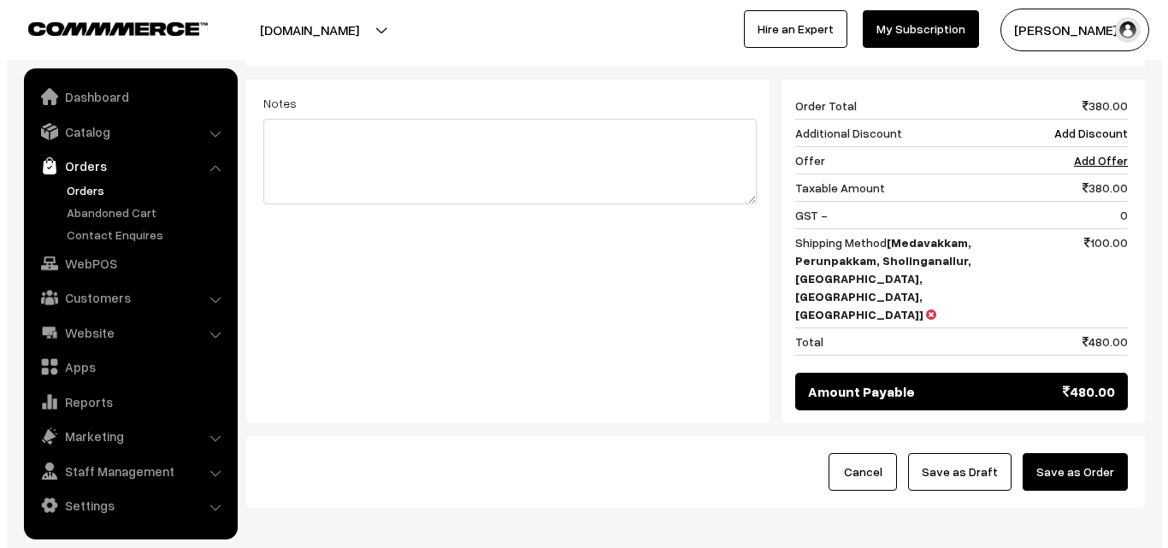
scroll to position [999, 0]
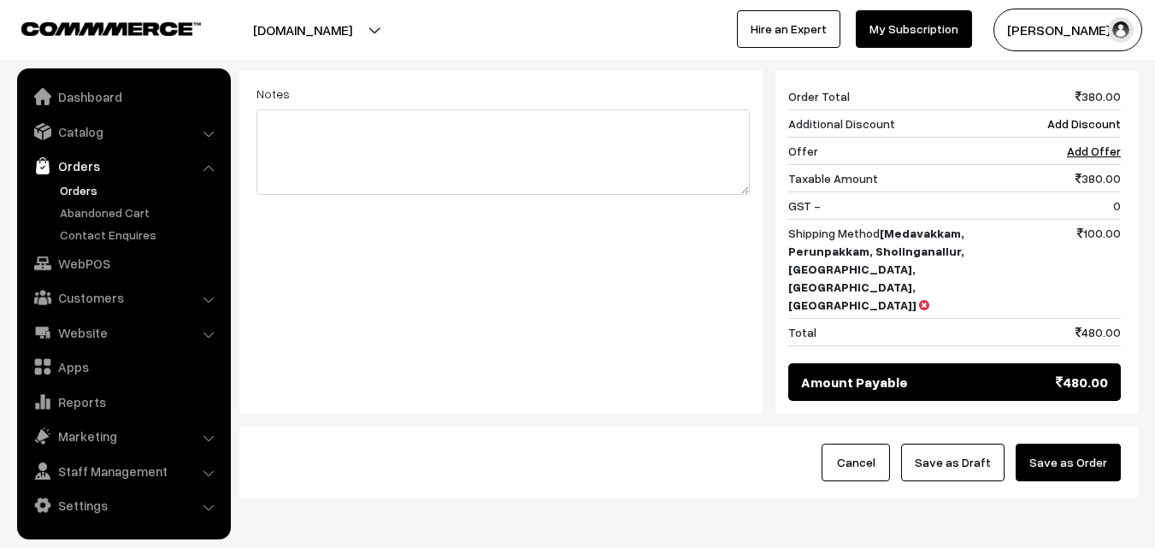
click at [1100, 444] on button "Save as Order" at bounding box center [1068, 463] width 105 height 38
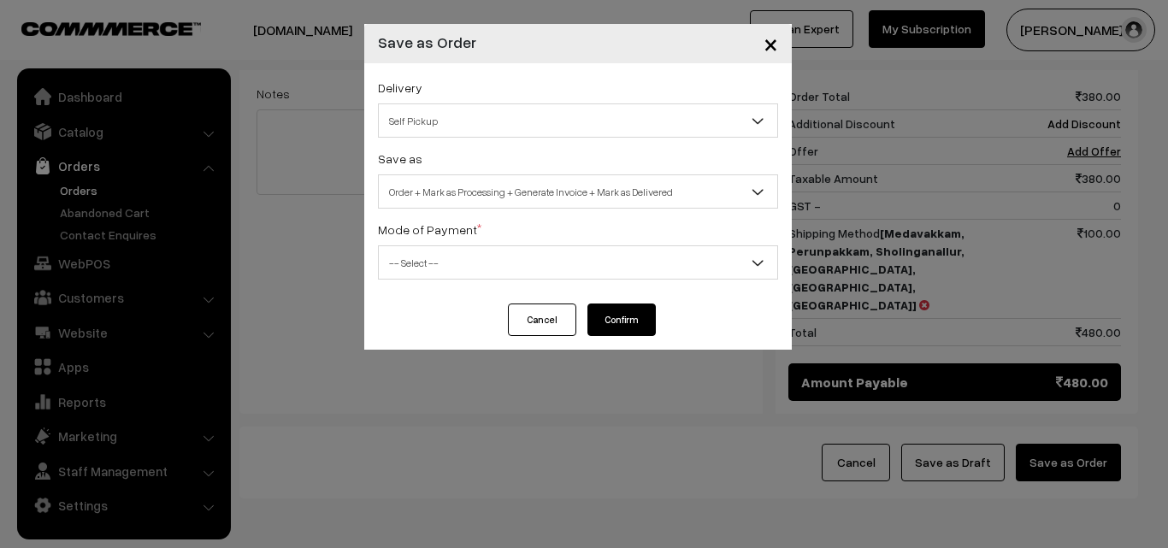
click at [545, 173] on div "Save as Order Order + Mark as Processing Order + Mark as Processing + Generate …" at bounding box center [578, 178] width 400 height 61
click at [526, 195] on span "Order + Mark as Processing + Generate Invoice + Mark as Delivered" at bounding box center [578, 192] width 398 height 30
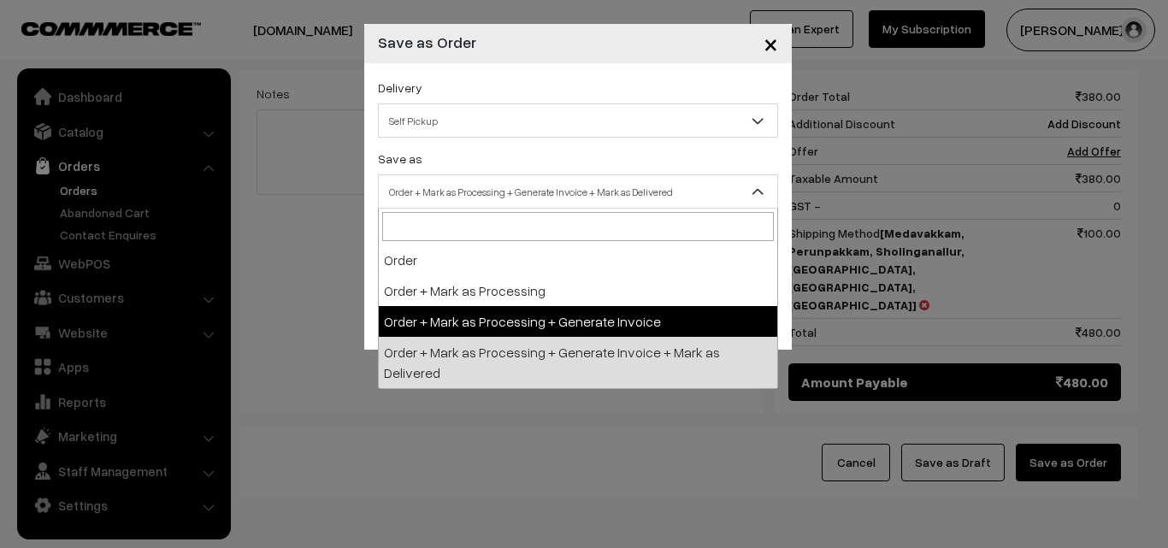
select select "3"
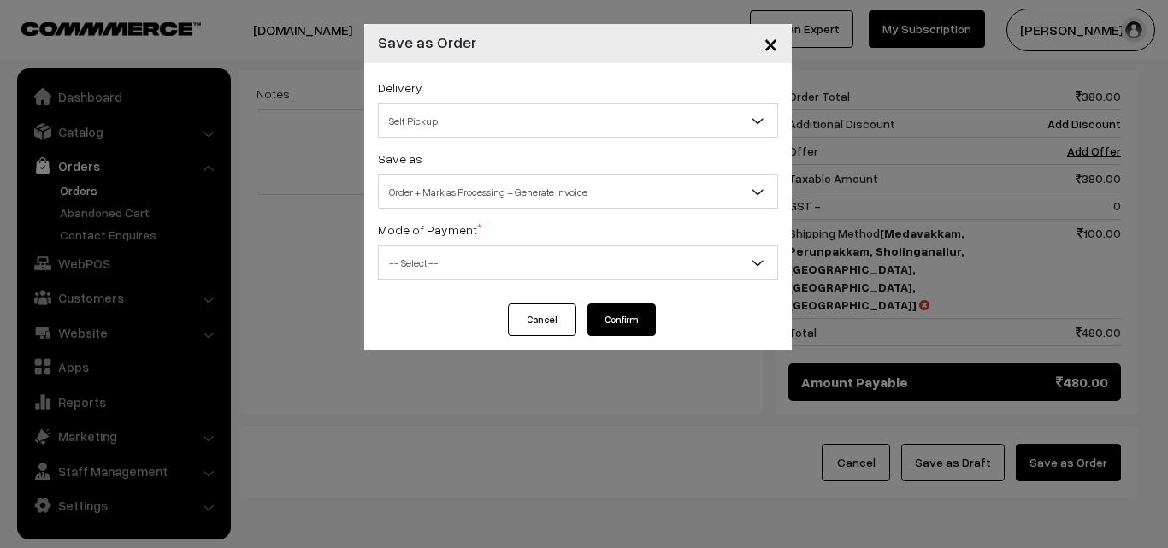
click at [455, 277] on span "-- Select --" at bounding box center [578, 263] width 398 height 30
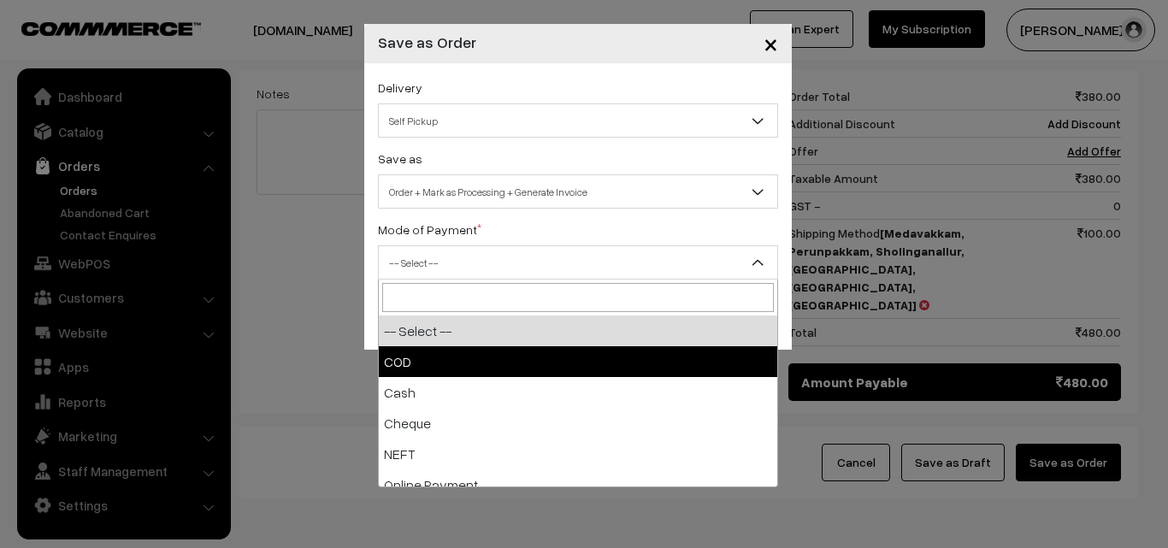
select select "1"
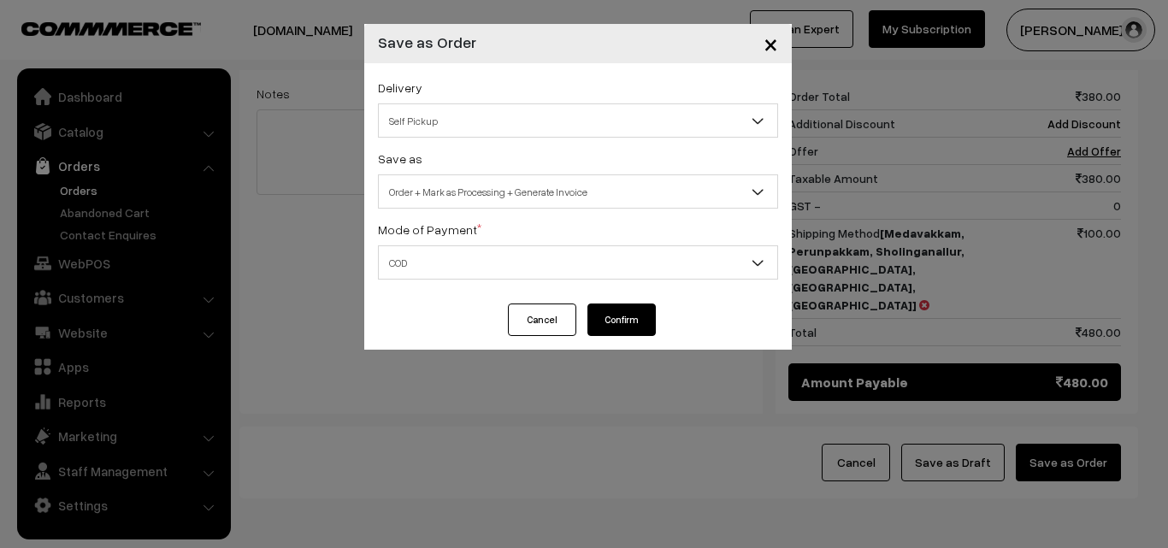
click at [623, 313] on button "Confirm" at bounding box center [621, 319] width 68 height 32
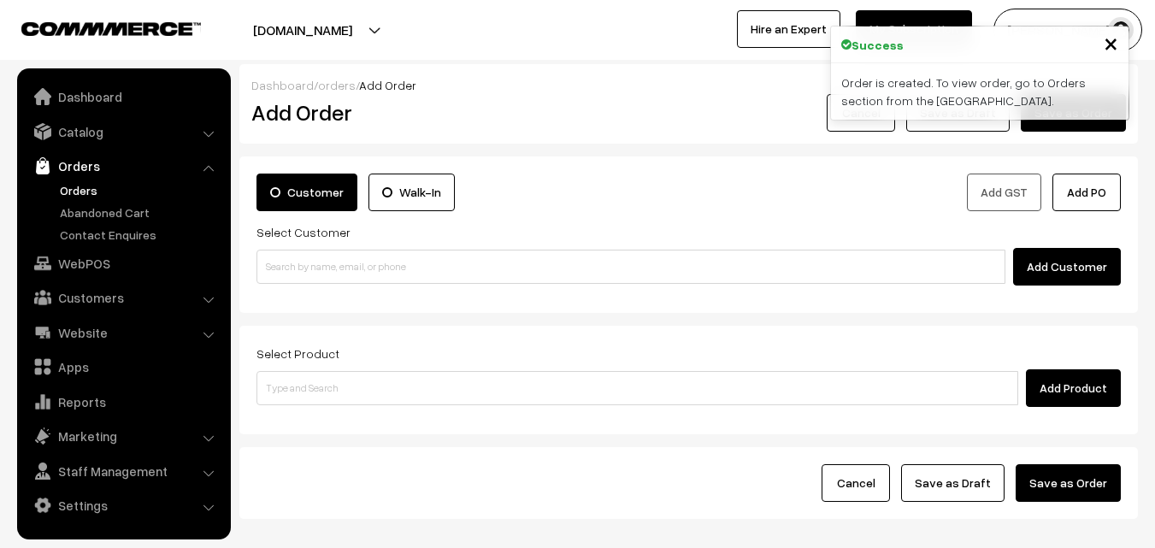
click at [92, 190] on link "Orders" at bounding box center [140, 190] width 169 height 18
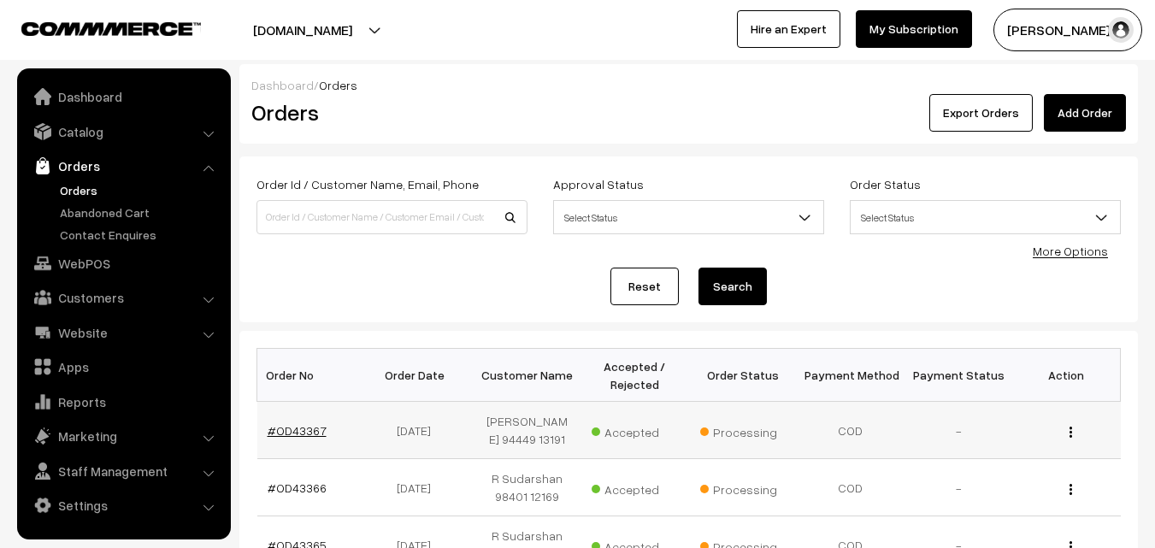
drag, startPoint x: 293, startPoint y: 419, endPoint x: 299, endPoint y: 430, distance: 12.6
click at [296, 426] on td "#OD43367" at bounding box center [311, 430] width 108 height 57
click at [299, 430] on link "#OD43367" at bounding box center [297, 430] width 59 height 15
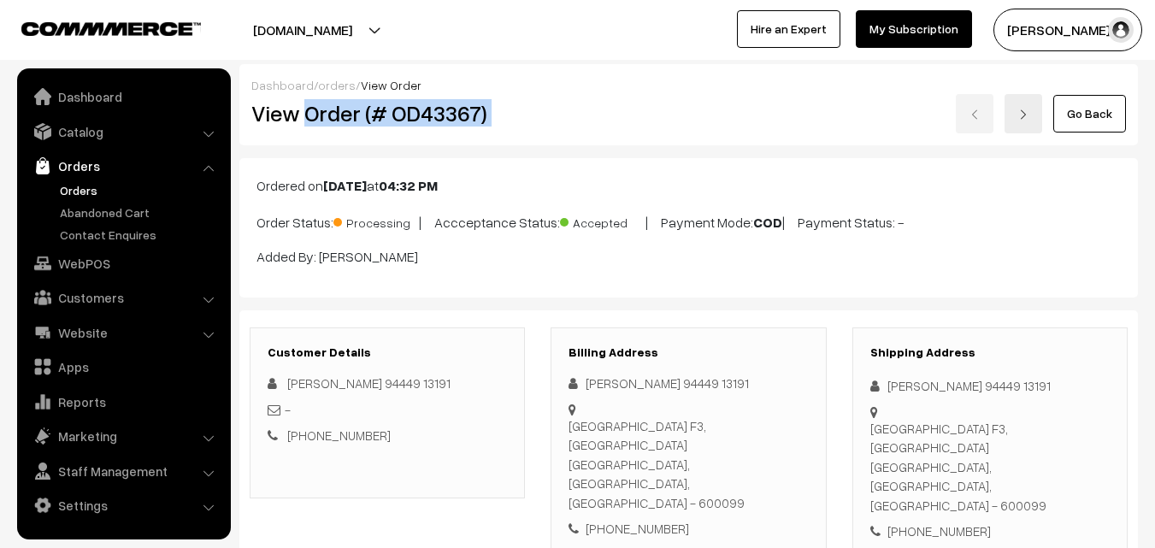
drag, startPoint x: 307, startPoint y: 115, endPoint x: 529, endPoint y: 137, distance: 223.4
click at [545, 121] on div "View Order (# OD43367) Go Back" at bounding box center [689, 113] width 900 height 39
copy div "Order (# OD43367)"
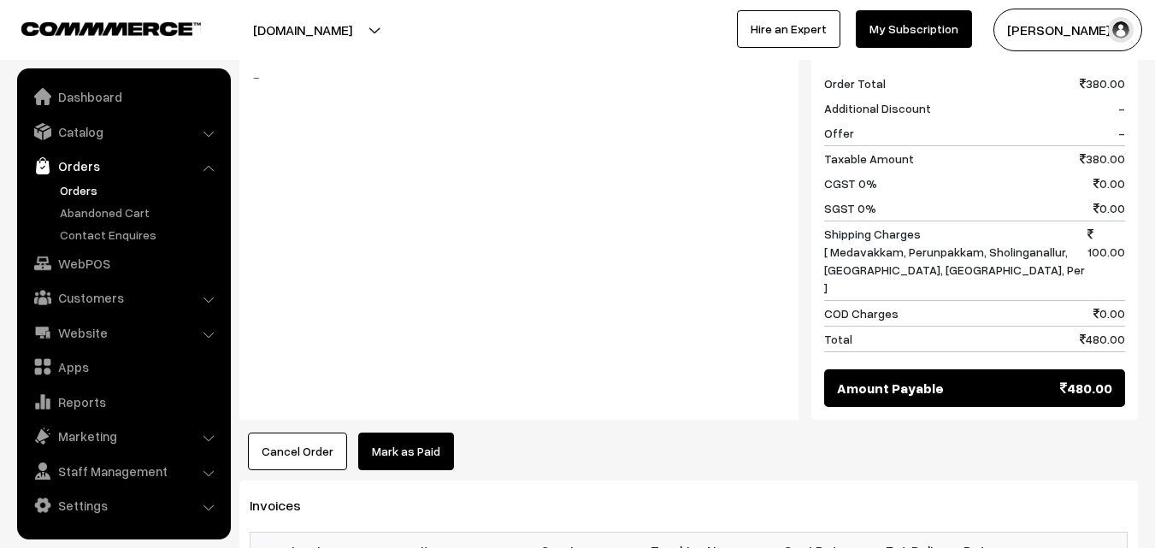
scroll to position [1453, 0]
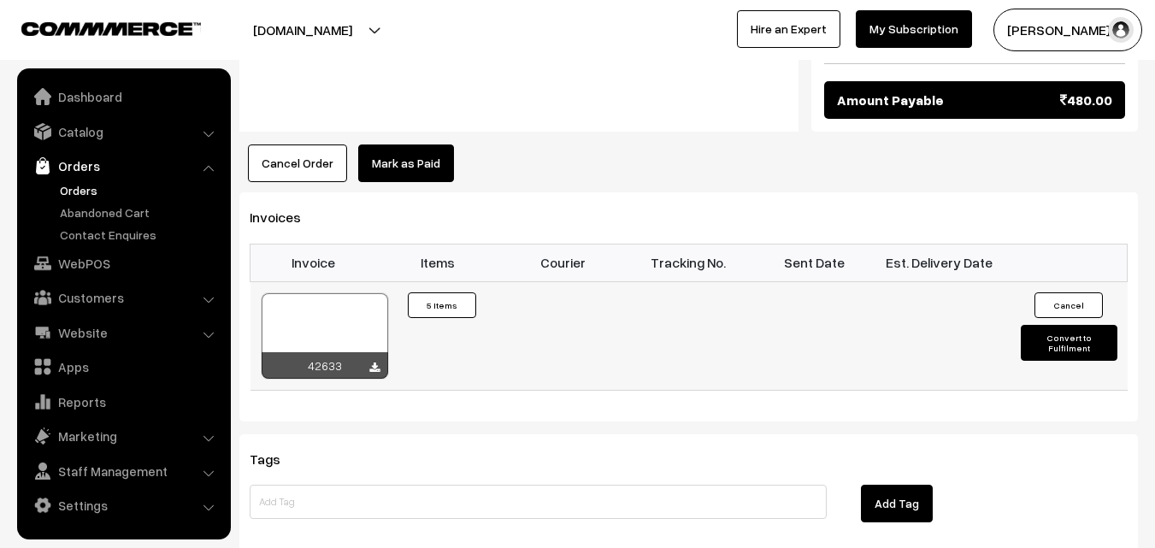
click at [312, 293] on div at bounding box center [325, 335] width 127 height 85
click at [89, 268] on link "WebPOS" at bounding box center [122, 263] width 203 height 31
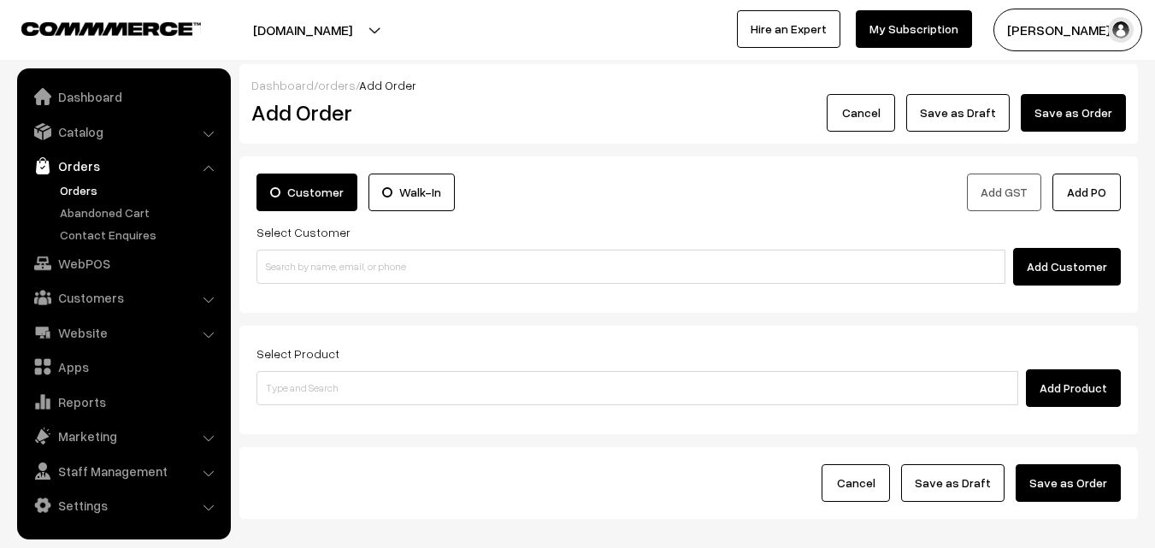
click at [341, 249] on div "Add Customer" at bounding box center [688, 267] width 864 height 38
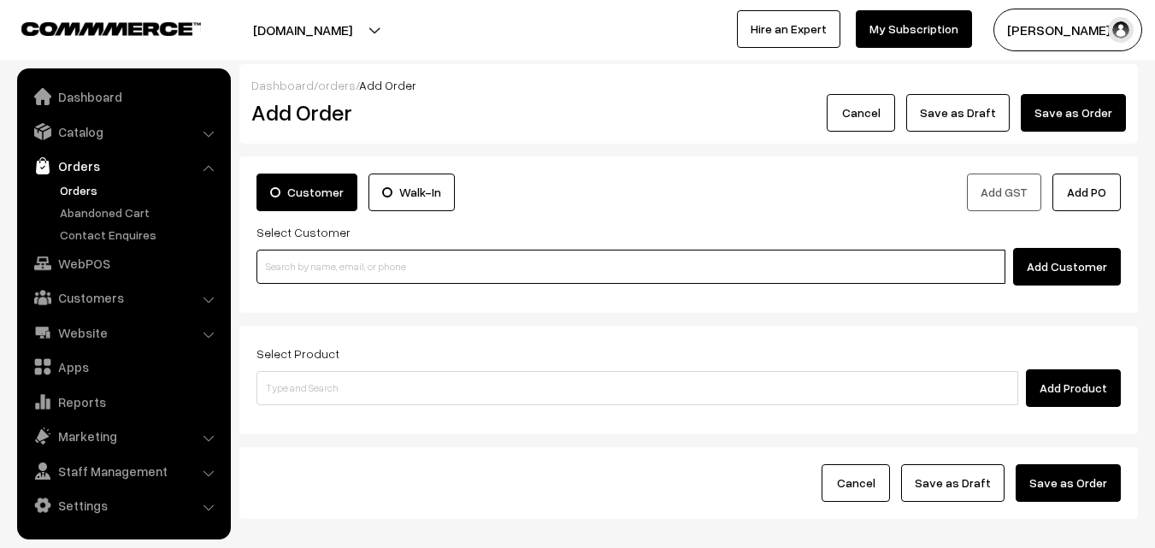
click at [317, 269] on input at bounding box center [630, 267] width 749 height 34
paste input "88845 83833"
click at [296, 262] on input "88845 83833" at bounding box center [630, 267] width 749 height 34
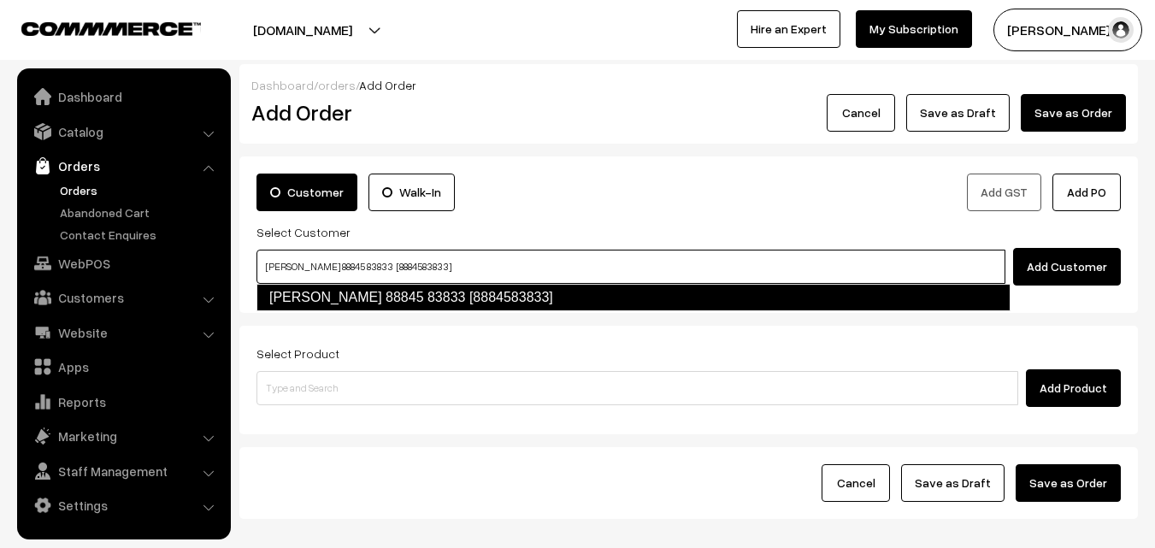
type input "Rajamani 88845 83833 [8884583833]"
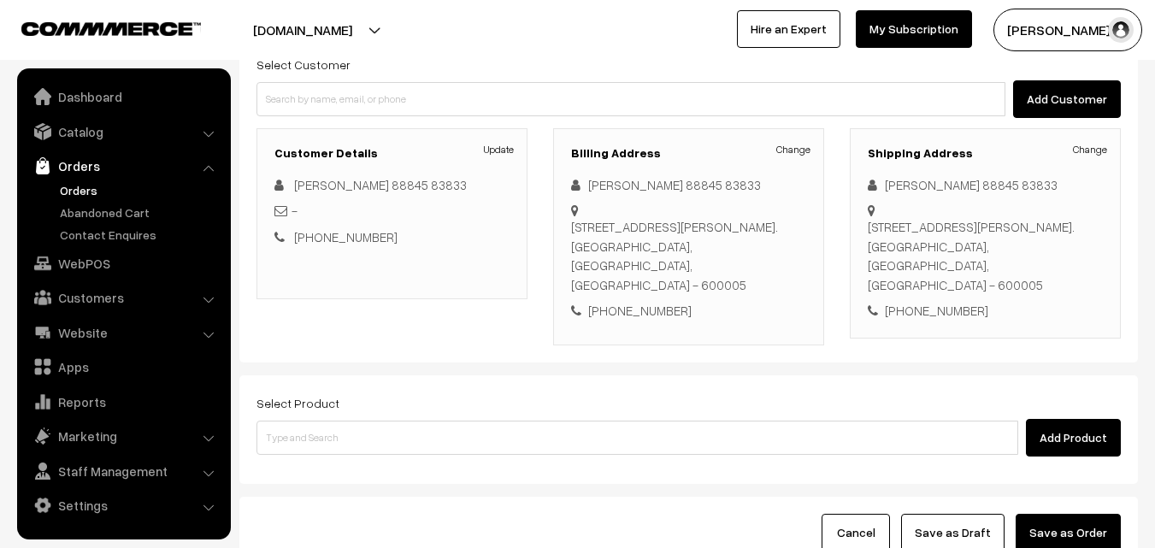
scroll to position [171, 0]
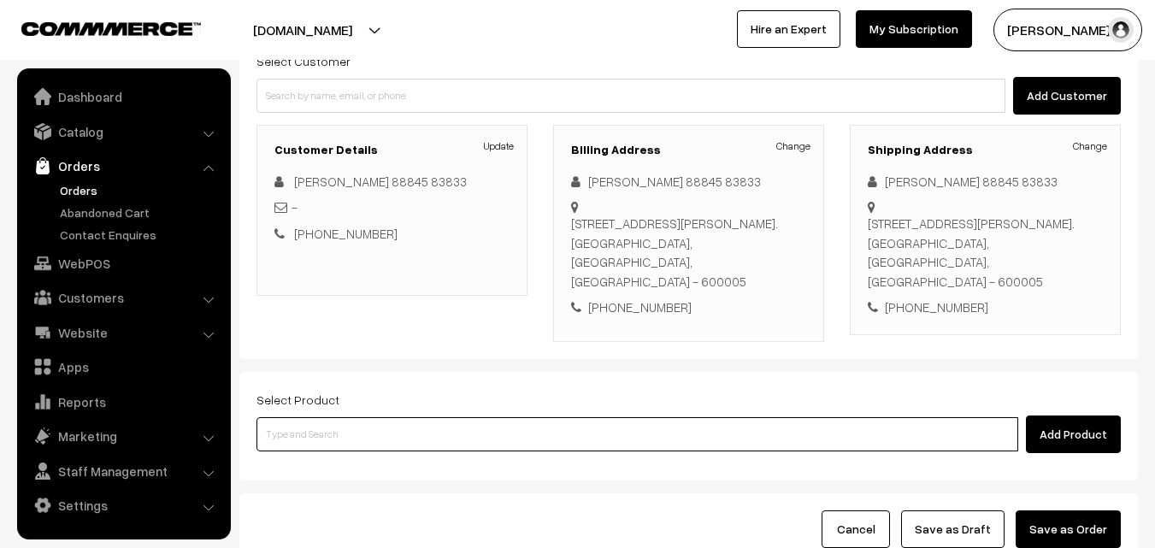
click at [548, 417] on input at bounding box center [637, 434] width 762 height 34
click at [449, 417] on input at bounding box center [637, 434] width 762 height 34
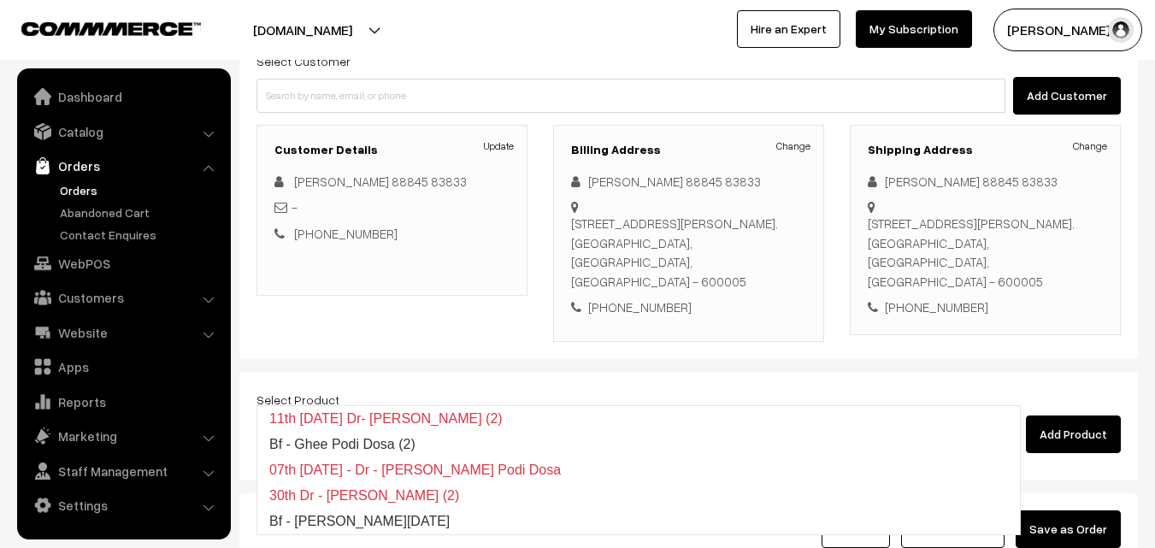
type input "Bf - Ghee Pongal"
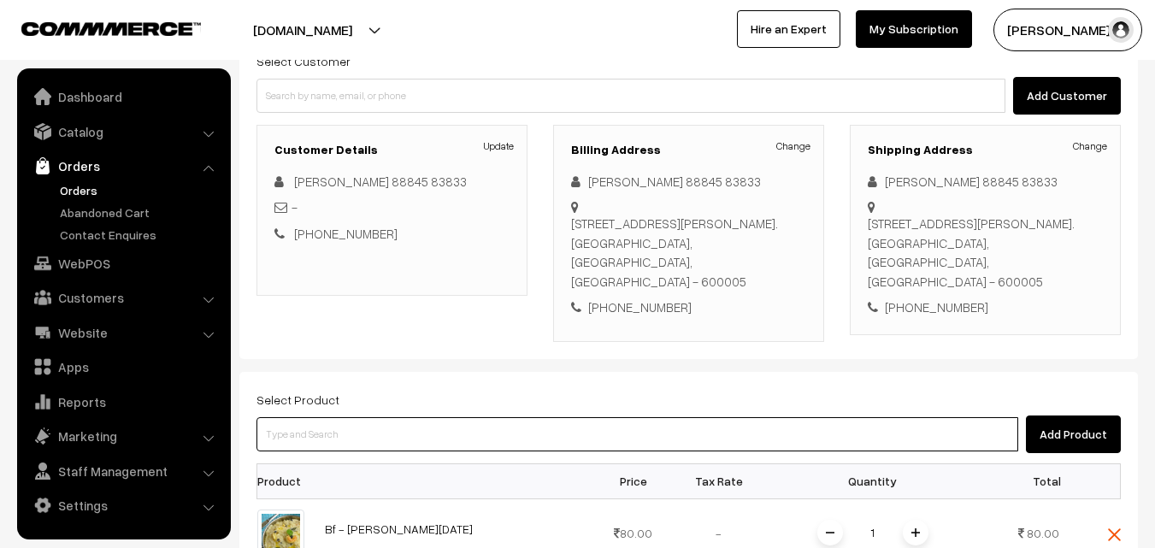
click at [426, 417] on input at bounding box center [637, 434] width 762 height 34
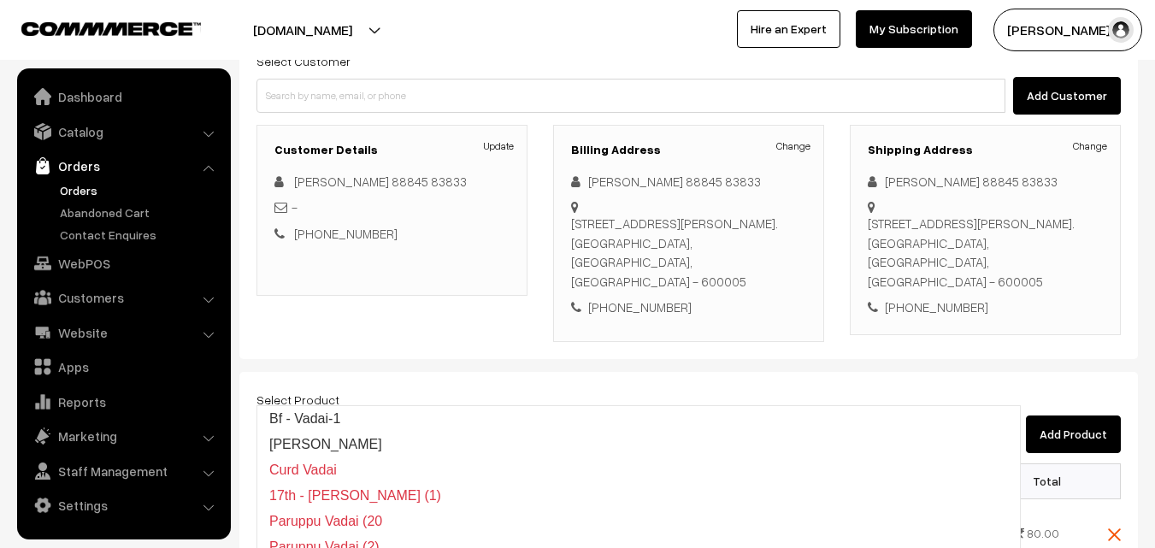
type input "Bf - Vadai-1"
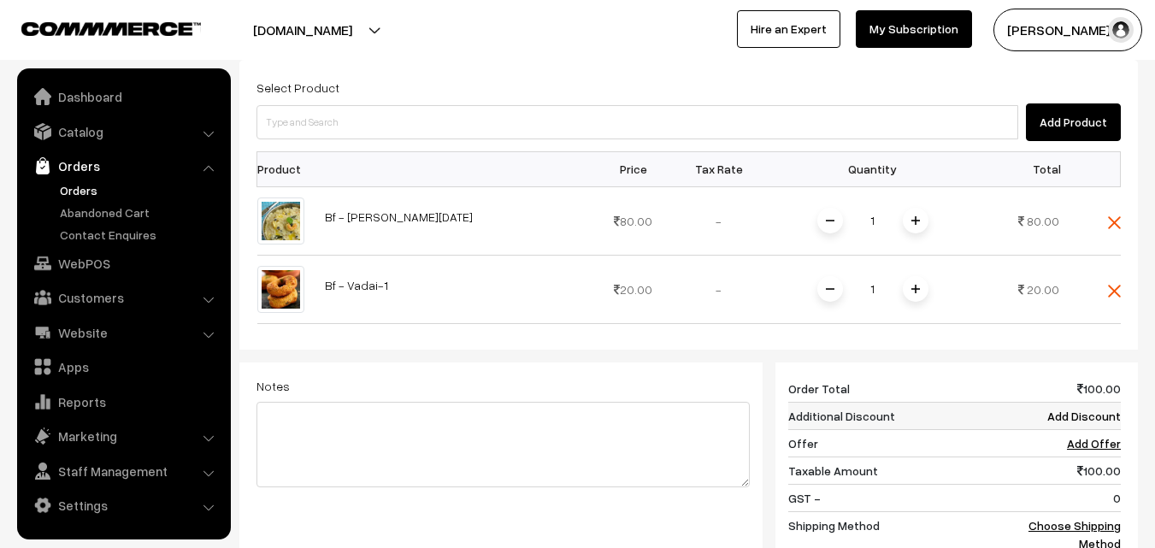
scroll to position [513, 0]
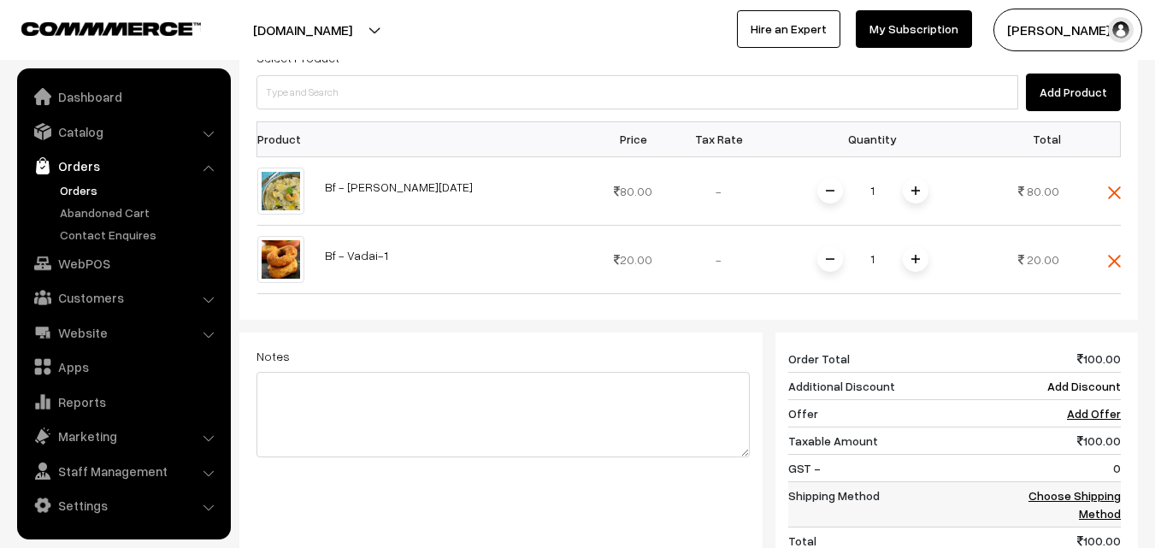
click at [1102, 488] on link "Choose Shipping Method" at bounding box center [1074, 504] width 92 height 32
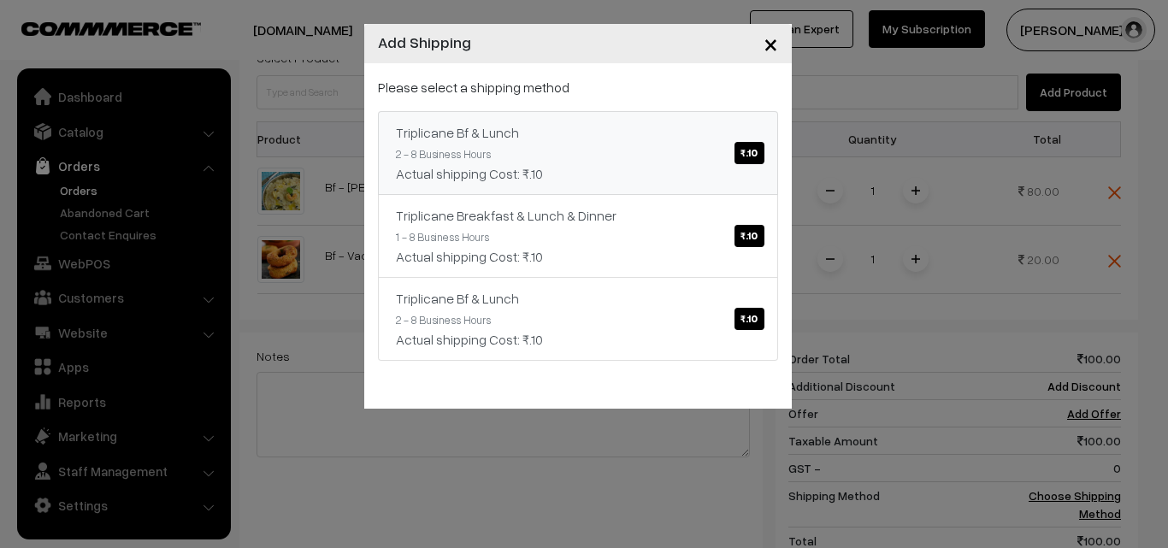
click at [609, 115] on link "Triplicane Bf & Lunch ₹.10 2 - 8 Business Hours Actual shipping Cost: ₹.10" at bounding box center [578, 153] width 400 height 84
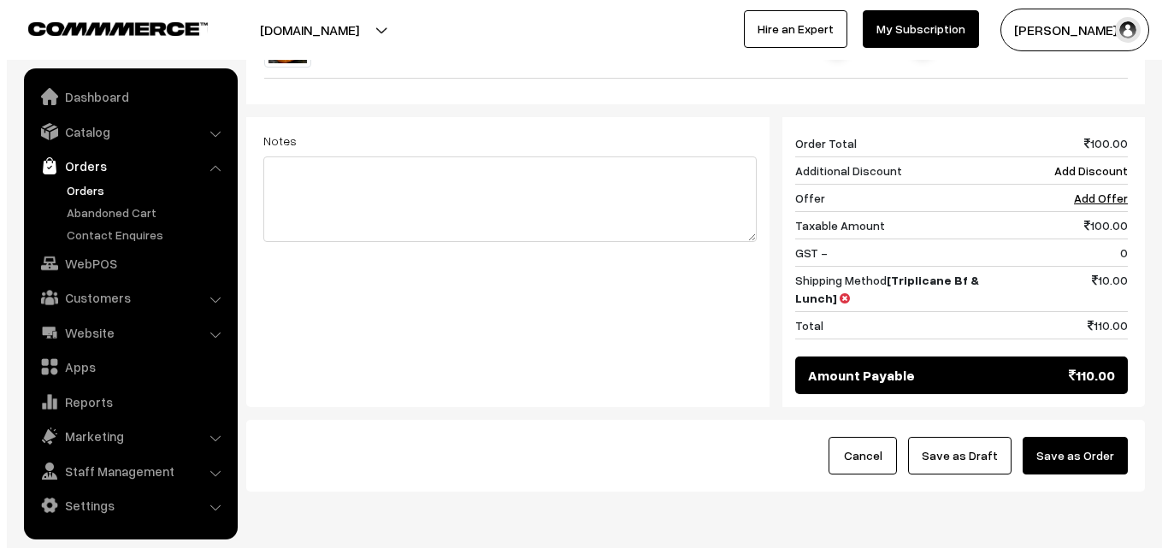
scroll to position [732, 0]
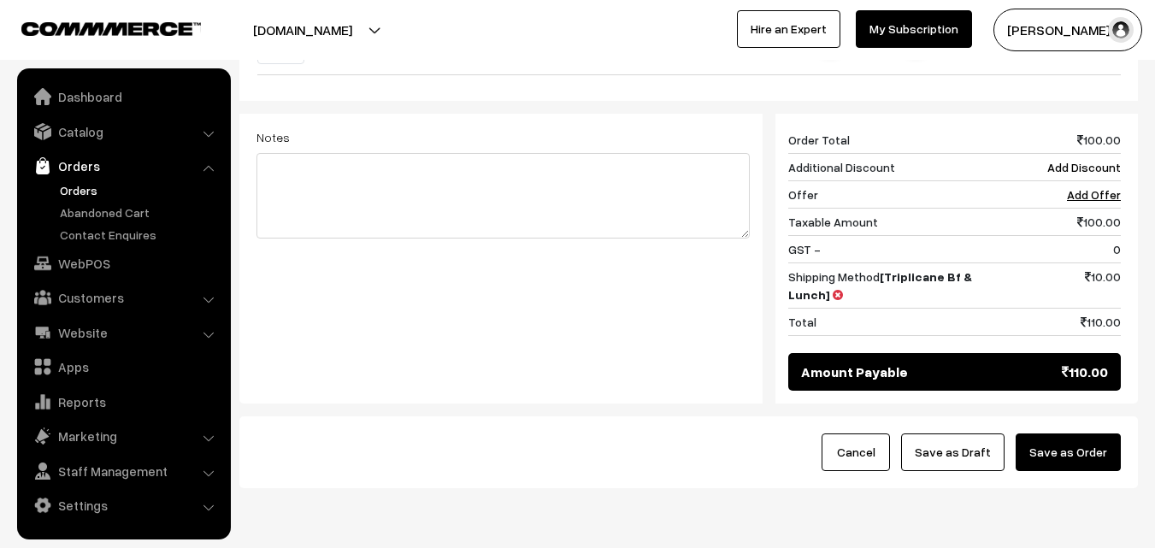
drag, startPoint x: 1082, startPoint y: 386, endPoint x: 1005, endPoint y: 395, distance: 77.5
click at [1083, 433] on button "Save as Order" at bounding box center [1068, 452] width 105 height 38
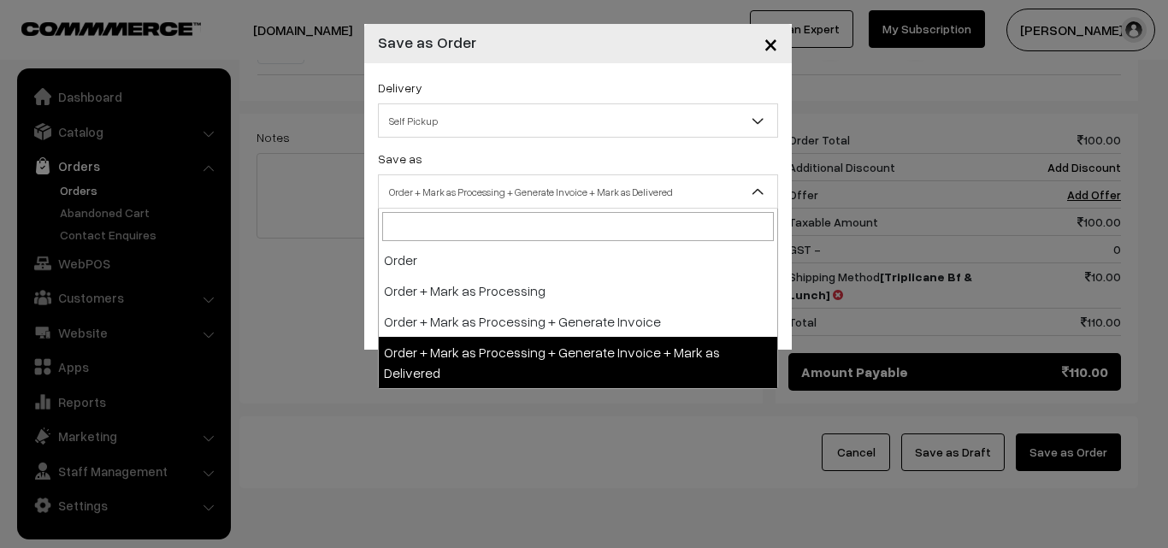
click at [515, 198] on span "Order + Mark as Processing + Generate Invoice + Mark as Delivered" at bounding box center [578, 192] width 398 height 30
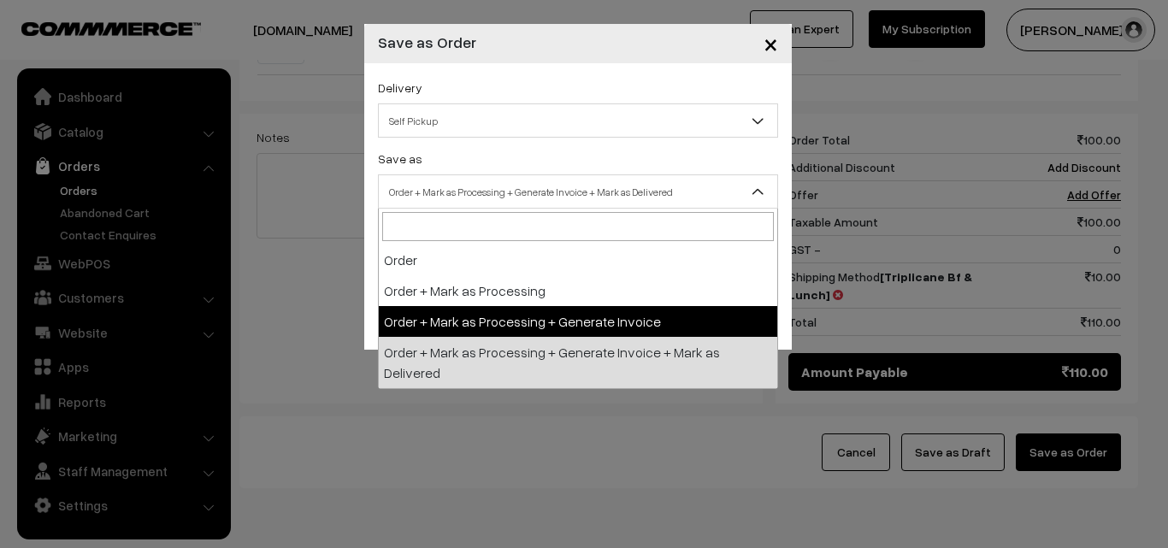
select select "3"
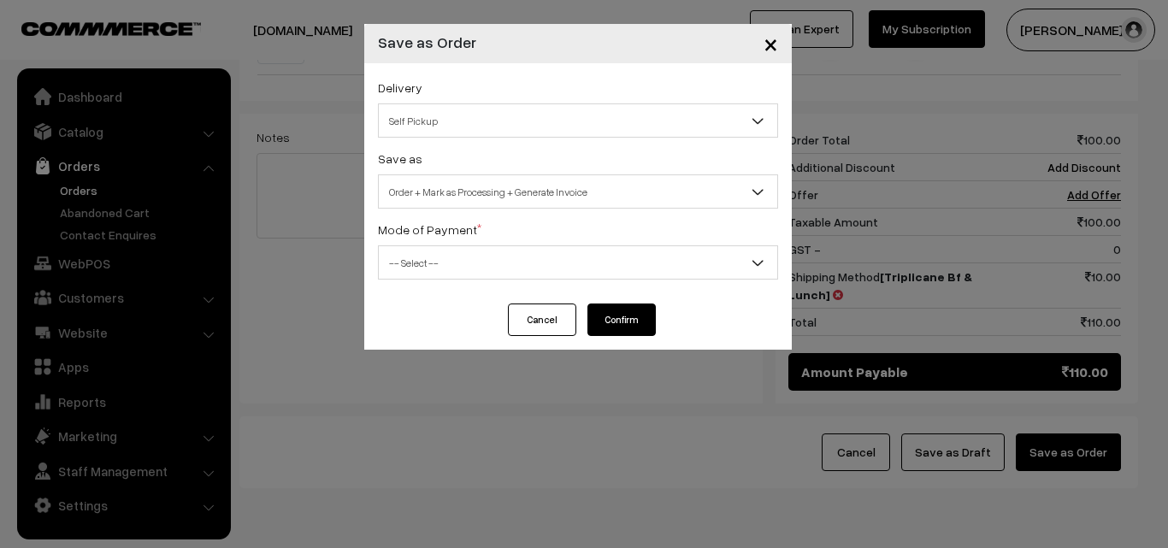
click at [435, 292] on div "Delivery Self Pickup Triplicane Bf & Lunch (₹10) (2 - 8 Business Hours) Triplic…" at bounding box center [577, 183] width 427 height 240
click at [451, 252] on span "-- Select --" at bounding box center [578, 263] width 398 height 30
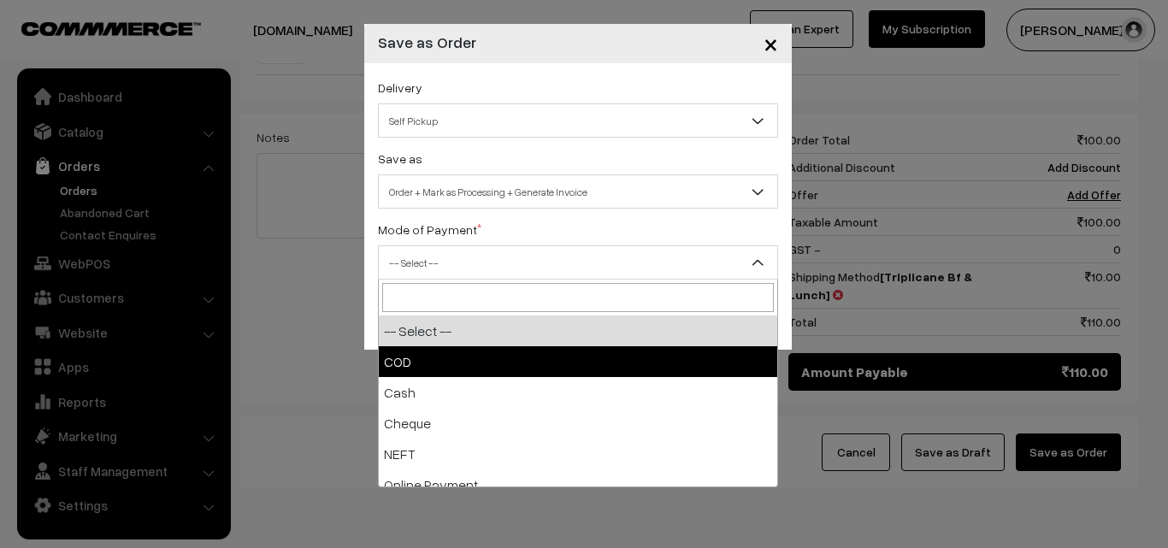
select select "1"
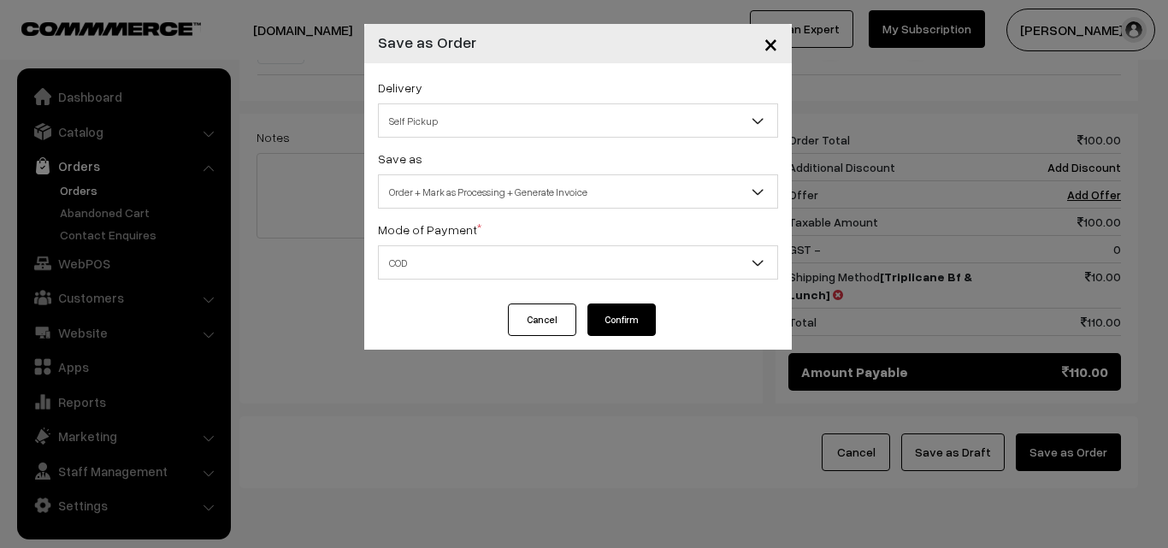
click at [629, 329] on button "Confirm" at bounding box center [621, 319] width 68 height 32
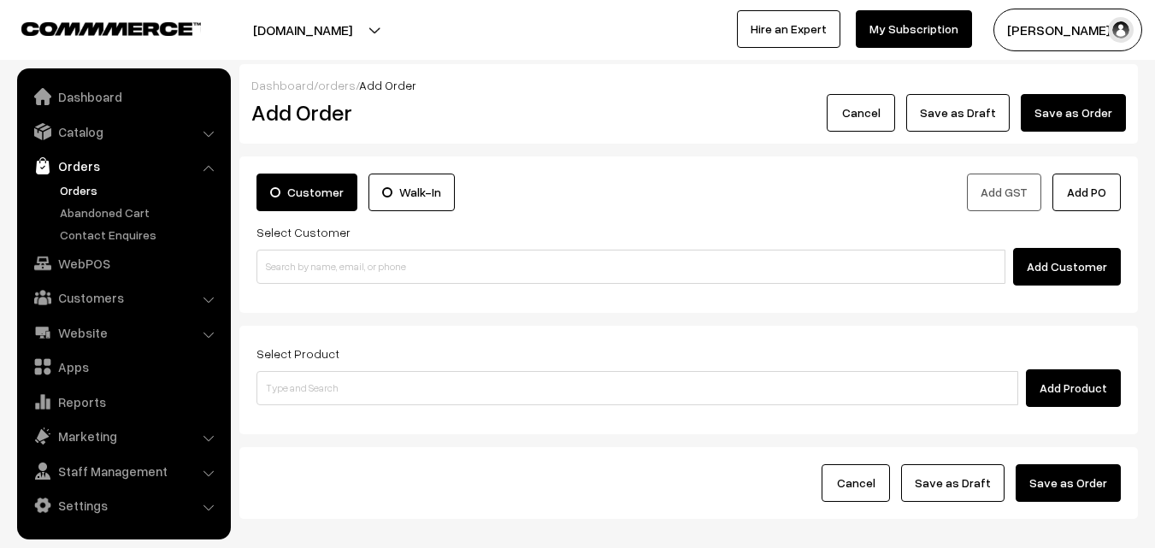
click at [83, 187] on link "Orders" at bounding box center [140, 190] width 169 height 18
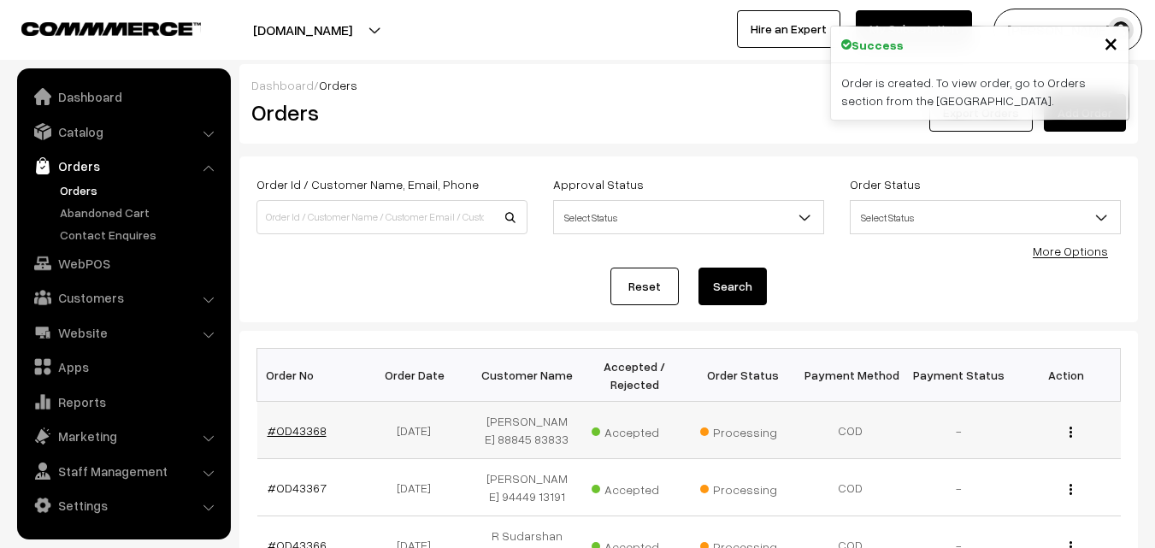
click at [302, 431] on link "#OD43368" at bounding box center [297, 430] width 59 height 15
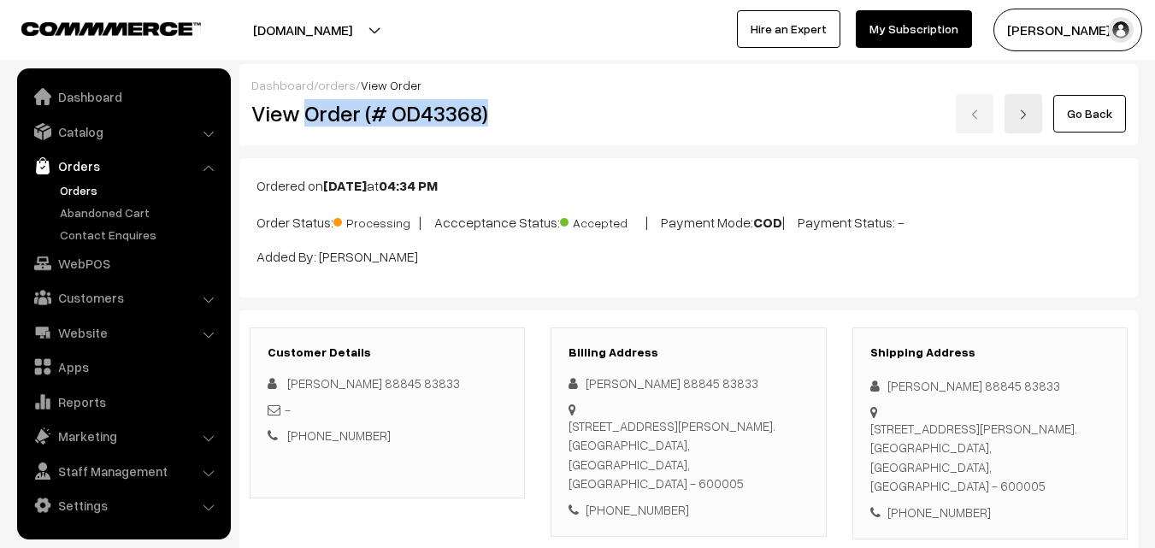
drag, startPoint x: 307, startPoint y: 111, endPoint x: 533, endPoint y: 115, distance: 226.6
click at [533, 115] on div "View Order (# OD43368)" at bounding box center [389, 113] width 300 height 39
copy h2 "Order (# OD43368)"
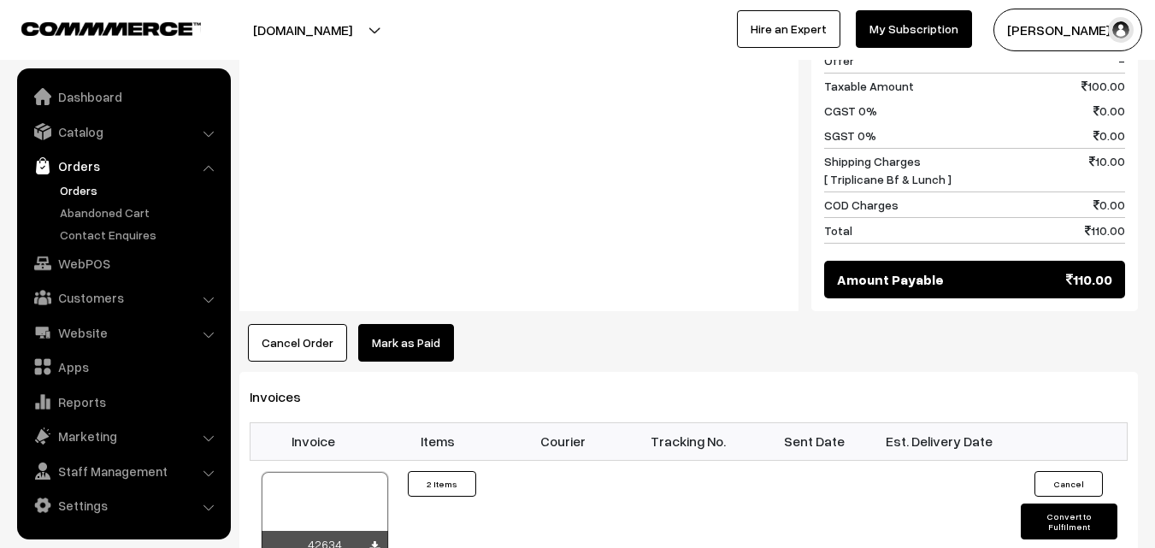
scroll to position [1197, 0]
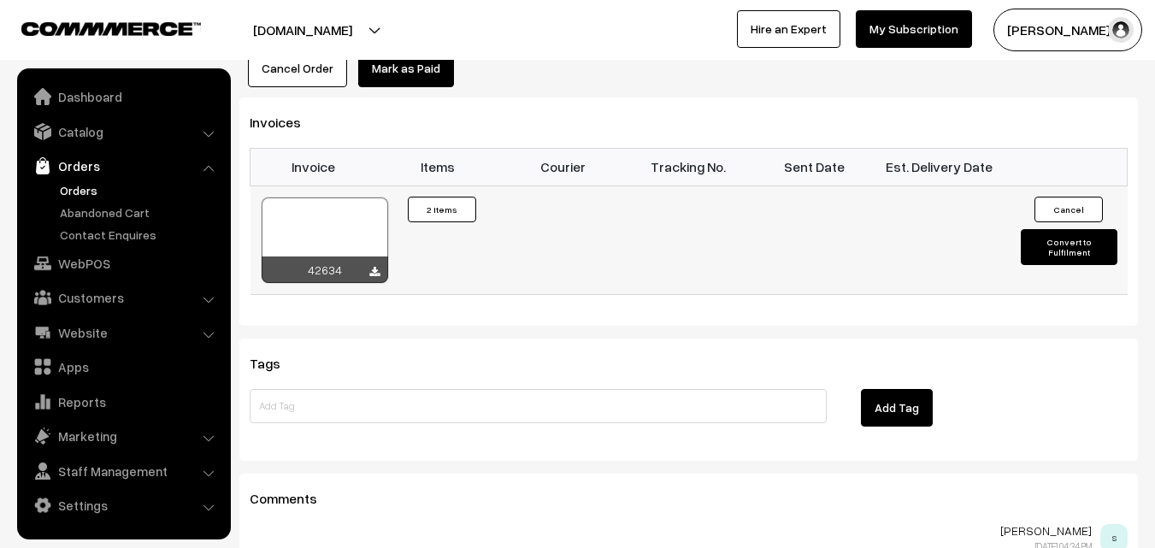
click at [314, 197] on div at bounding box center [325, 239] width 127 height 85
click at [99, 261] on link "WebPOS" at bounding box center [122, 263] width 203 height 31
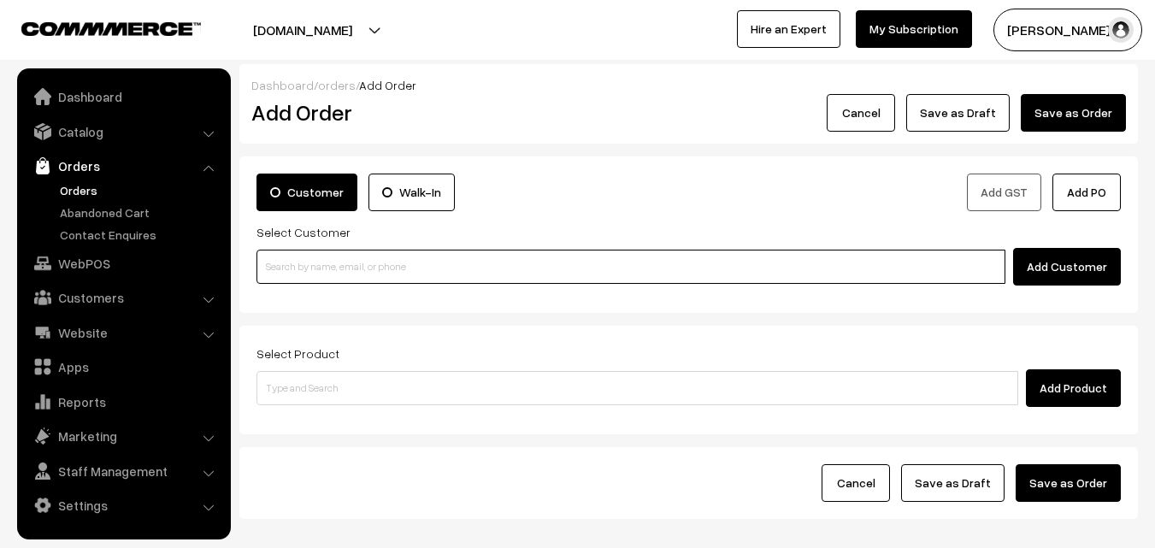
click at [333, 277] on input at bounding box center [630, 267] width 749 height 34
paste input "98848 18220"
click at [297, 268] on input "98848 18220" at bounding box center [630, 267] width 749 height 34
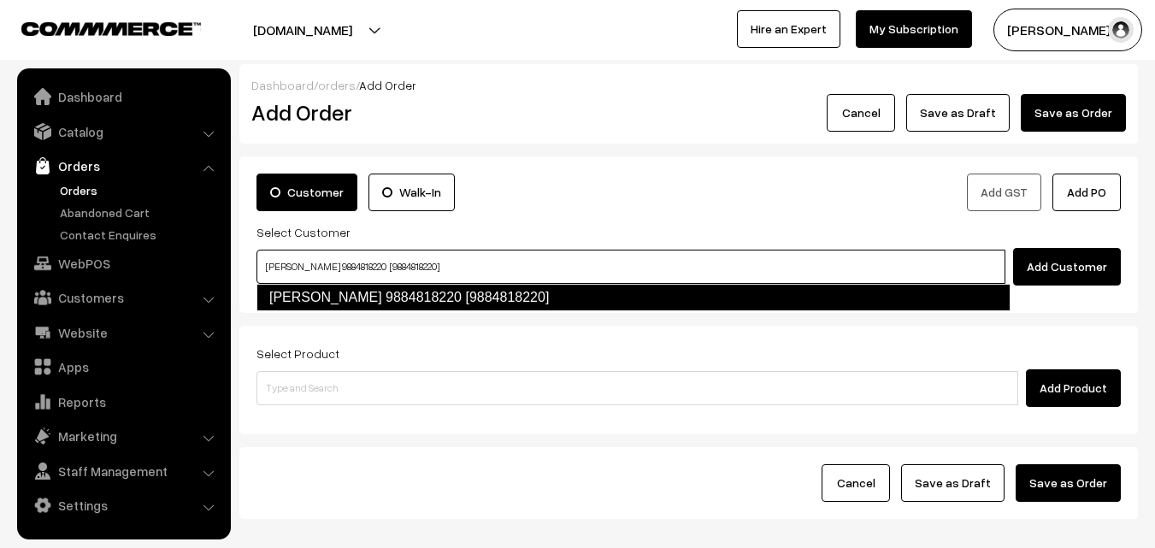
type input "[PERSON_NAME] 9884818220 [9884818220]"
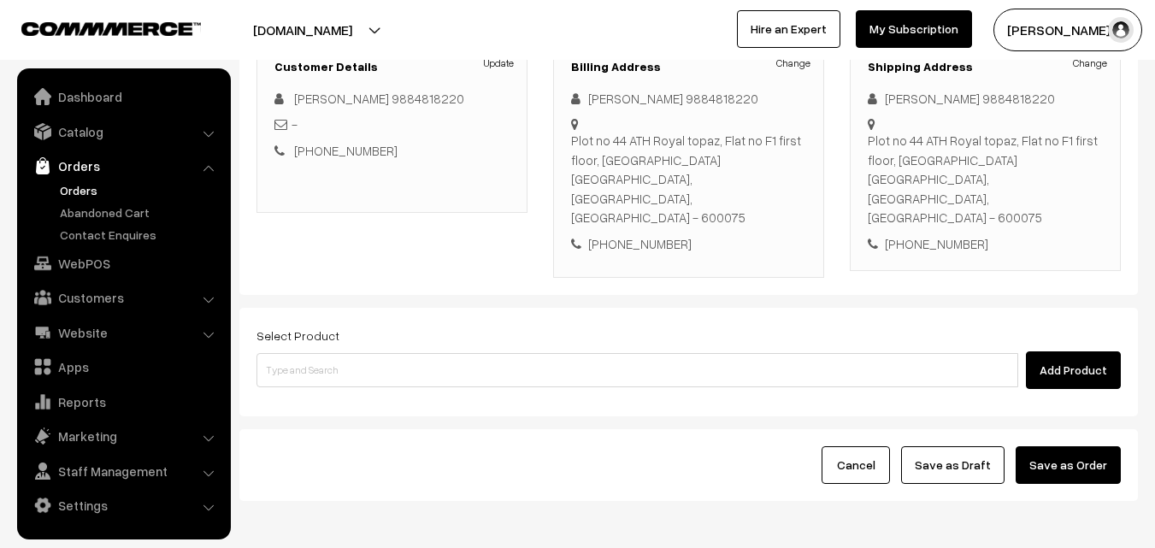
scroll to position [256, 0]
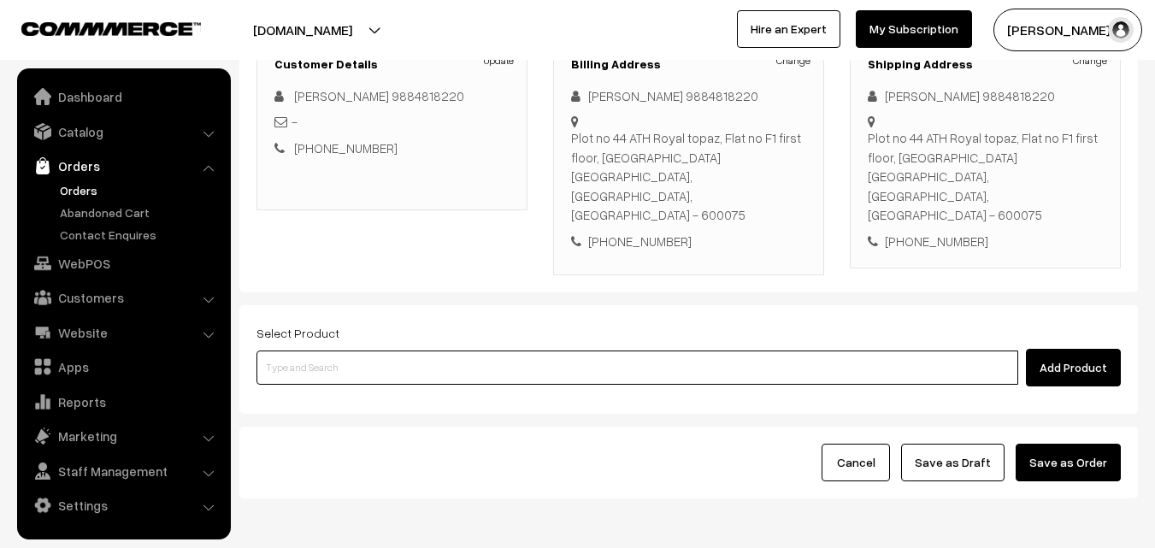
click at [439, 350] on input at bounding box center [637, 367] width 762 height 34
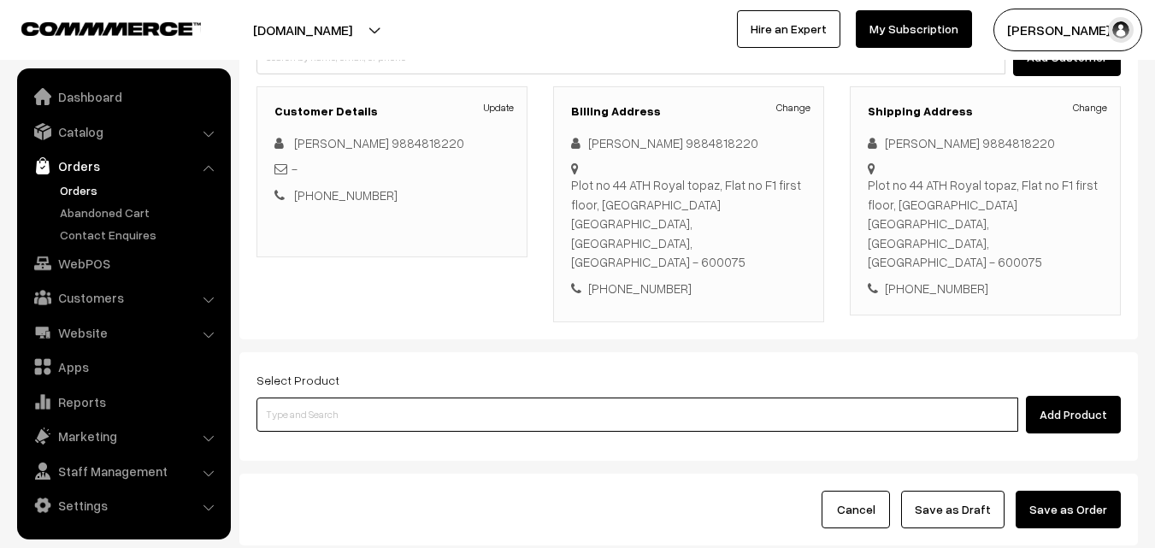
scroll to position [207, 0]
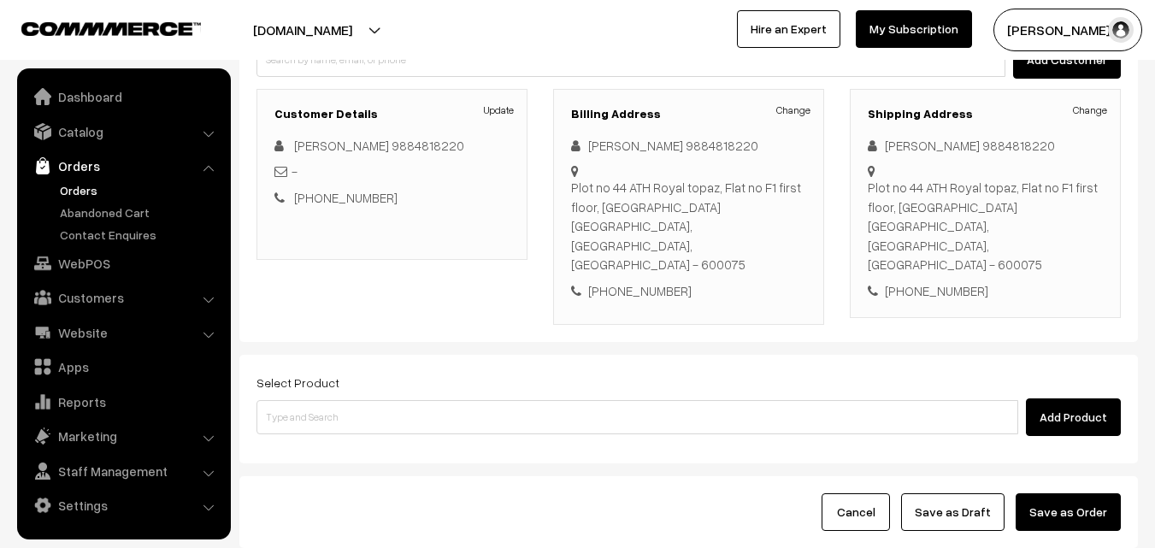
click at [491, 309] on form "Customer Walk-In Add GST Add PO Select Customer Add Customer Customer Details U…" at bounding box center [688, 249] width 898 height 598
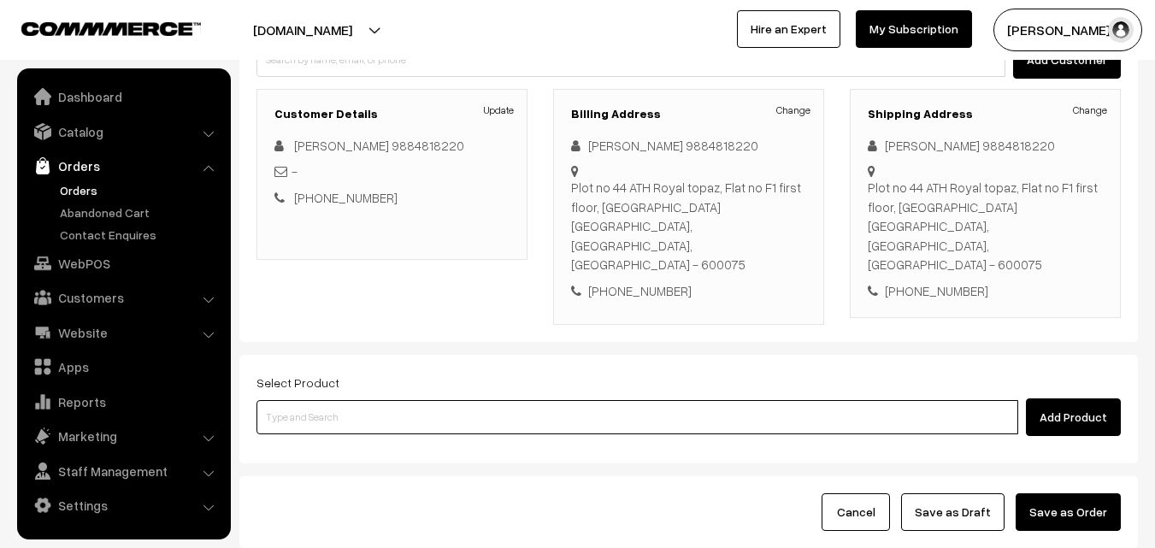
click at [480, 400] on input at bounding box center [637, 417] width 762 height 34
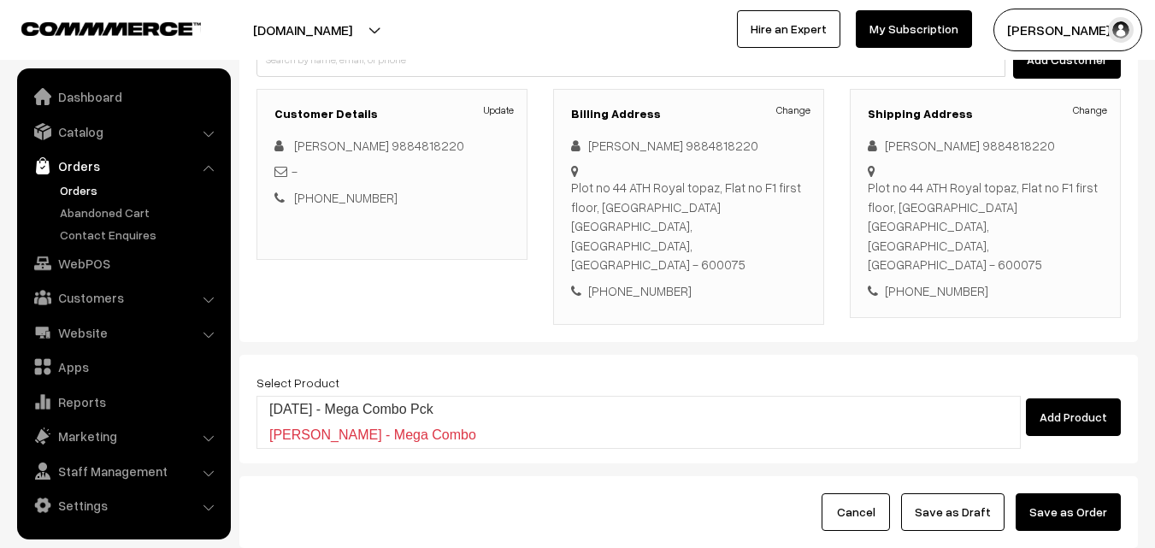
type input "[DATE] - Mega Combo Pck"
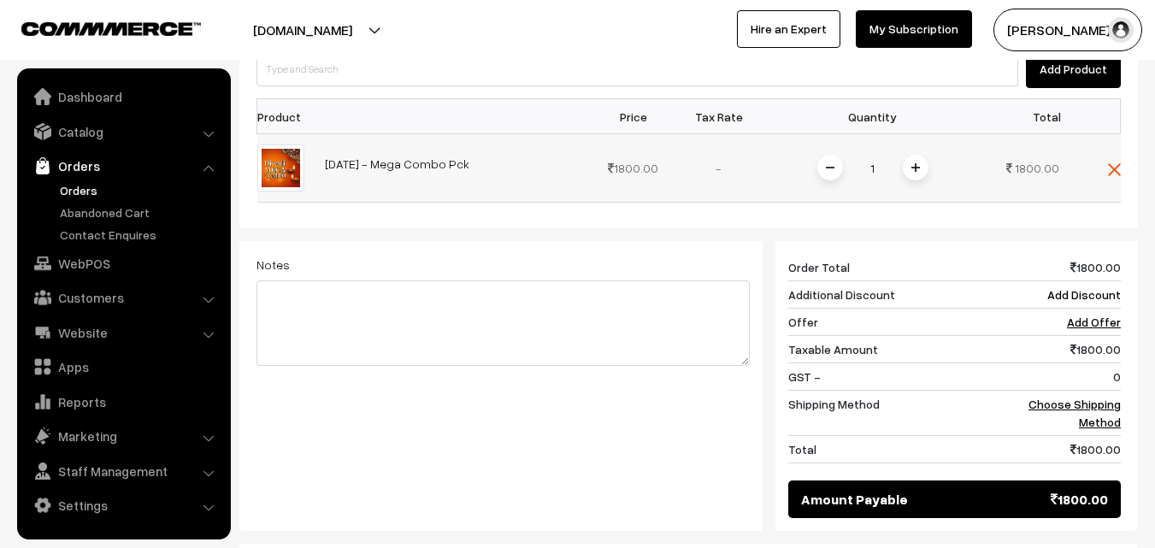
scroll to position [708, 0]
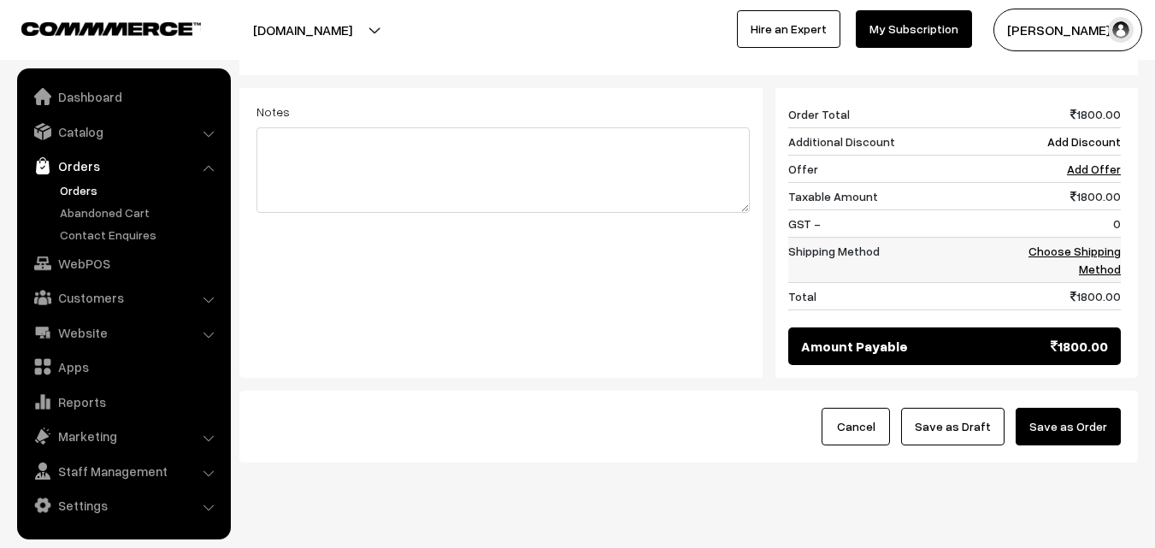
click at [1111, 244] on link "Choose Shipping Method" at bounding box center [1074, 260] width 92 height 32
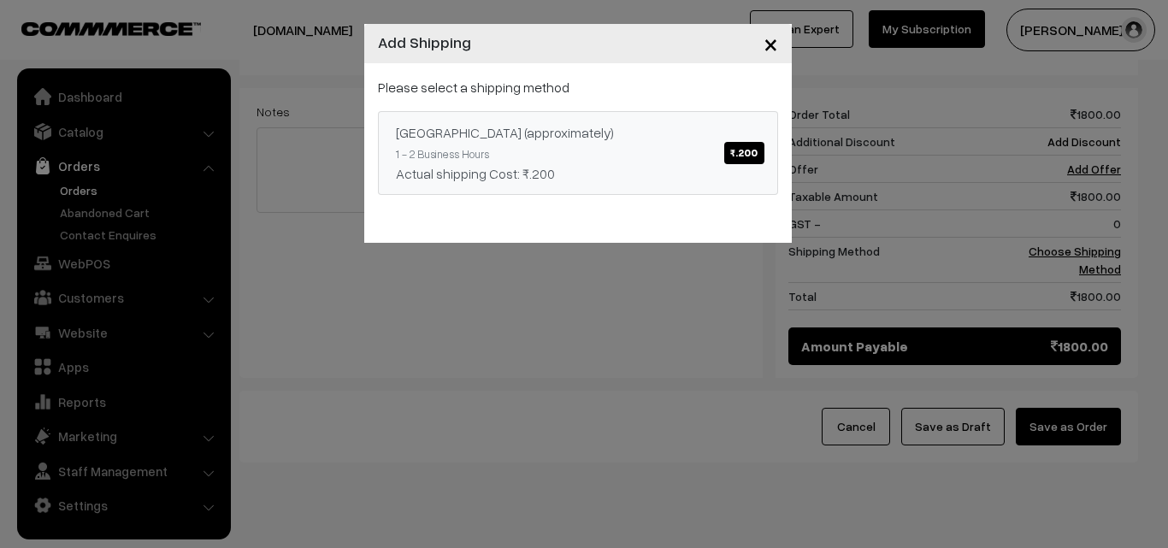
click at [545, 111] on link "[GEOGRAPHIC_DATA] (approximately) ₹.200 1 - 2 Business Hours Actual shipping Co…" at bounding box center [578, 153] width 400 height 84
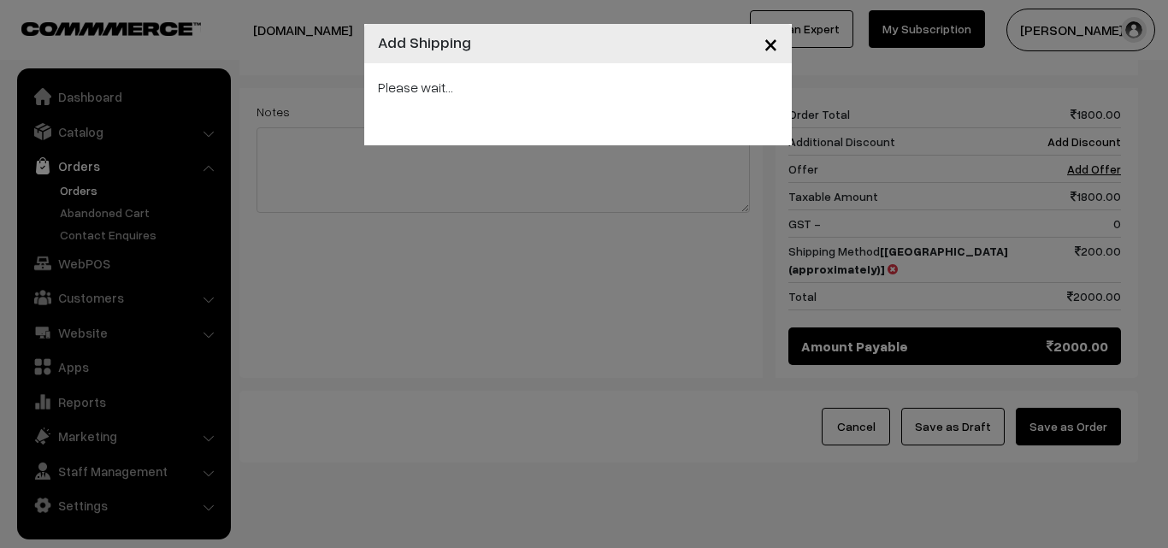
click at [994, 386] on div "× Add Shipping Please wait..." at bounding box center [584, 274] width 1168 height 548
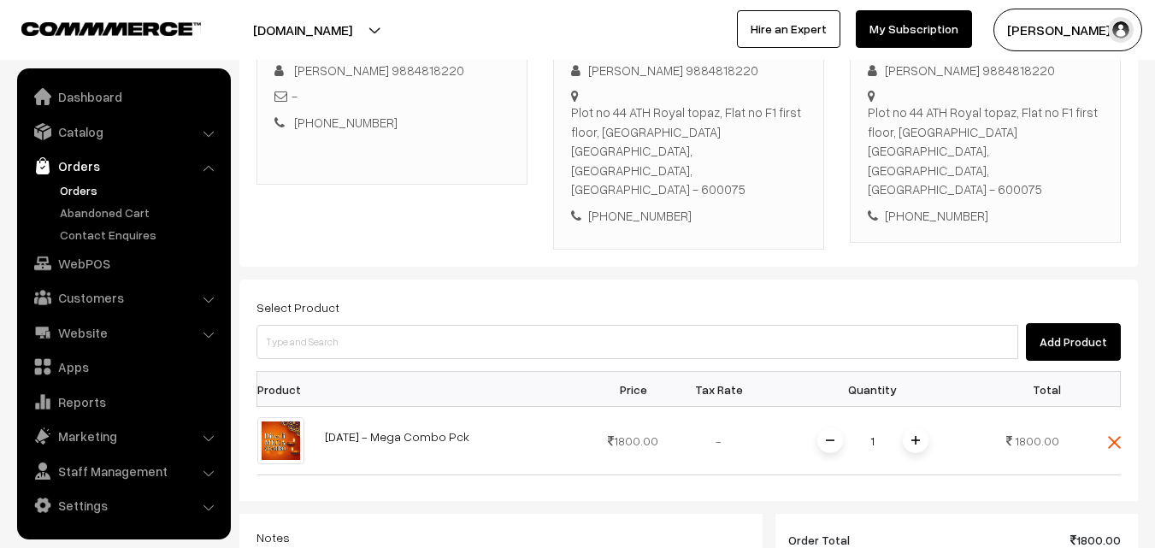
scroll to position [280, 0]
click at [647, 208] on div "+91 9884818220" at bounding box center [688, 218] width 235 height 20
copy div "9884818220"
click at [81, 182] on link "Orders" at bounding box center [140, 190] width 169 height 18
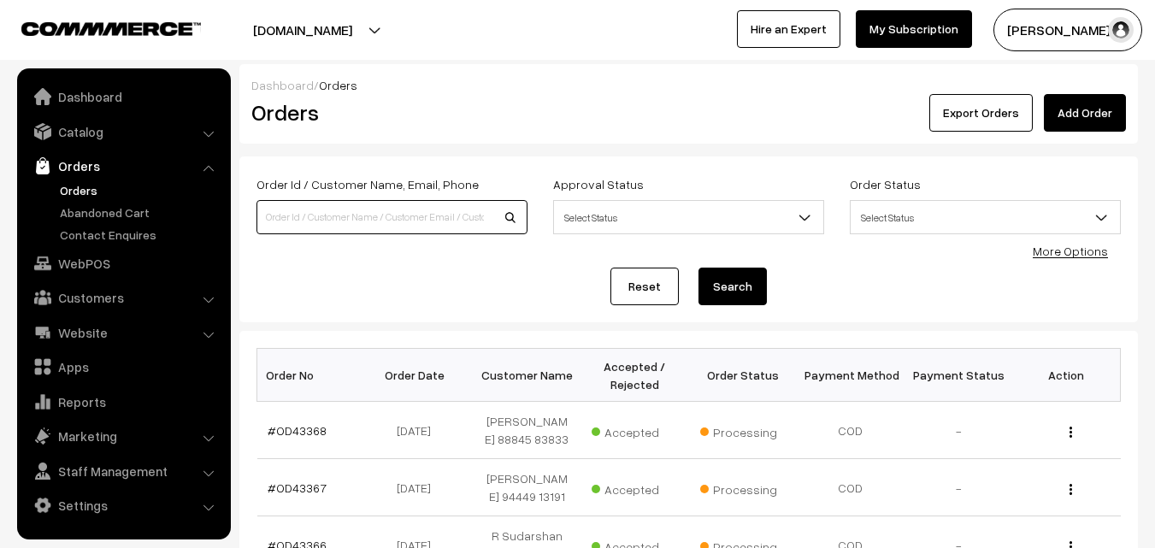
click at [321, 220] on input at bounding box center [391, 217] width 271 height 34
paste input "9884818220"
click at [314, 213] on input "9884818220" at bounding box center [391, 217] width 271 height 34
type input "9884818220"
click at [698, 268] on button "Search" at bounding box center [732, 287] width 68 height 38
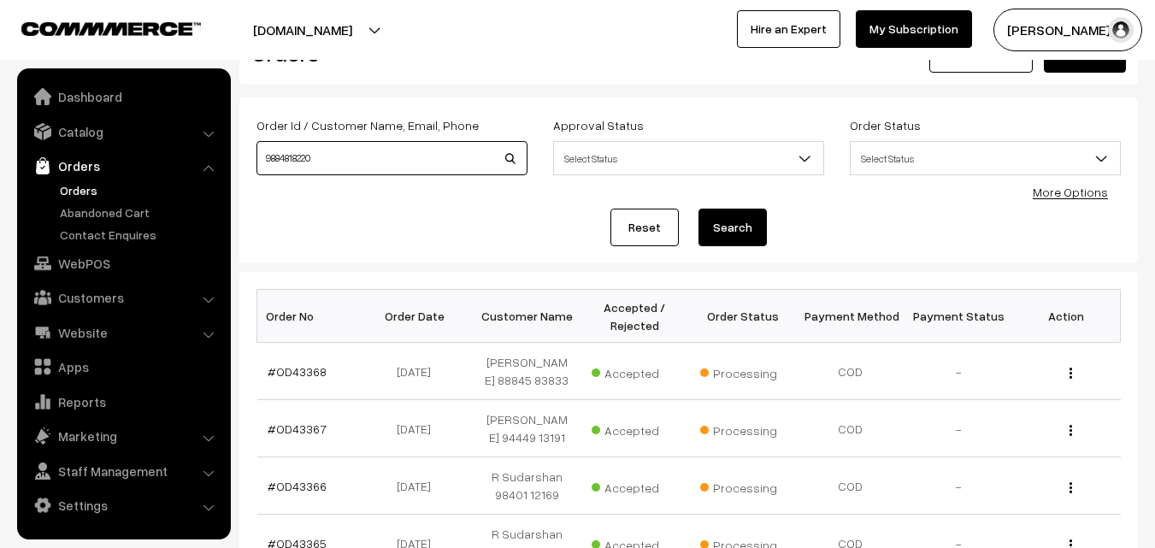
scroll to position [85, 0]
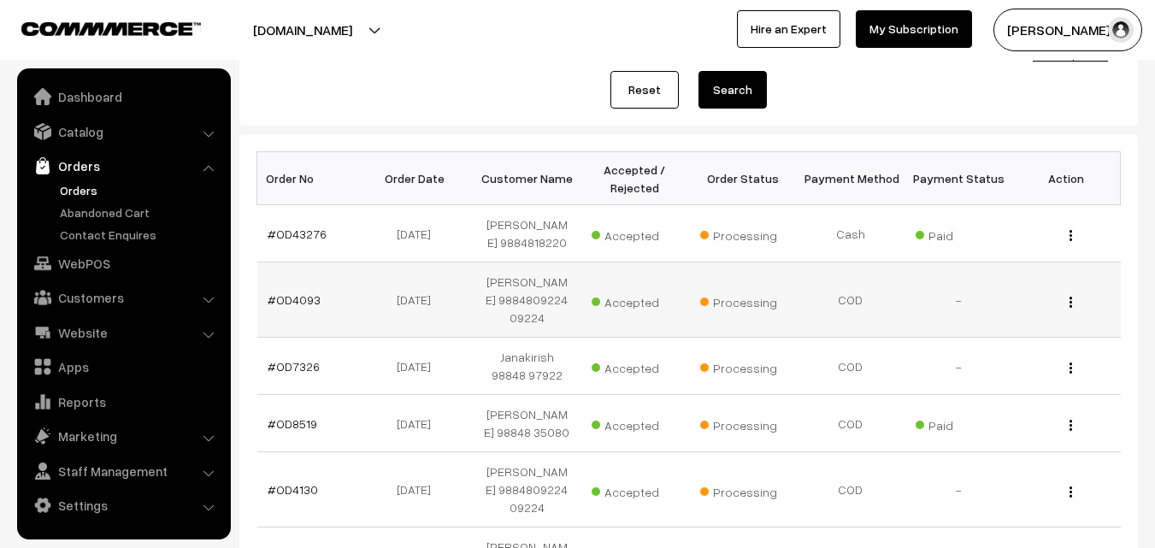
scroll to position [171, 0]
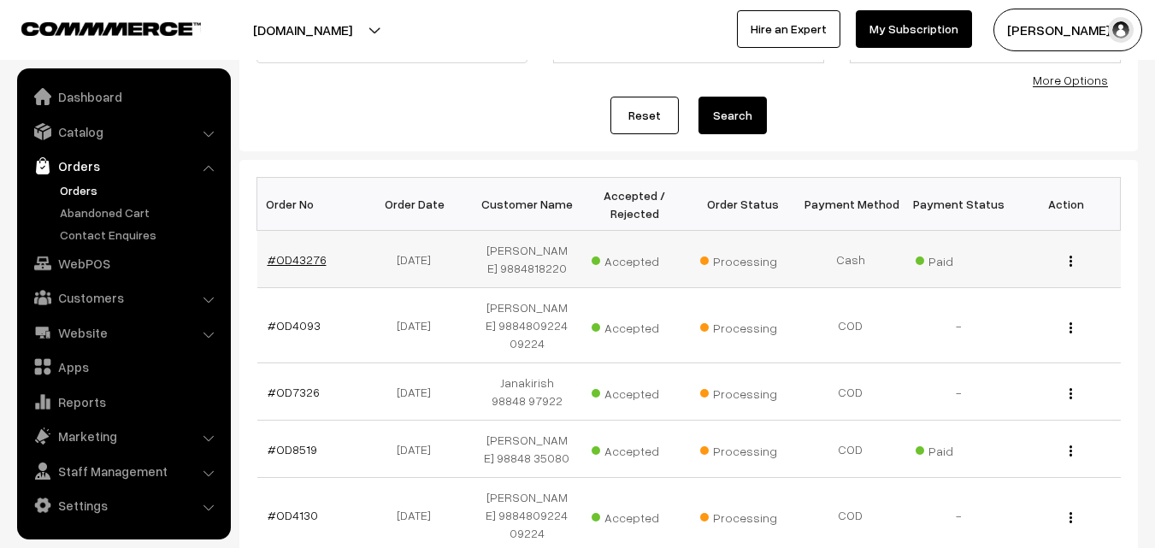
click at [308, 265] on link "#OD43276" at bounding box center [297, 259] width 59 height 15
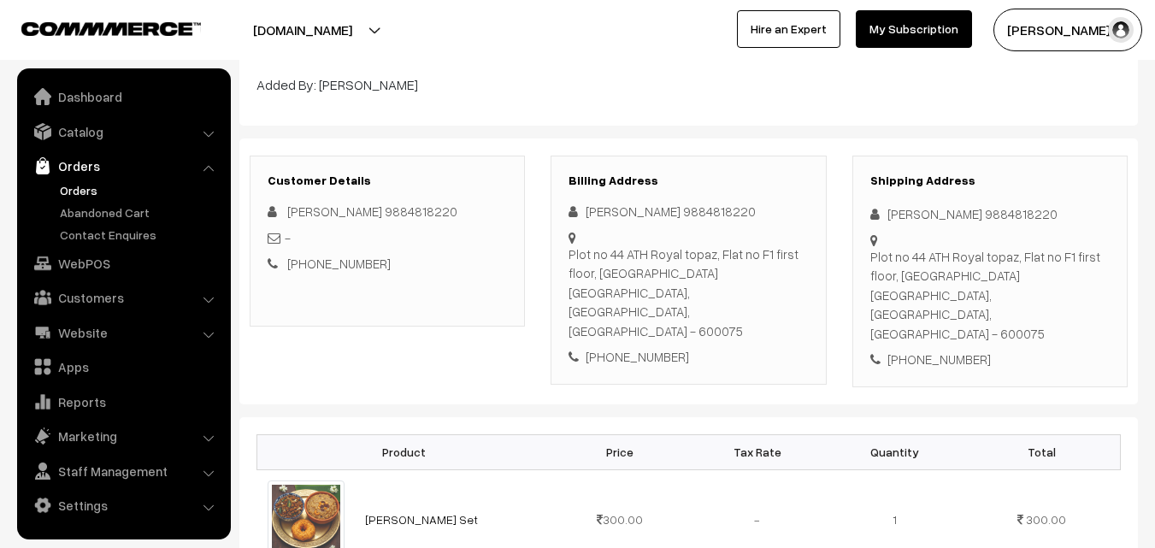
scroll to position [171, 0]
click at [645, 348] on div "[PHONE_NUMBER]" at bounding box center [687, 358] width 239 height 20
copy div "9884818220"
click at [115, 264] on link "WebPOS" at bounding box center [122, 263] width 203 height 31
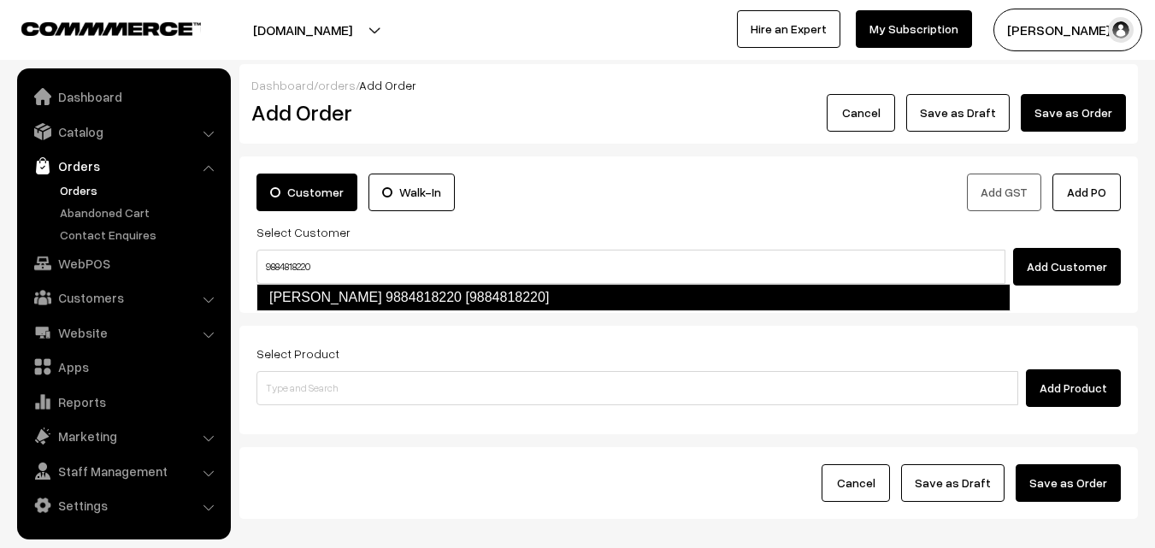
click at [316, 289] on link "Ramakrishnan Gurumurthy 9884818220 [9884818220]" at bounding box center [633, 297] width 754 height 27
type input "9884818220"
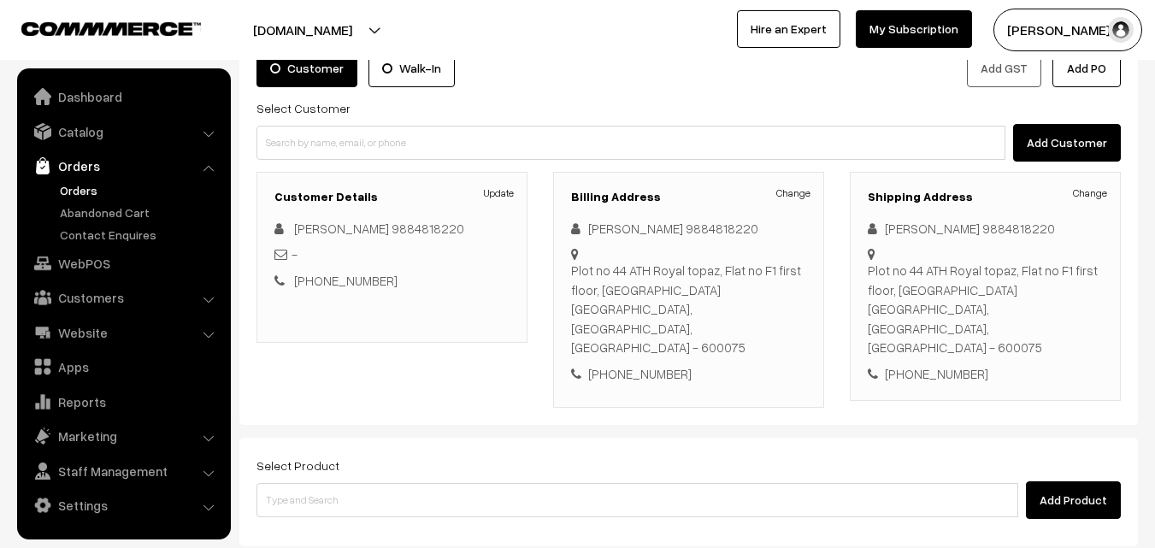
scroll to position [292, 0]
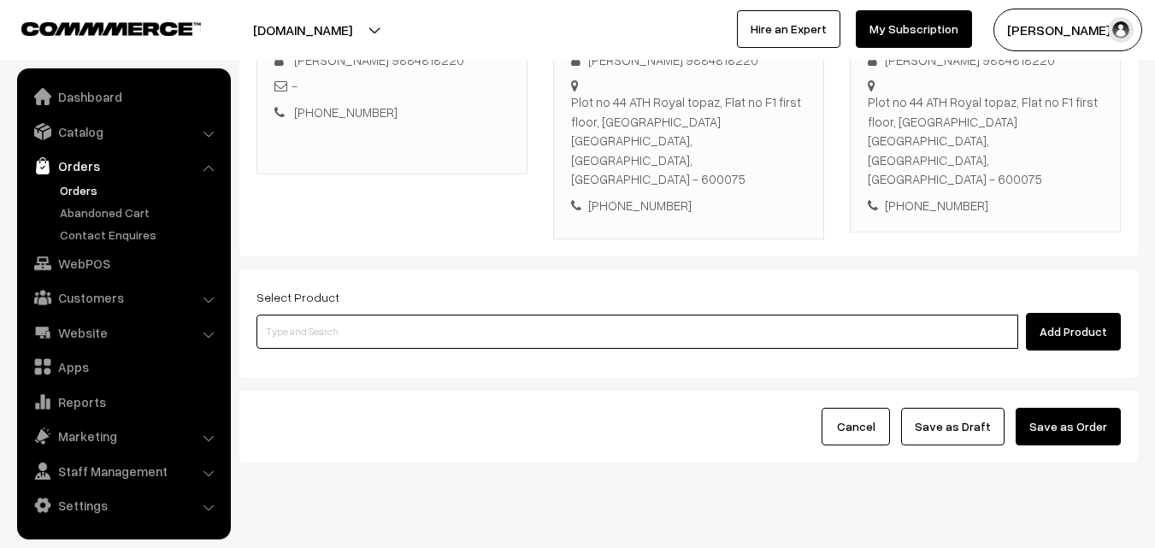
drag, startPoint x: 508, startPoint y: 279, endPoint x: 309, endPoint y: 352, distance: 212.3
click at [505, 315] on input at bounding box center [637, 332] width 762 height 34
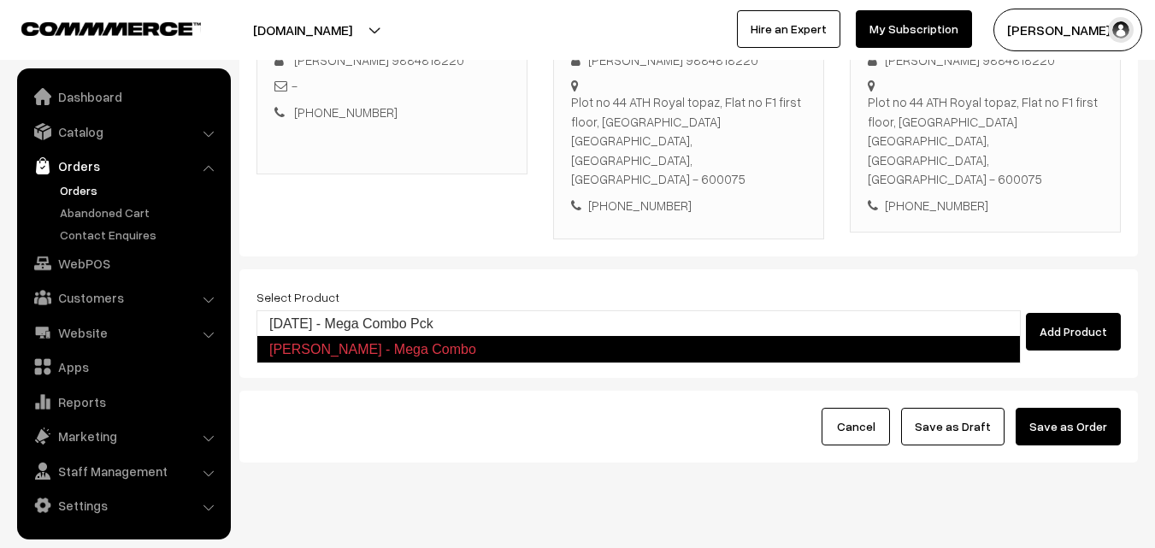
type input "[DATE] - Mega Combo Pck"
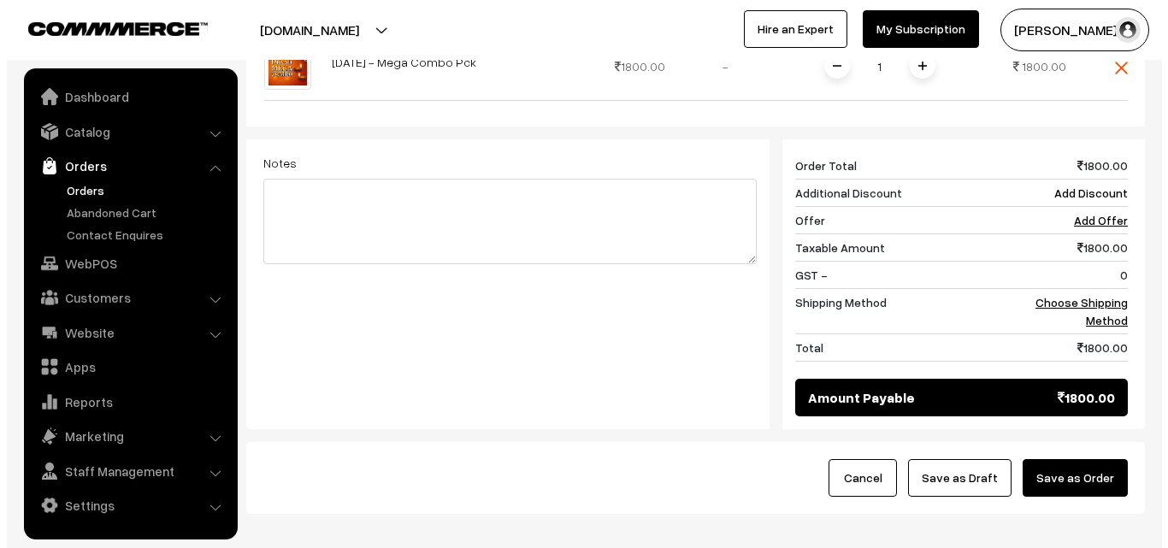
scroll to position [708, 0]
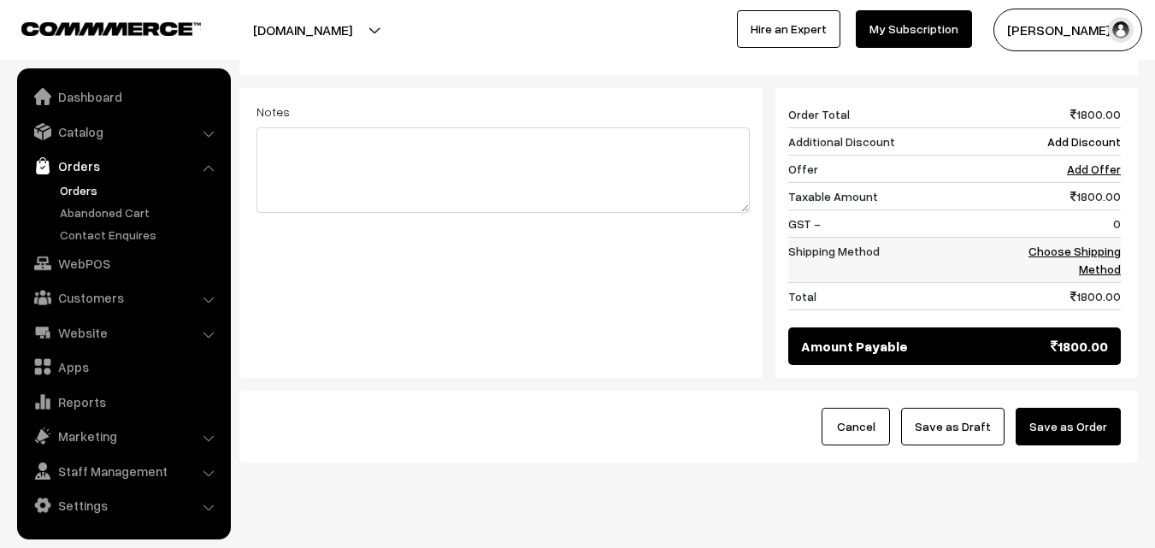
click at [1104, 244] on link "Choose Shipping Method" at bounding box center [1074, 260] width 92 height 32
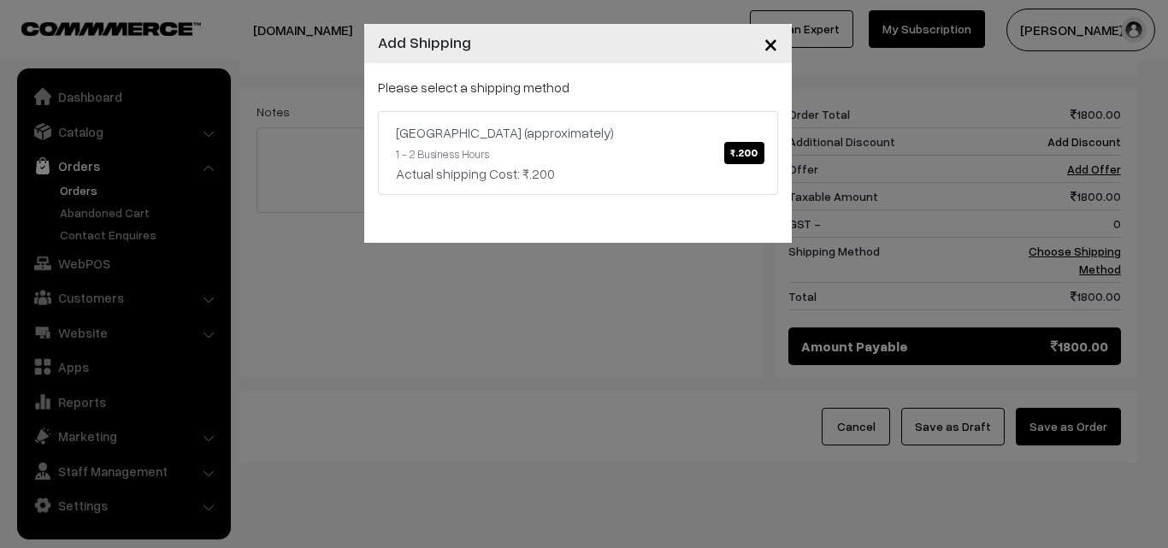
click at [1099, 219] on div "× Add Shipping Please select a shipping method Chennai (approximately) ₹.200 1 …" at bounding box center [584, 274] width 1168 height 548
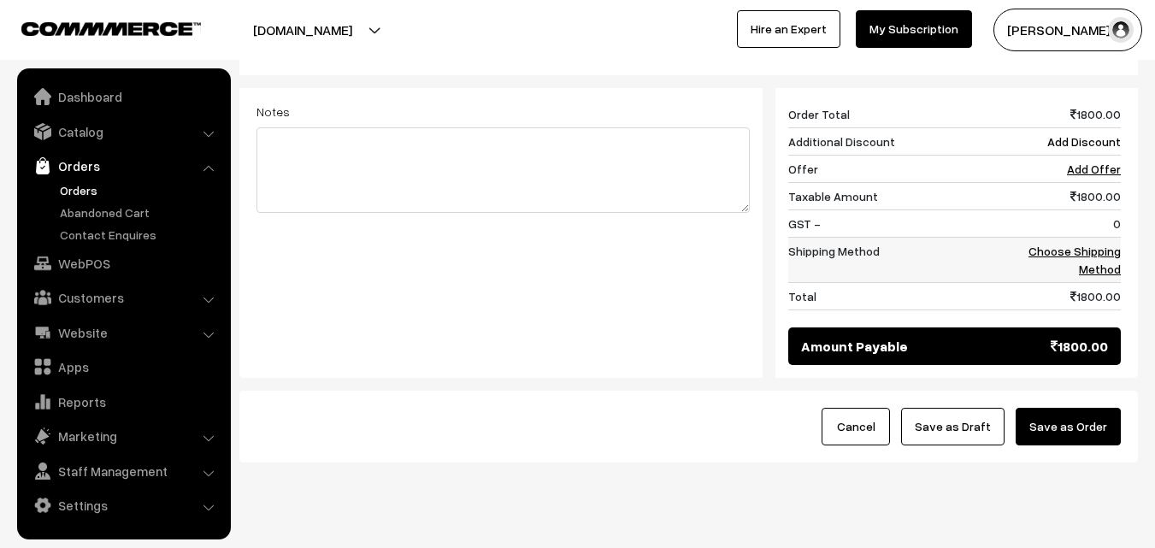
click at [1083, 238] on td "Choose Shipping Method" at bounding box center [1068, 260] width 106 height 45
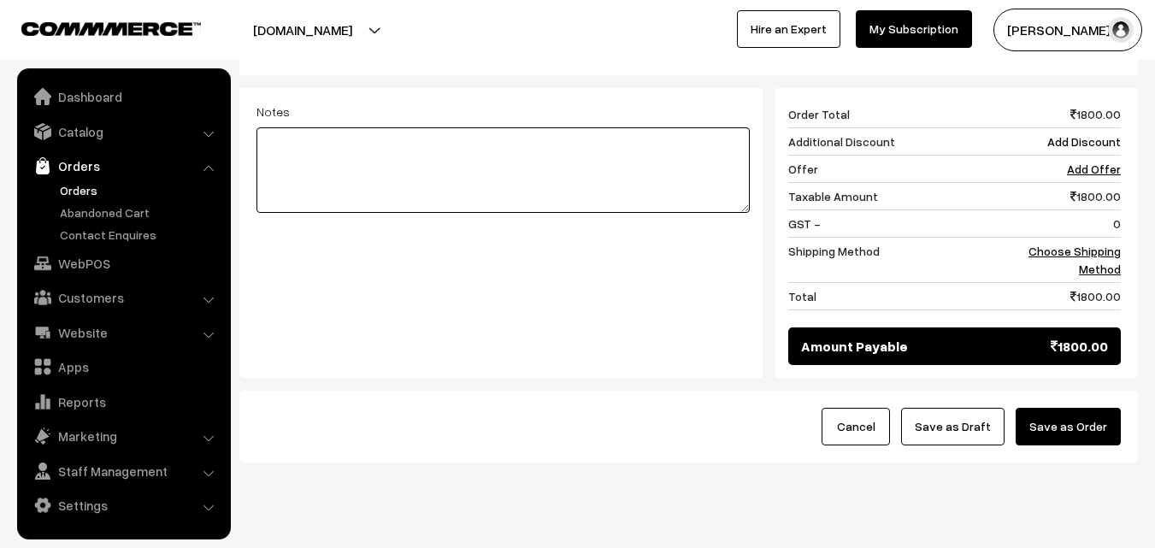
click at [648, 127] on textarea at bounding box center [502, 169] width 493 height 85
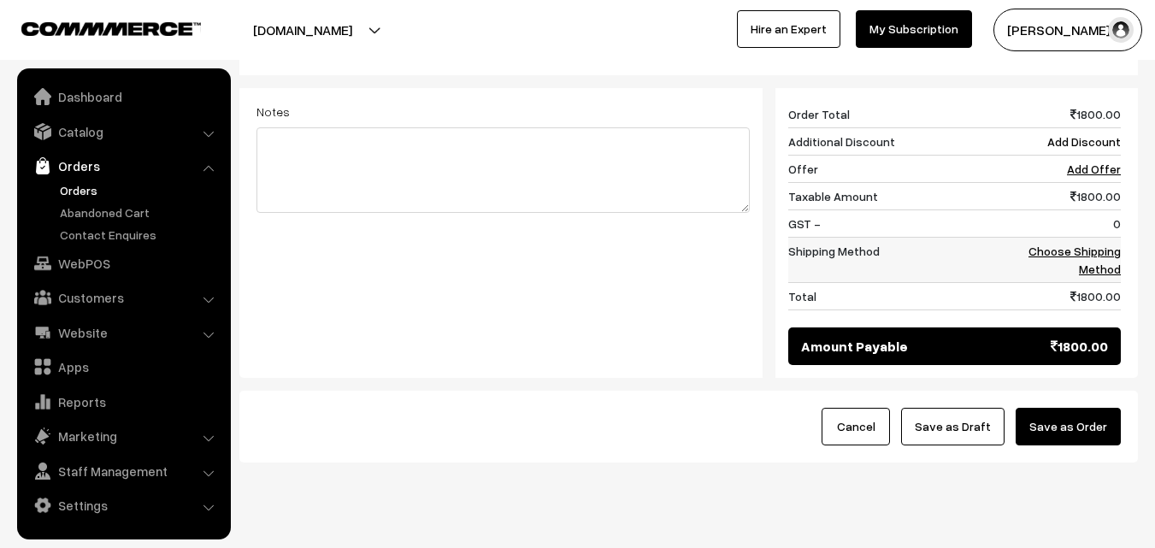
click at [1116, 238] on td "Choose Shipping Method" at bounding box center [1068, 260] width 106 height 45
click at [1052, 244] on link "Choose Shipping Method" at bounding box center [1074, 260] width 92 height 32
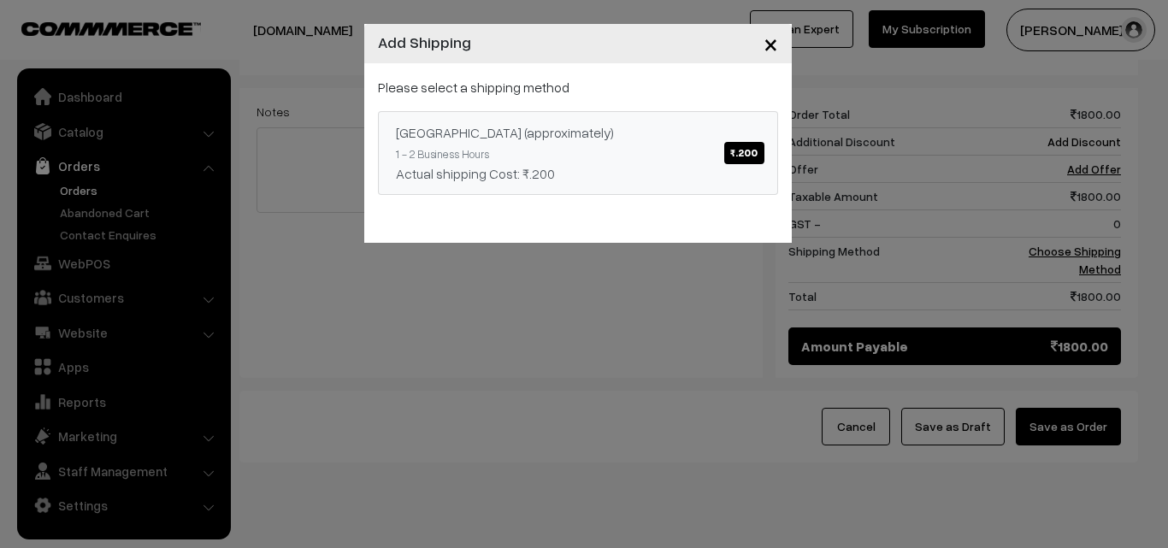
click at [716, 121] on link "Chennai (approximately) ₹.200 1 - 2 Business Hours Actual shipping Cost: ₹.200" at bounding box center [578, 153] width 400 height 84
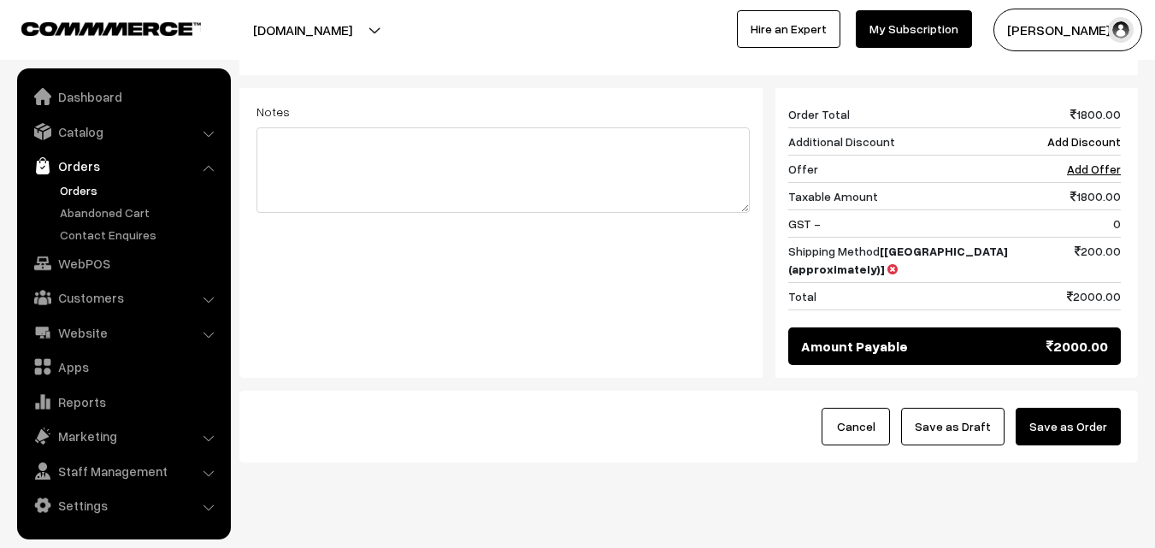
drag, startPoint x: 1104, startPoint y: 380, endPoint x: 1058, endPoint y: 405, distance: 52.1
click at [1104, 408] on button "Save as Order" at bounding box center [1068, 427] width 105 height 38
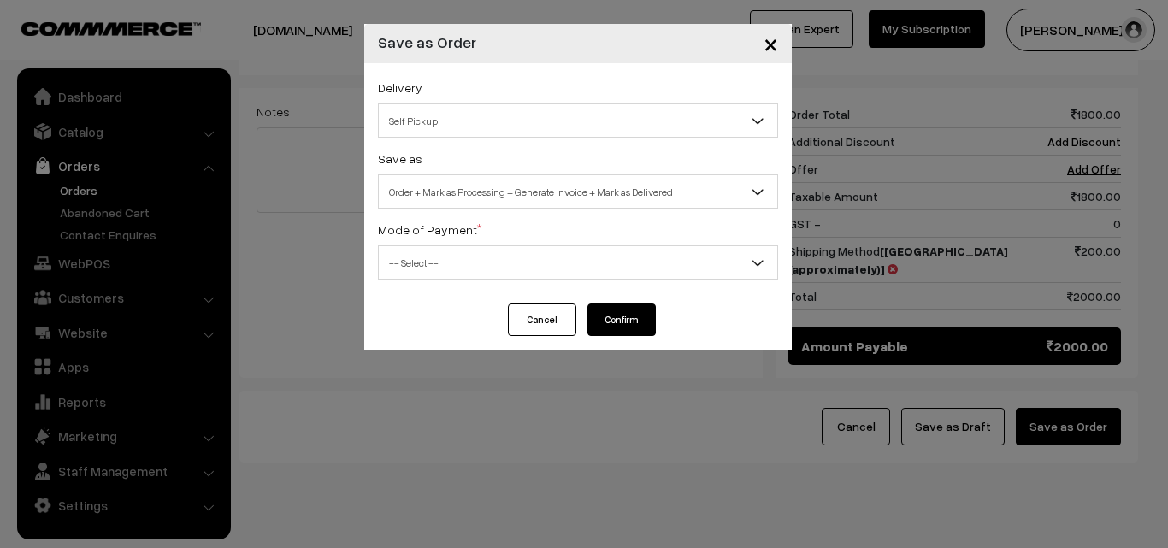
click at [549, 190] on span "Order + Mark as Processing + Generate Invoice + Mark as Delivered" at bounding box center [578, 192] width 398 height 30
click at [503, 211] on div "Delivery Self Pickup Chennai (approximately) (₹200) (1 - 2 Business Hours) Self…" at bounding box center [577, 183] width 427 height 240
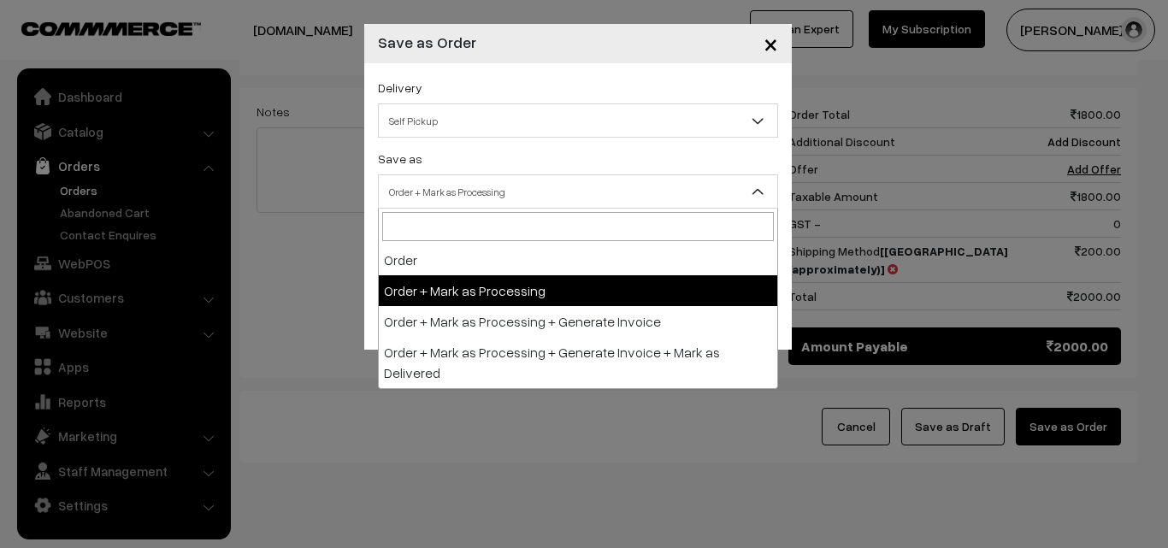
click at [509, 202] on span "Order + Mark as Processing" at bounding box center [578, 192] width 398 height 30
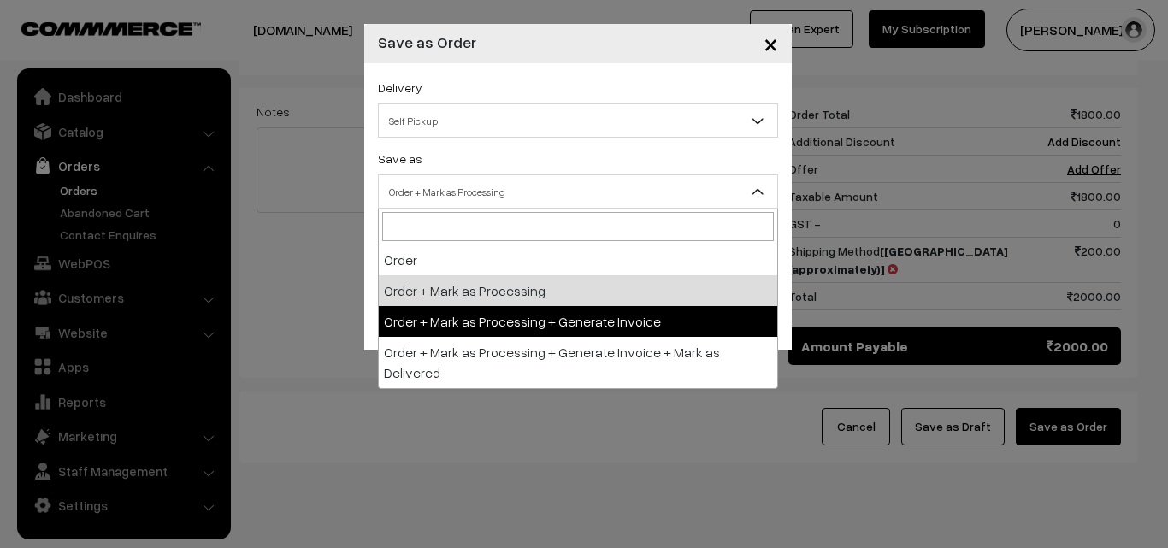
select select "3"
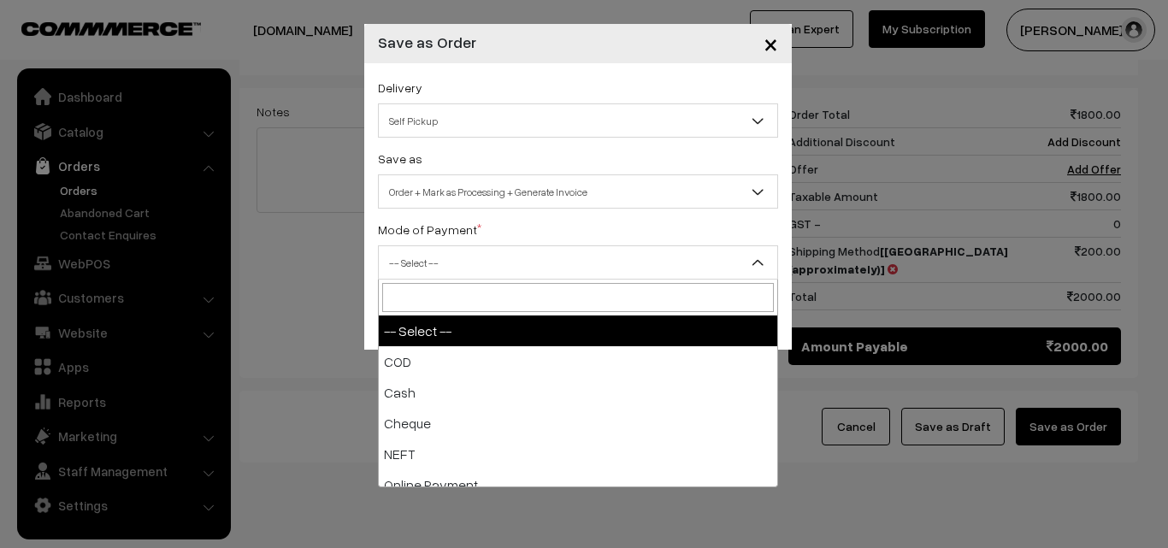
click at [546, 268] on span "-- Select --" at bounding box center [578, 263] width 398 height 30
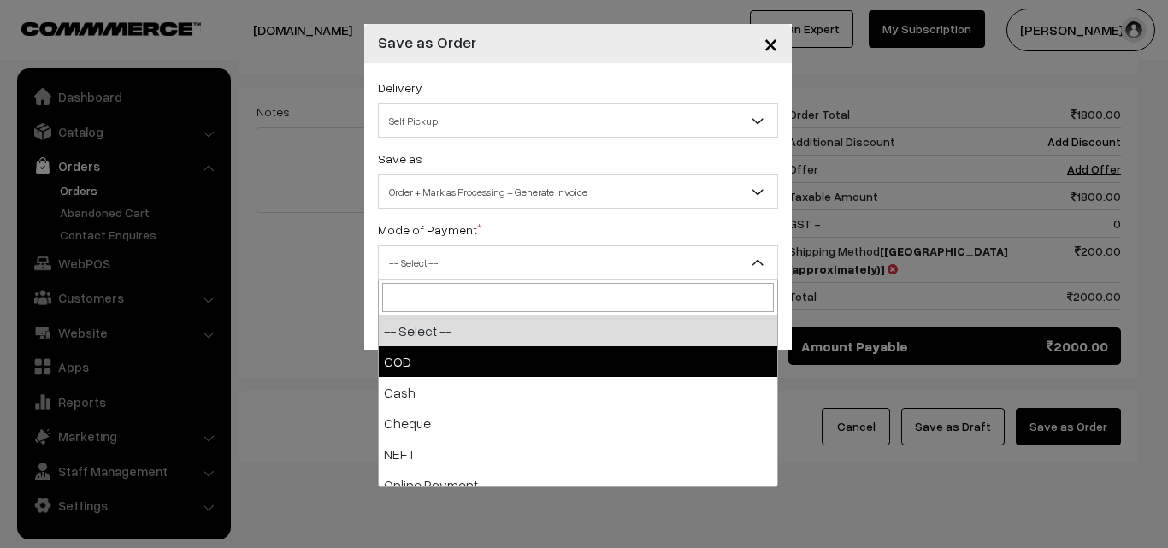
drag, startPoint x: 522, startPoint y: 368, endPoint x: 551, endPoint y: 382, distance: 32.5
select select "1"
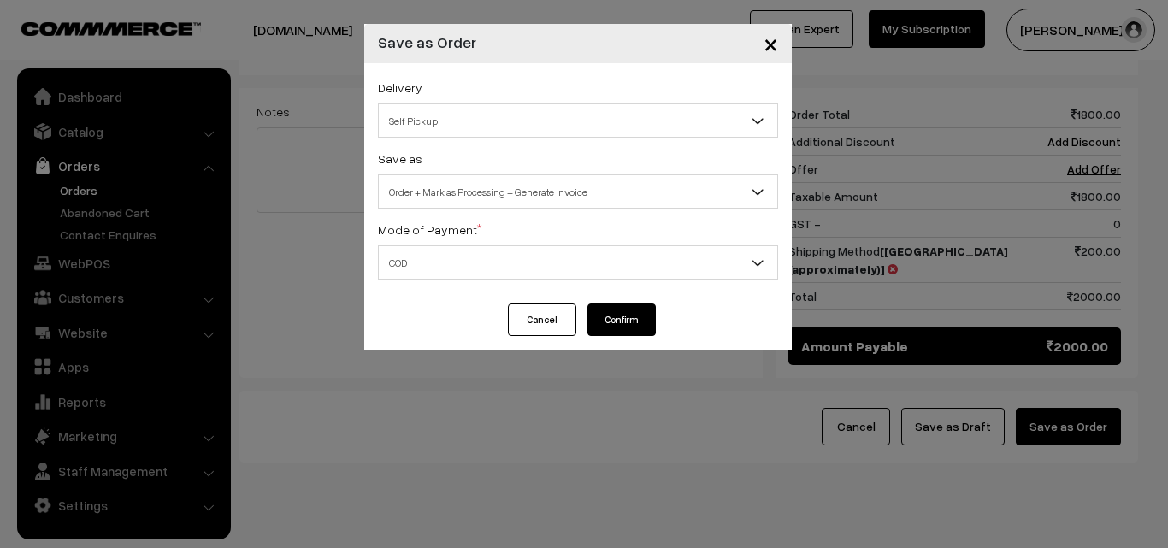
click at [630, 324] on button "Confirm" at bounding box center [621, 319] width 68 height 32
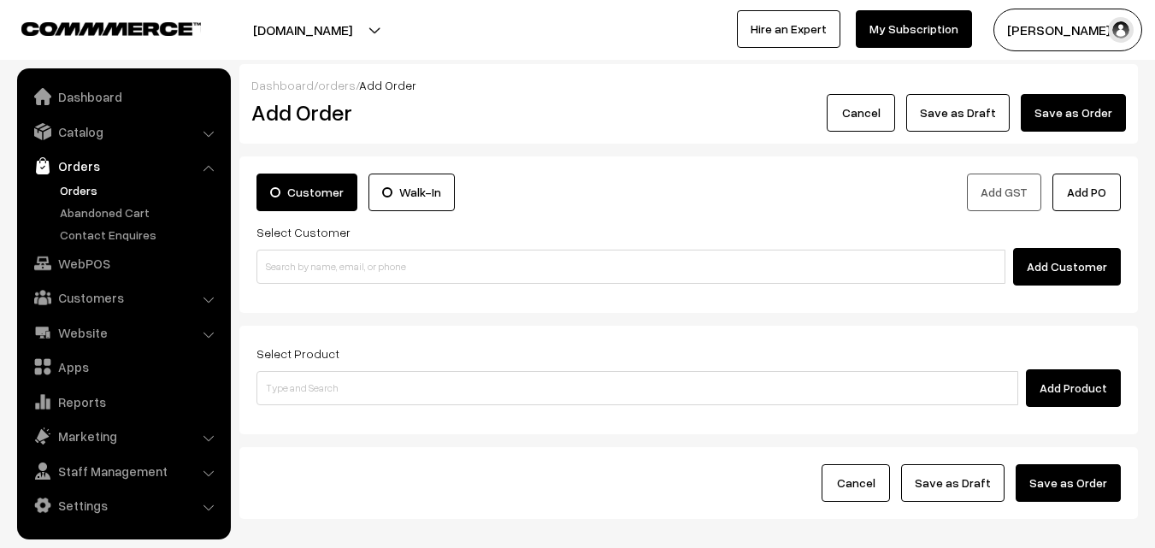
click at [73, 191] on link "Orders" at bounding box center [140, 190] width 169 height 18
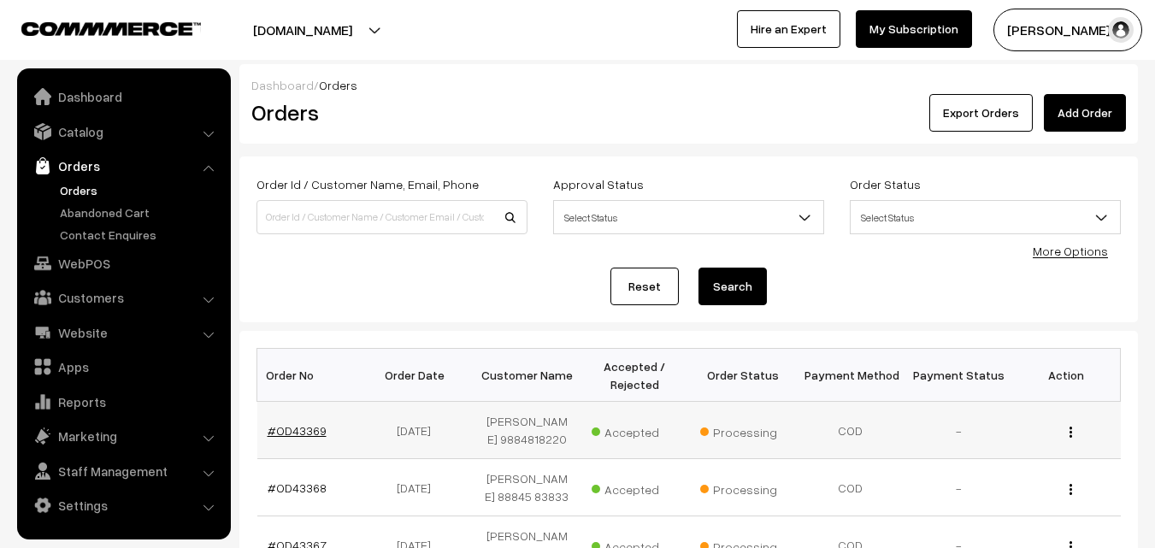
click at [286, 438] on link "#OD43369" at bounding box center [297, 430] width 59 height 15
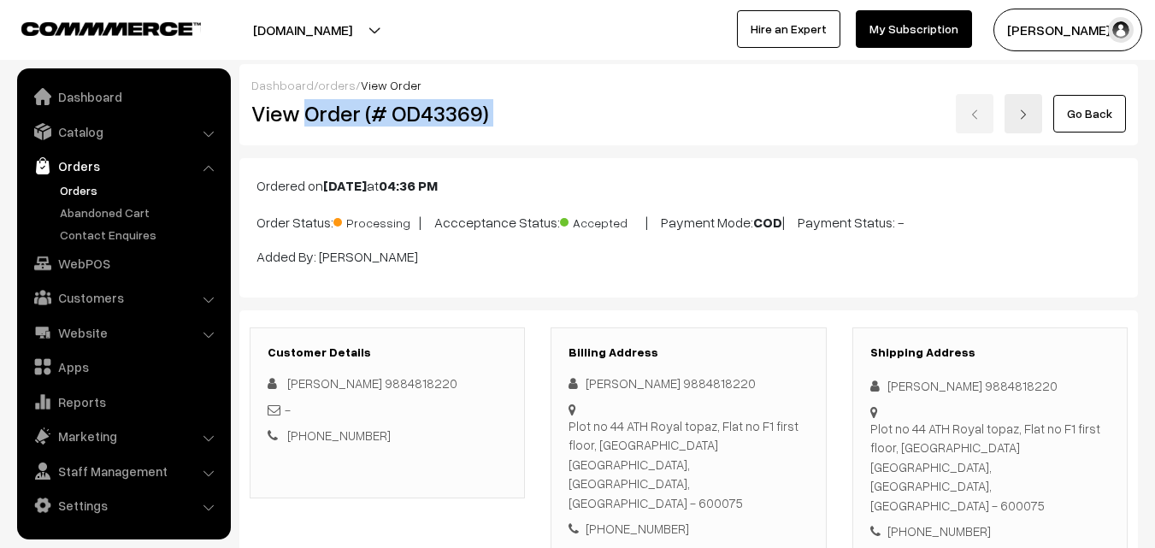
drag, startPoint x: 303, startPoint y: 107, endPoint x: 571, endPoint y: 120, distance: 268.7
click at [571, 121] on div "View Order (# OD43369) Go Back" at bounding box center [689, 113] width 900 height 39
copy div "Order (# OD43369)"
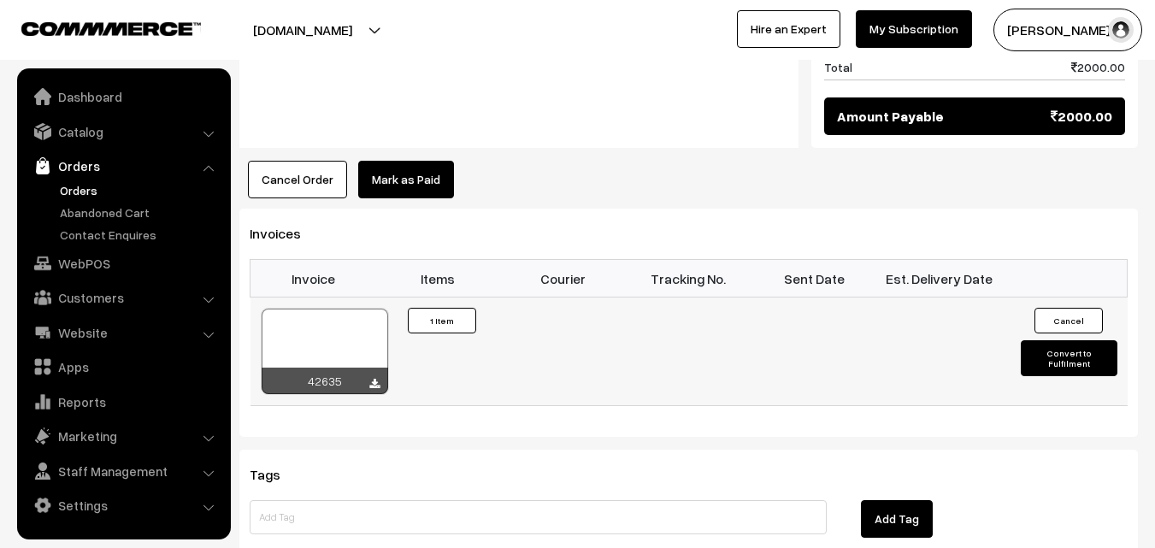
scroll to position [1026, 0]
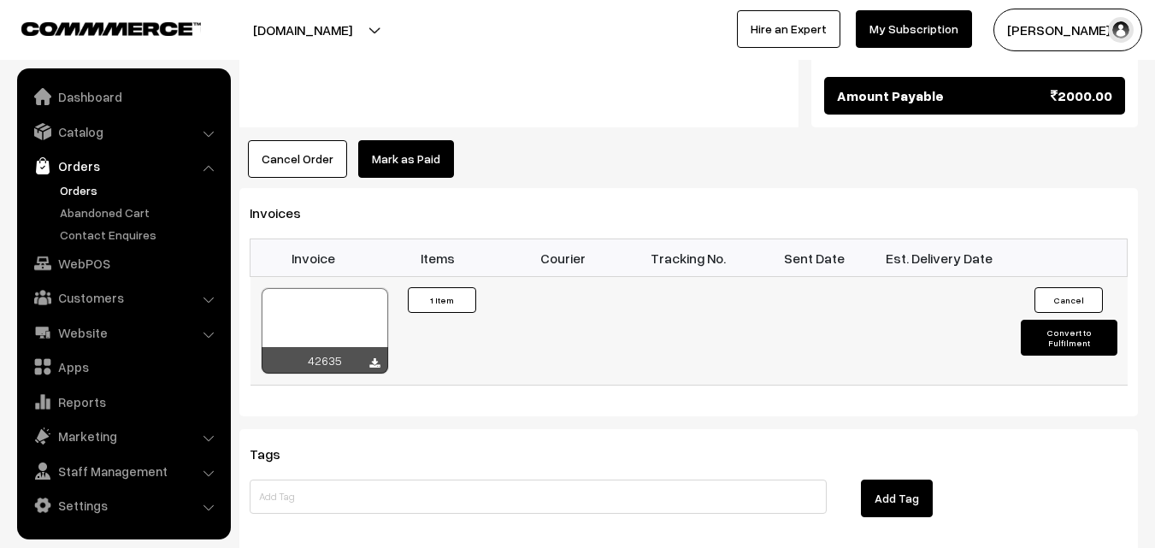
click at [331, 288] on div at bounding box center [325, 330] width 127 height 85
click at [78, 258] on link "WebPOS" at bounding box center [122, 263] width 203 height 31
